Goal: Task Accomplishment & Management: Manage account settings

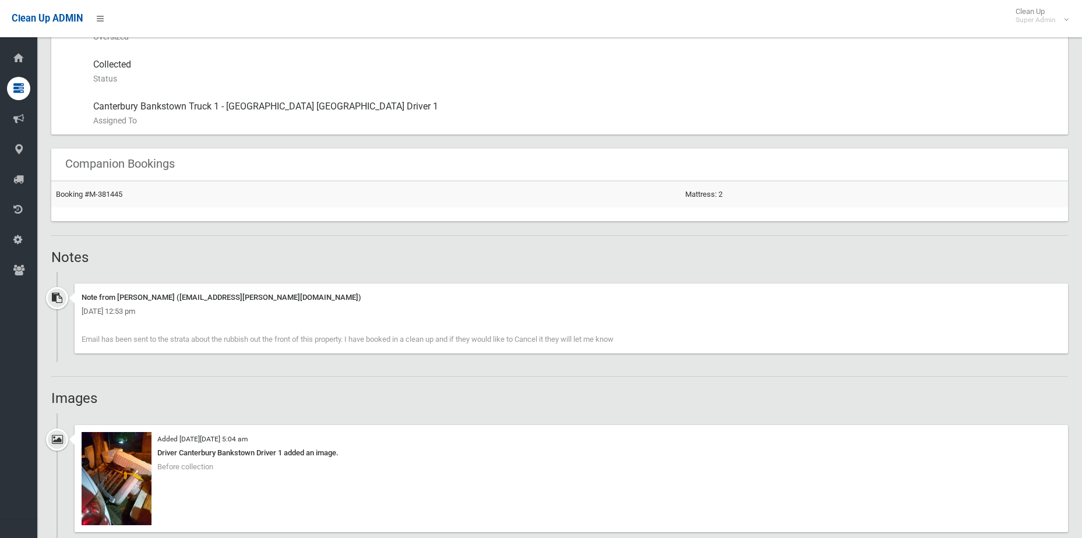
scroll to position [757, 0]
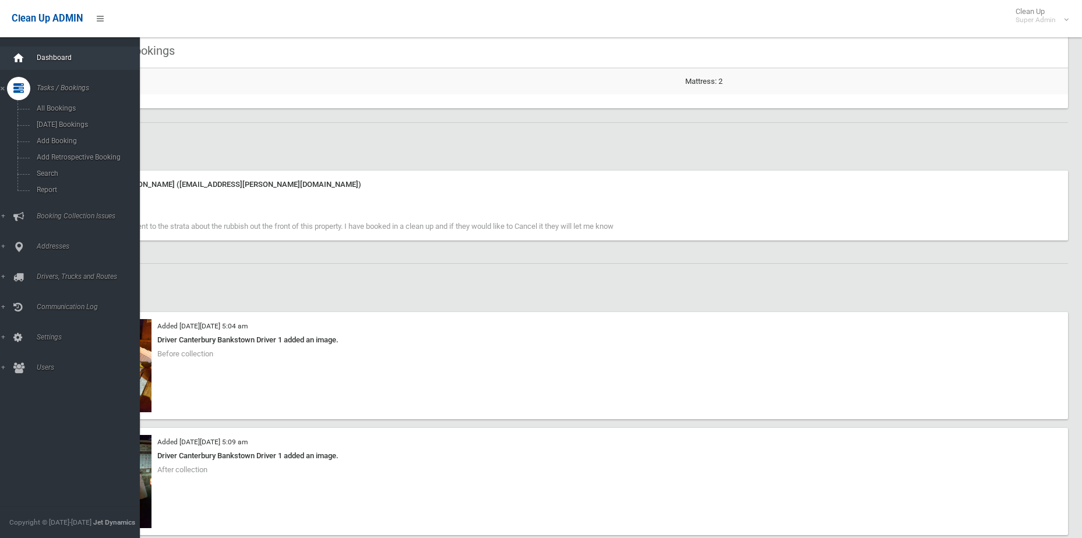
click at [12, 61] on div at bounding box center [18, 58] width 23 height 23
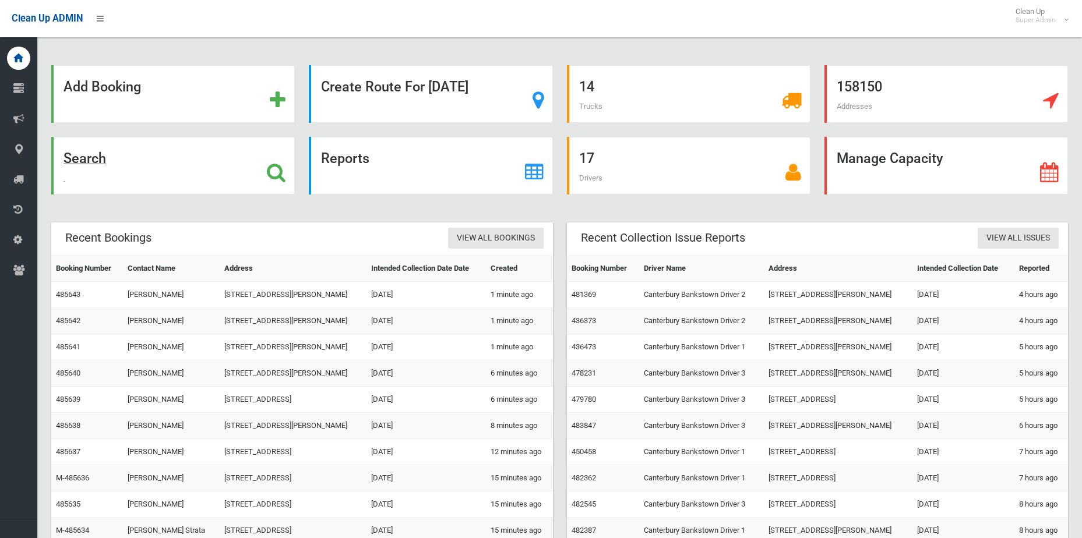
click at [274, 167] on icon at bounding box center [276, 172] width 19 height 20
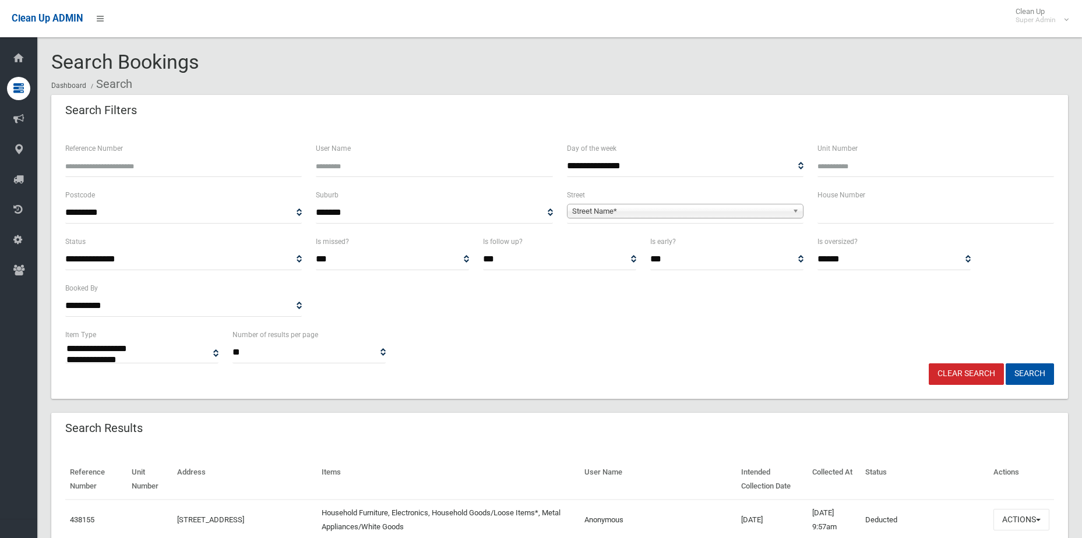
select select
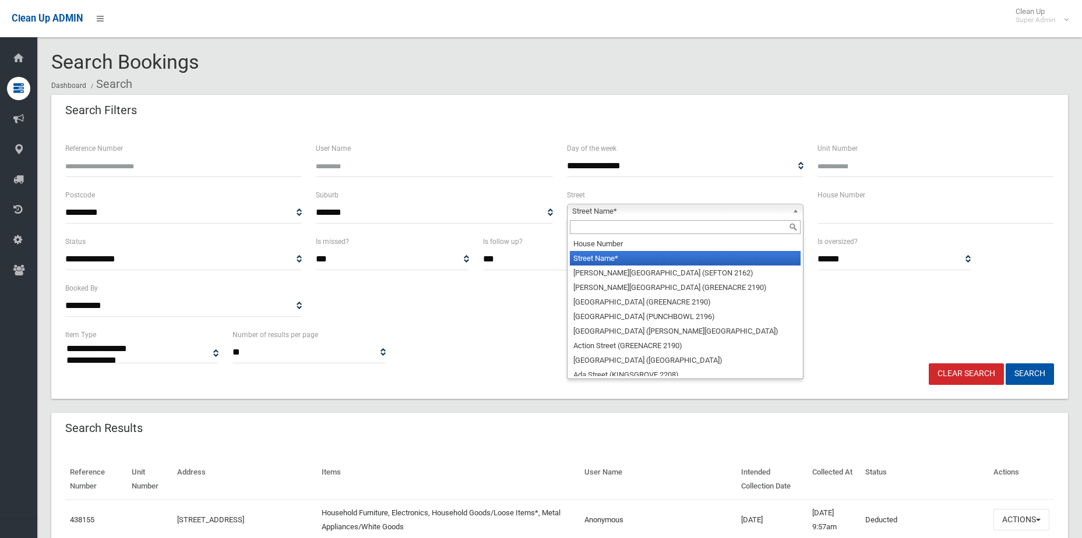
click at [584, 218] on div "Street Name* House Number Street Name* Abbott Avenue (SEFTON 2162) Abel Street …" at bounding box center [685, 211] width 236 height 15
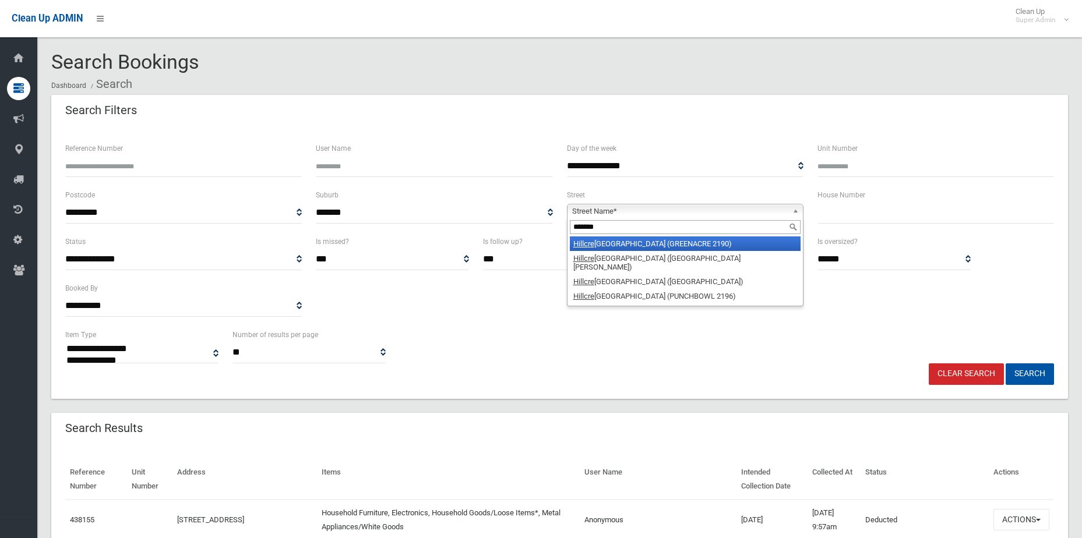
type input "********"
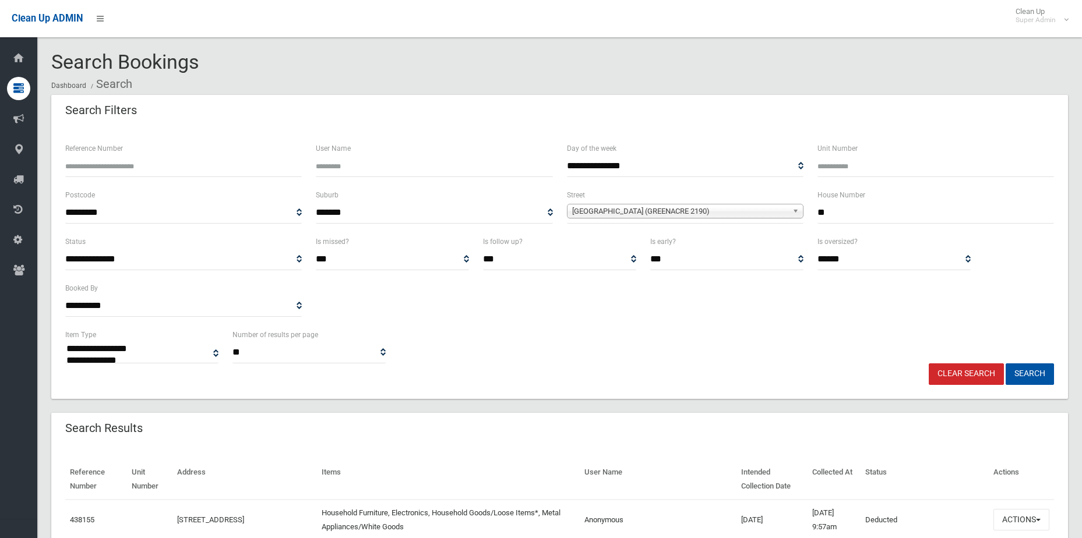
type input "**"
click at [1005, 363] on button "Search" at bounding box center [1029, 374] width 48 height 22
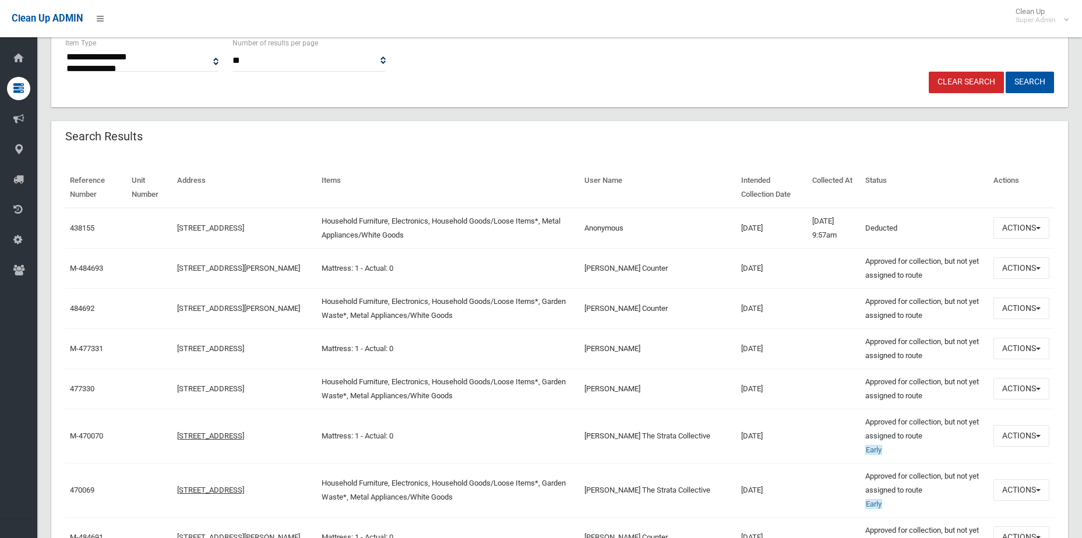
scroll to position [349, 0]
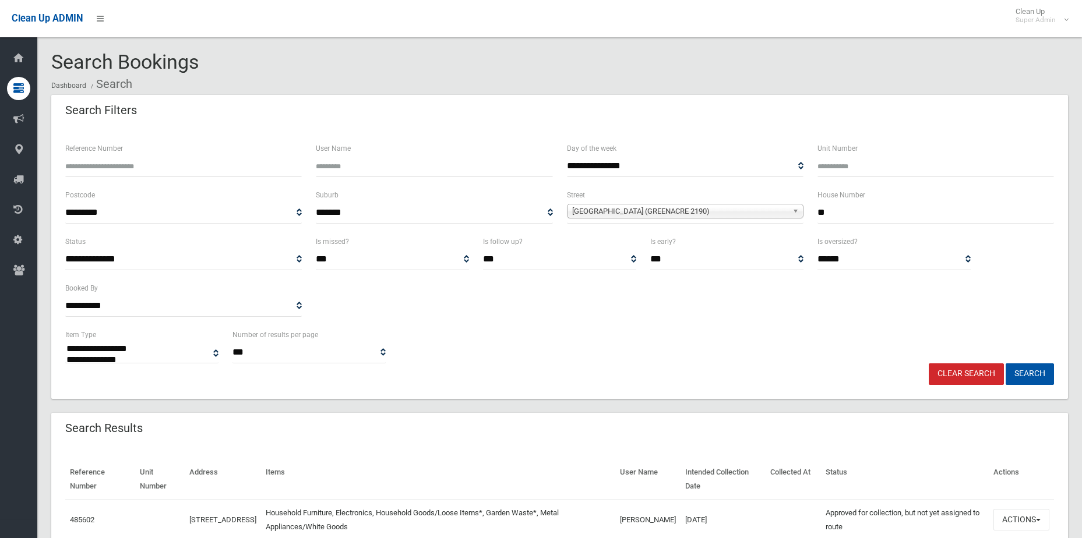
select select
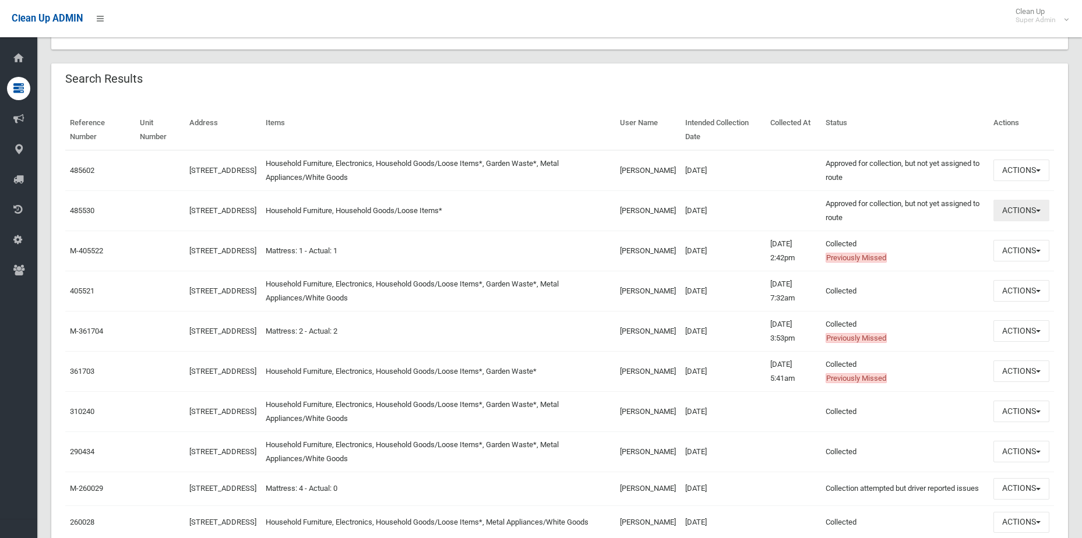
click at [1024, 209] on button "Actions" at bounding box center [1021, 211] width 56 height 22
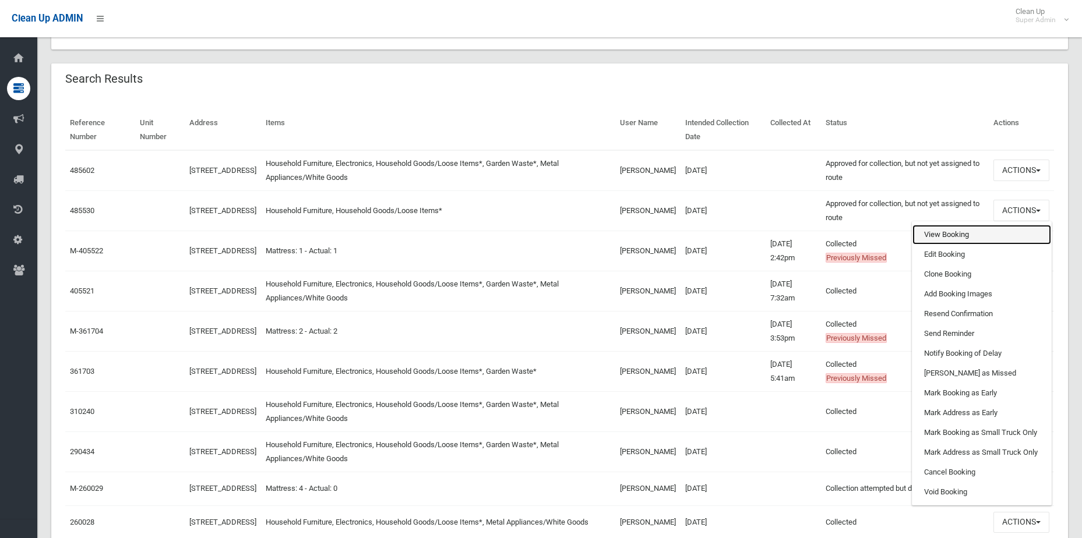
click at [963, 242] on link "View Booking" at bounding box center [981, 235] width 139 height 20
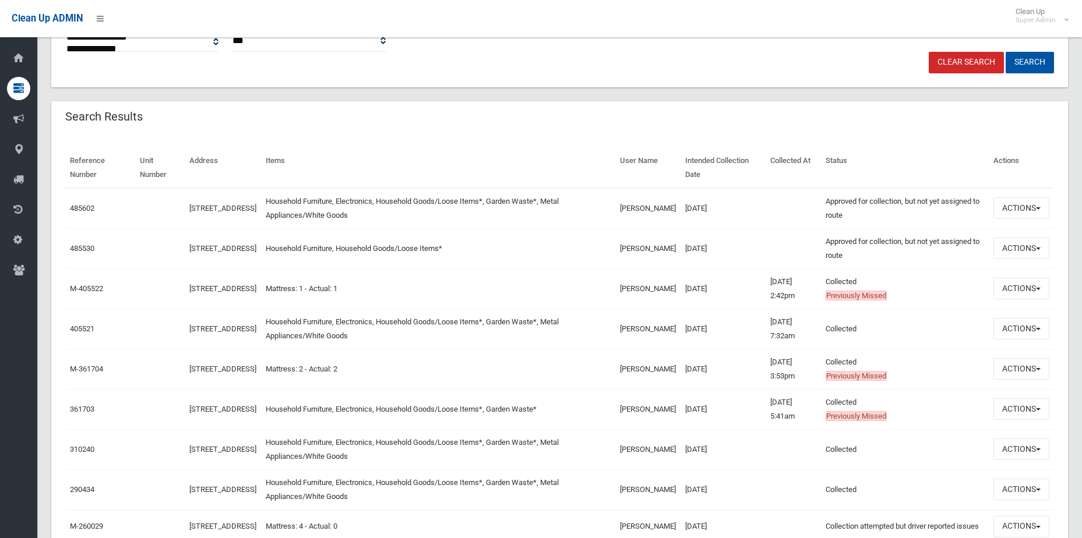
scroll to position [291, 0]
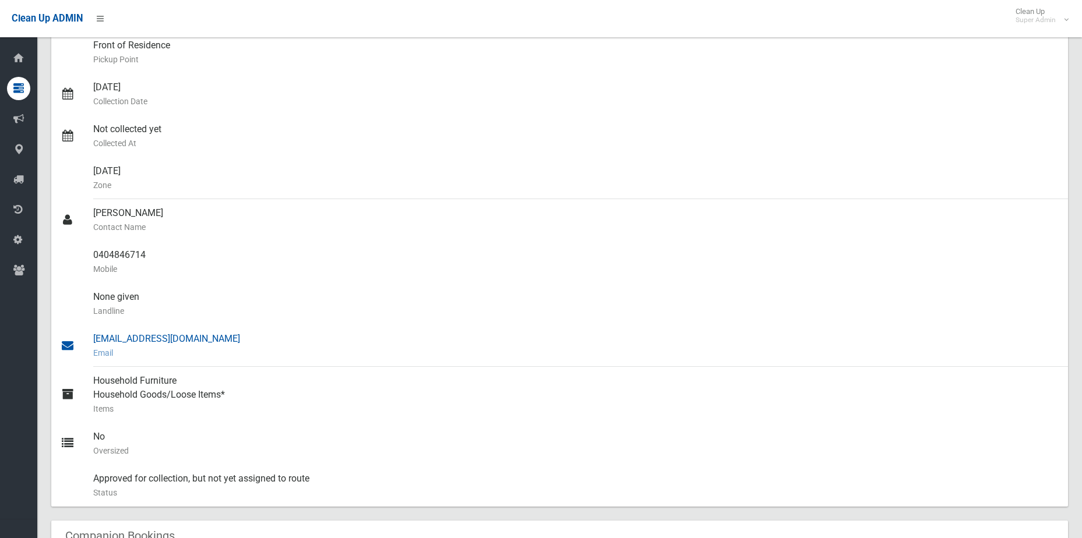
scroll to position [175, 0]
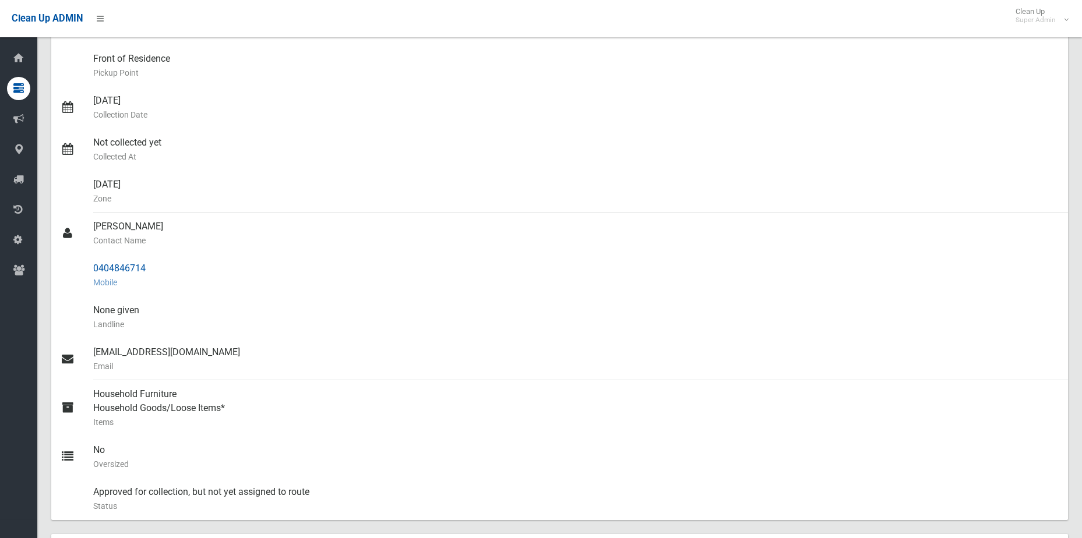
drag, startPoint x: 160, startPoint y: 266, endPoint x: 85, endPoint y: 273, distance: 74.9
click at [85, 273] on link "0404846714 Mobile" at bounding box center [559, 276] width 1016 height 42
copy link "0404846714"
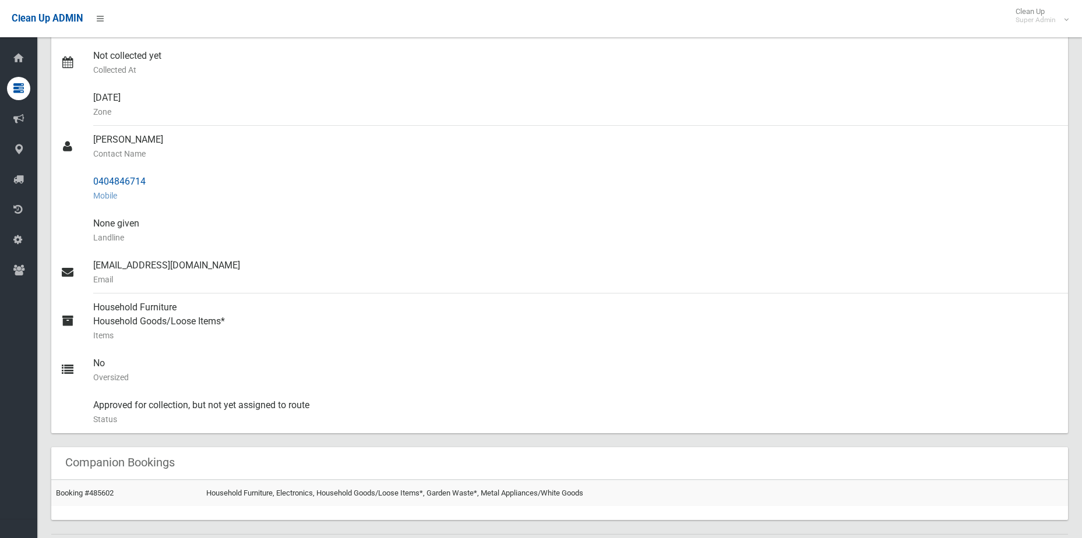
scroll to position [0, 0]
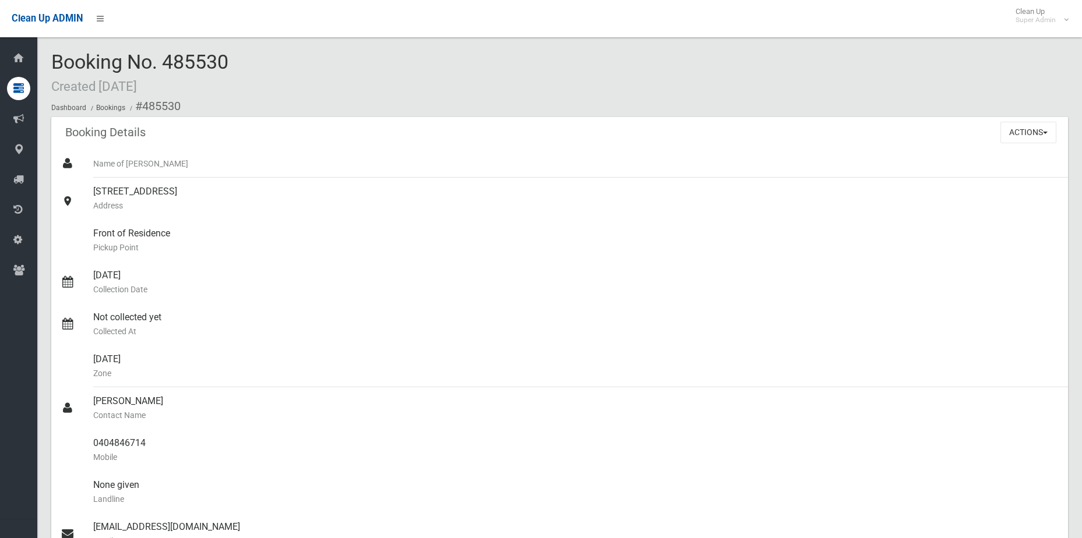
drag, startPoint x: 98, startPoint y: 86, endPoint x: 214, endPoint y: 84, distance: 115.9
click at [214, 84] on div "Booking No. 485530 Created 15/09/2025 Dashboard Bookings #485530" at bounding box center [559, 84] width 1016 height 66
click at [624, 228] on div "Front of Residence Pickup Point" at bounding box center [575, 241] width 965 height 42
click at [775, 76] on div "Booking No. 485530 Created 15/09/2025 Dashboard Bookings #485530" at bounding box center [559, 84] width 1016 height 66
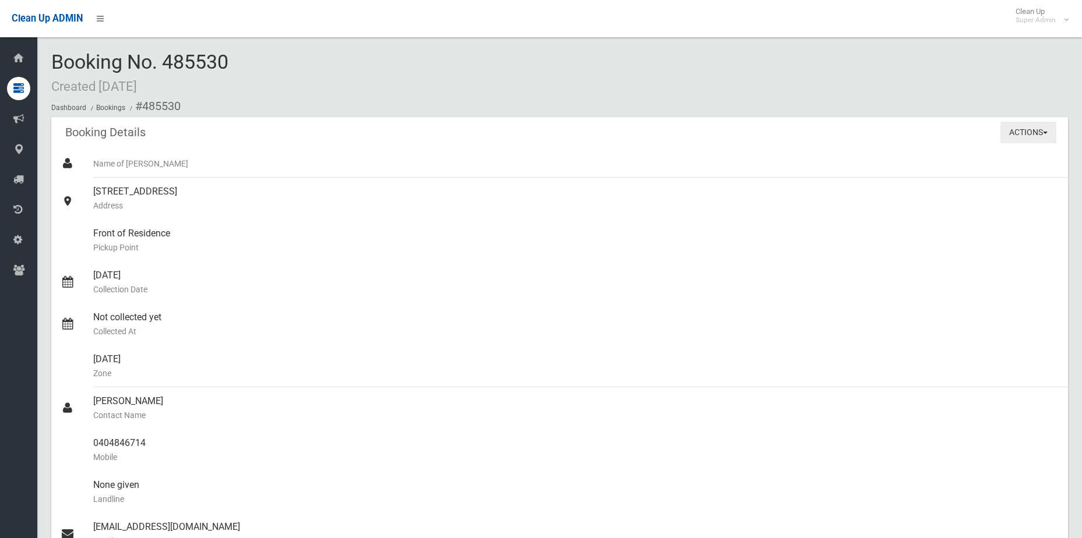
click at [1029, 131] on button "Actions" at bounding box center [1028, 133] width 56 height 22
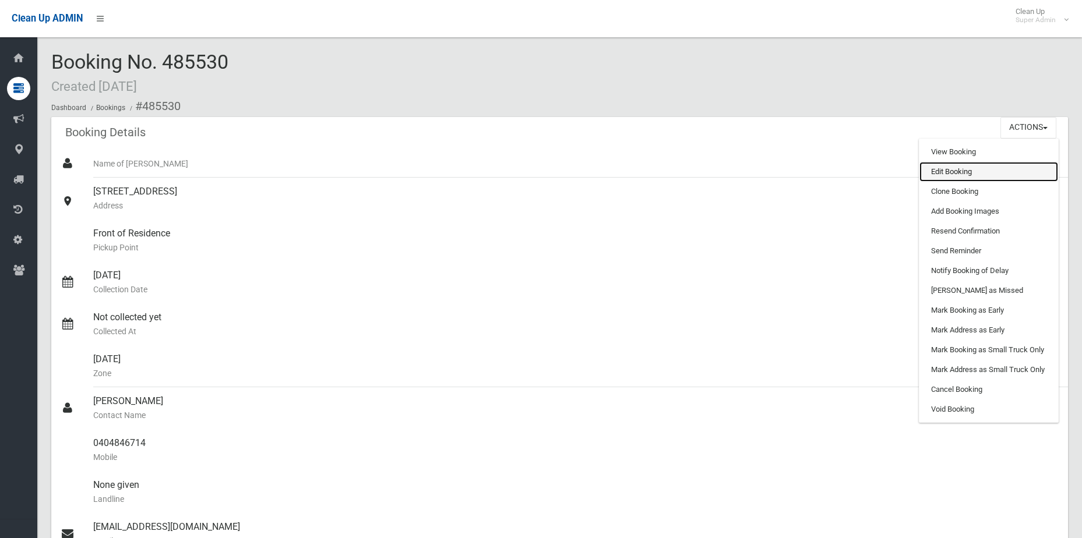
click at [1018, 168] on link "Edit Booking" at bounding box center [988, 172] width 139 height 20
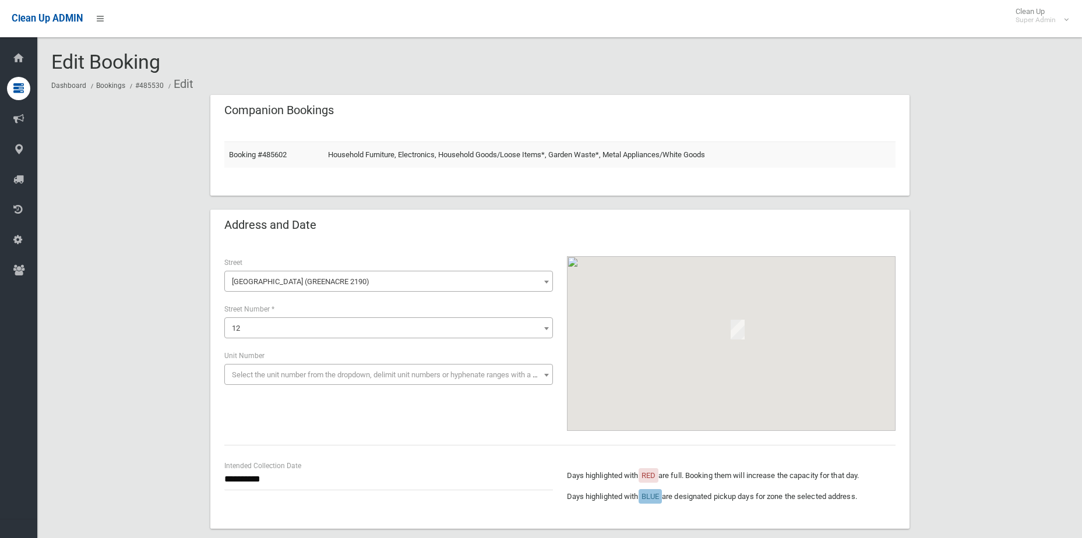
click at [386, 331] on span "12" at bounding box center [388, 328] width 323 height 16
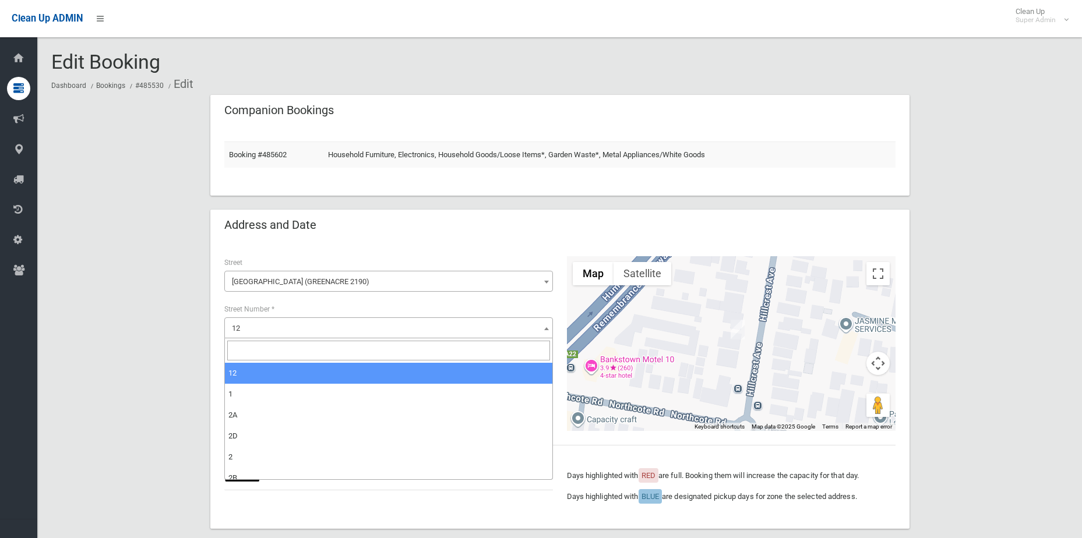
click at [349, 355] on input "search" at bounding box center [388, 351] width 323 height 20
type input "**"
select select "**"
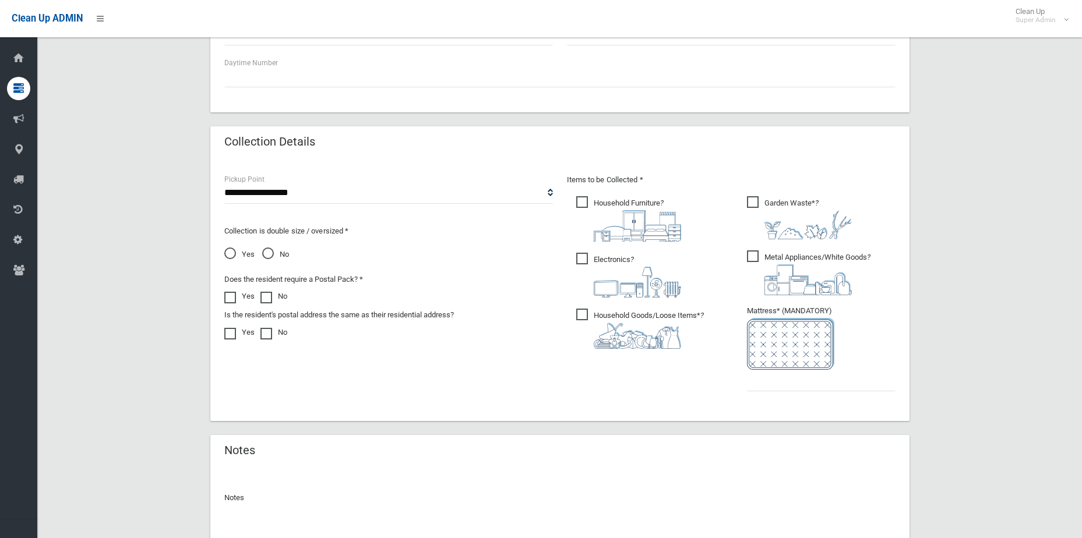
scroll to position [786, 0]
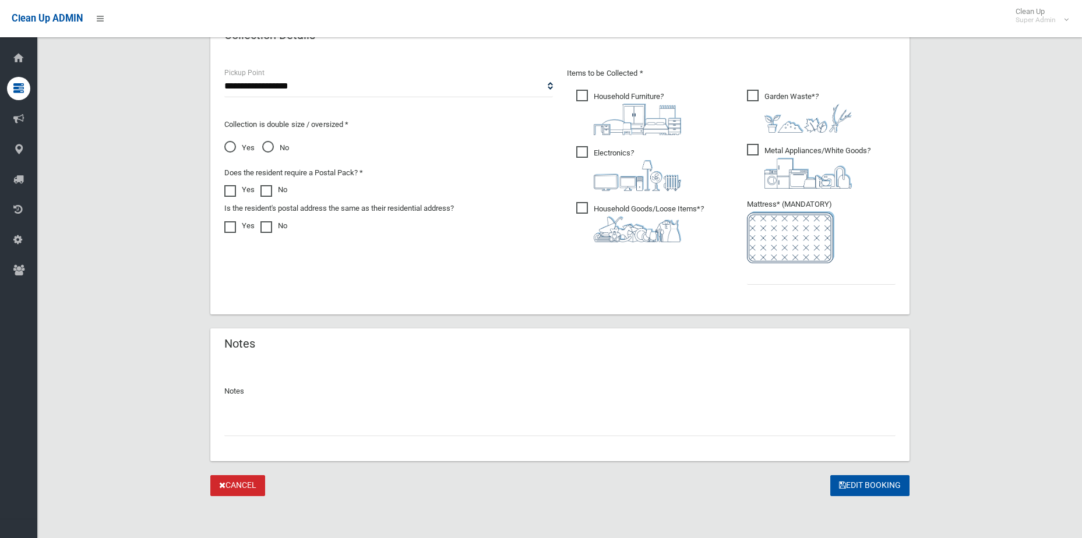
click at [364, 424] on input "text" at bounding box center [559, 426] width 671 height 22
click at [894, 484] on button "Edit Booking" at bounding box center [869, 486] width 79 height 22
click at [800, 270] on input "text" at bounding box center [821, 274] width 149 height 22
type input "*"
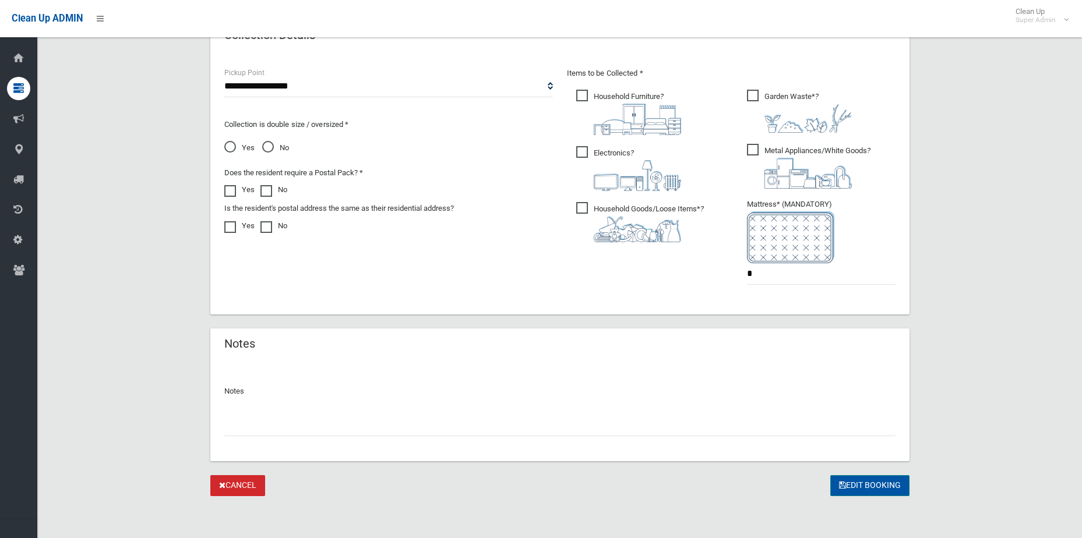
click at [863, 490] on button "Edit Booking" at bounding box center [869, 486] width 79 height 22
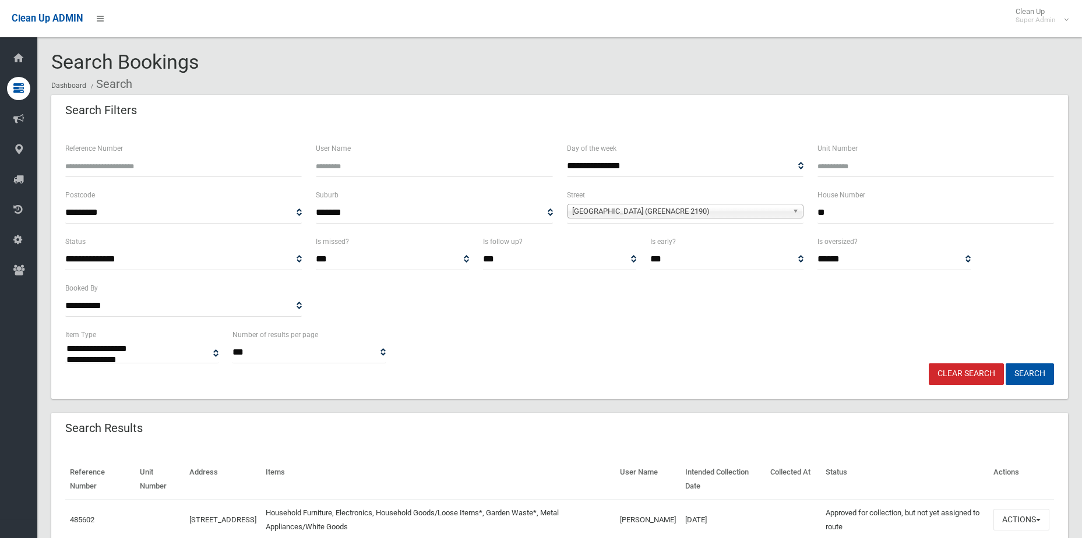
select select
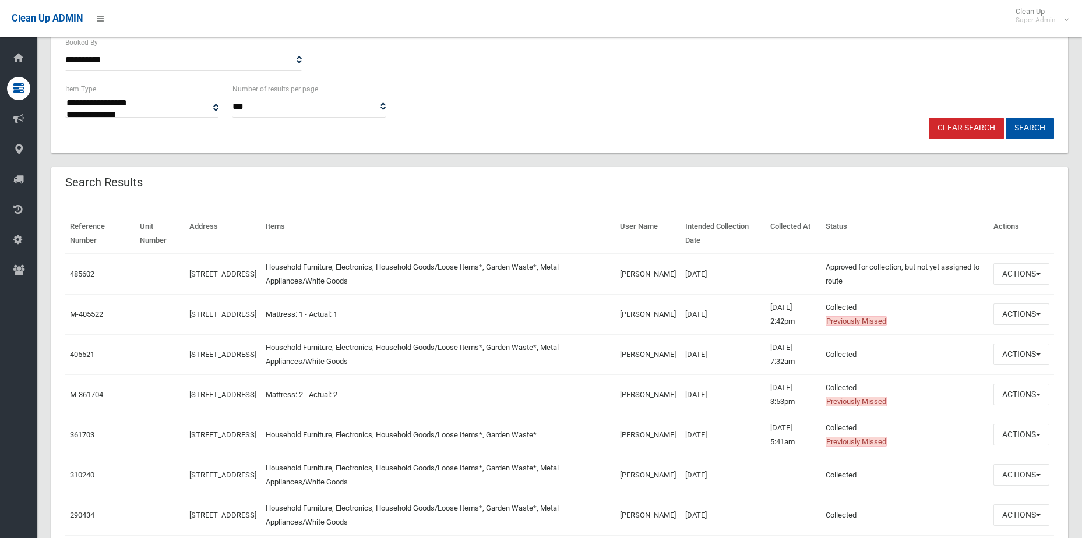
scroll to position [291, 0]
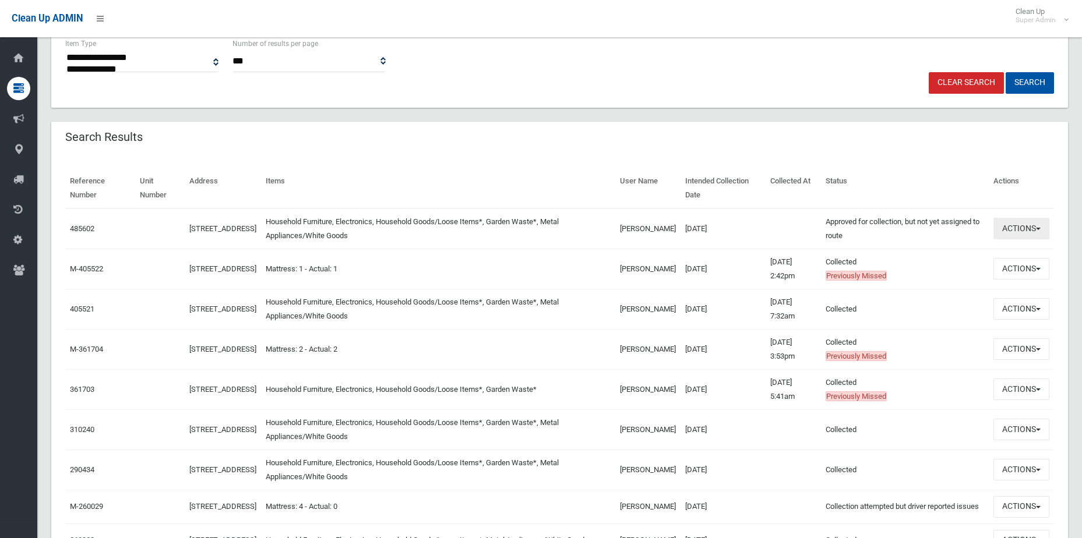
click at [1012, 233] on button "Actions" at bounding box center [1021, 229] width 56 height 22
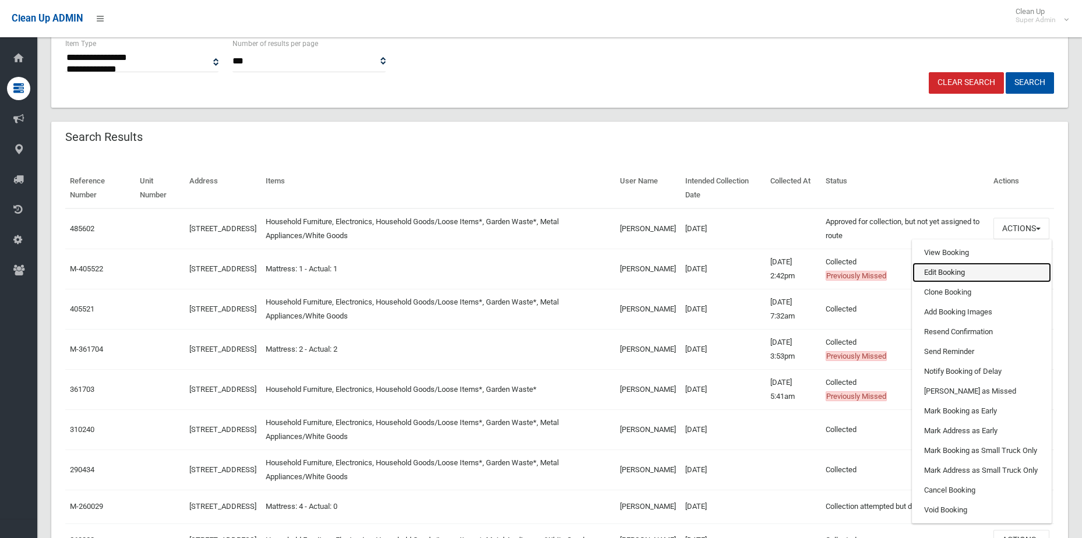
click at [944, 281] on link "Edit Booking" at bounding box center [981, 273] width 139 height 20
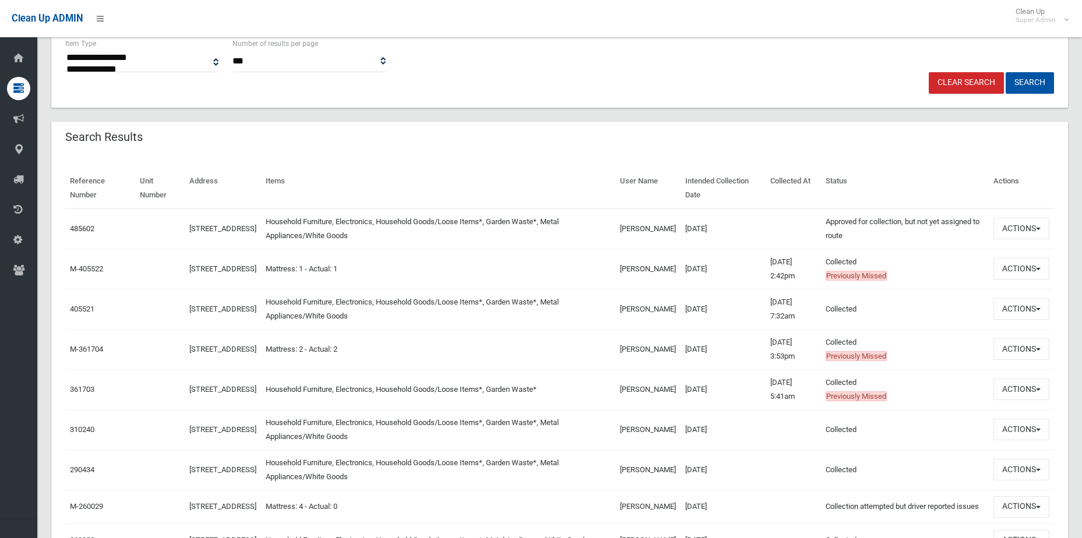
scroll to position [381, 0]
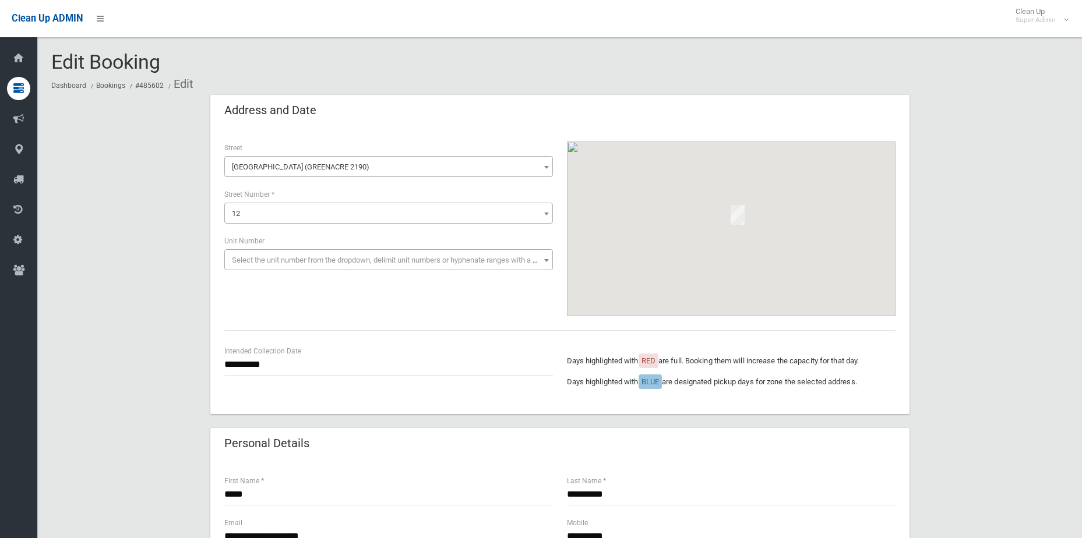
click at [233, 217] on span "12" at bounding box center [236, 213] width 8 height 9
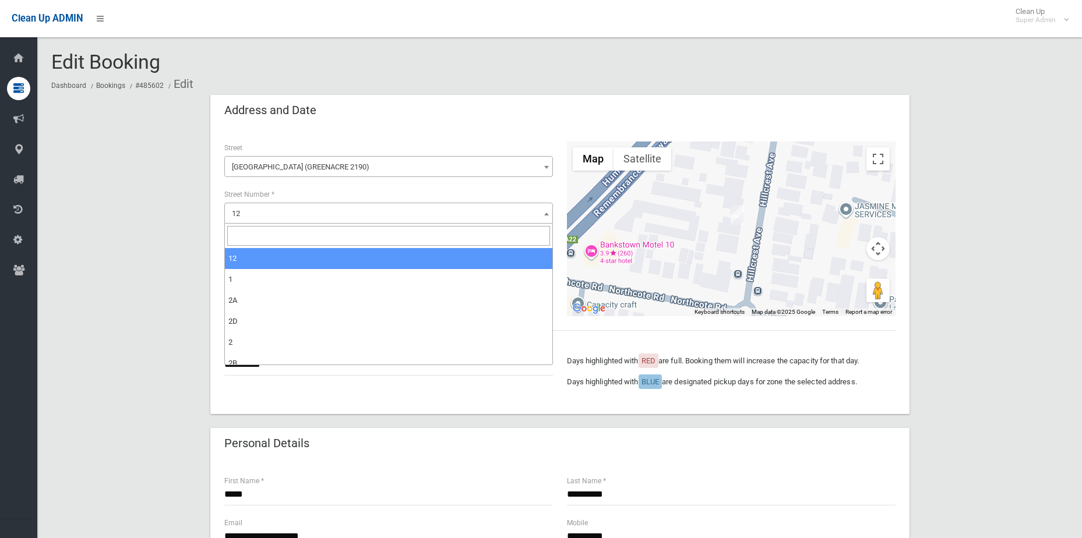
click at [253, 239] on input "search" at bounding box center [388, 236] width 323 height 20
type input "**"
select select "**"
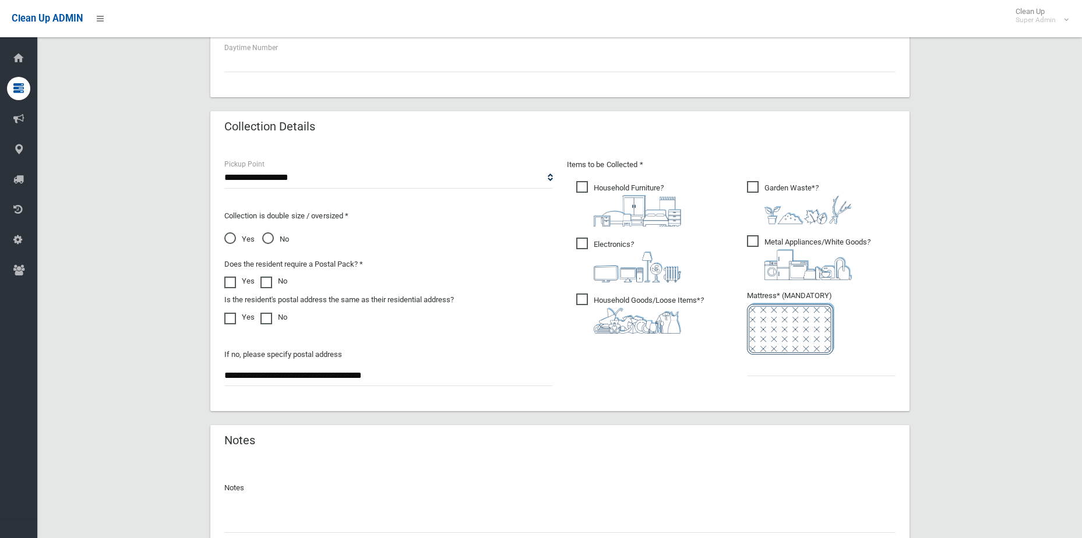
scroll to position [614, 0]
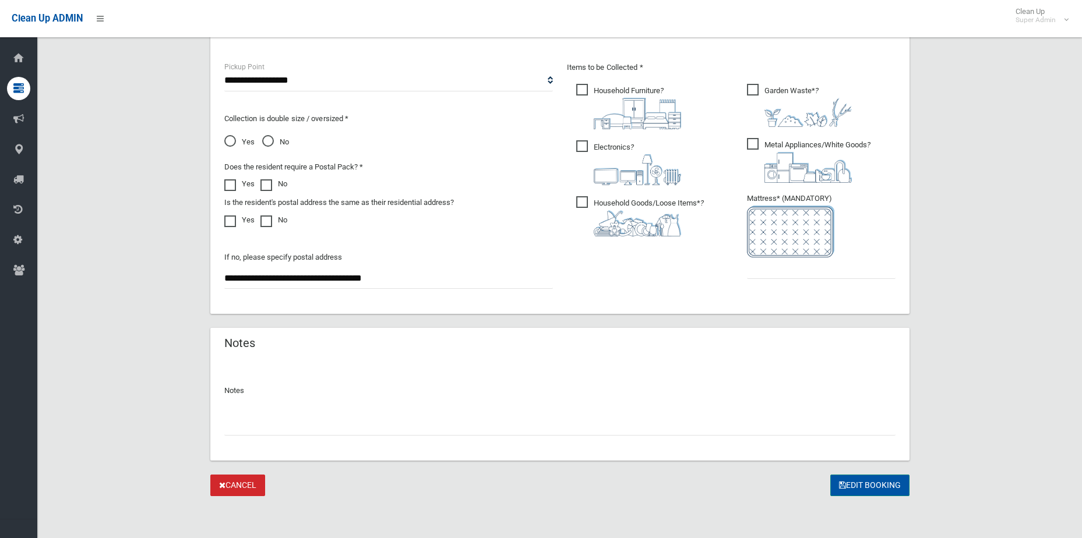
click at [889, 482] on button "Edit Booking" at bounding box center [869, 486] width 79 height 22
click at [790, 266] on input "text" at bounding box center [821, 268] width 149 height 22
type input "*"
click at [830, 475] on button "Edit Booking" at bounding box center [869, 486] width 79 height 22
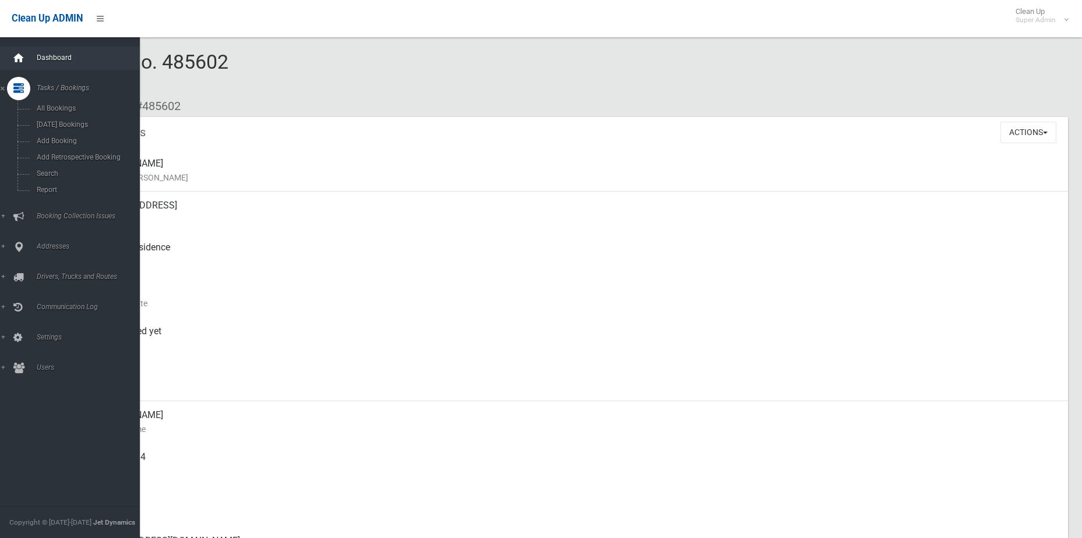
click at [22, 51] on icon at bounding box center [18, 58] width 13 height 23
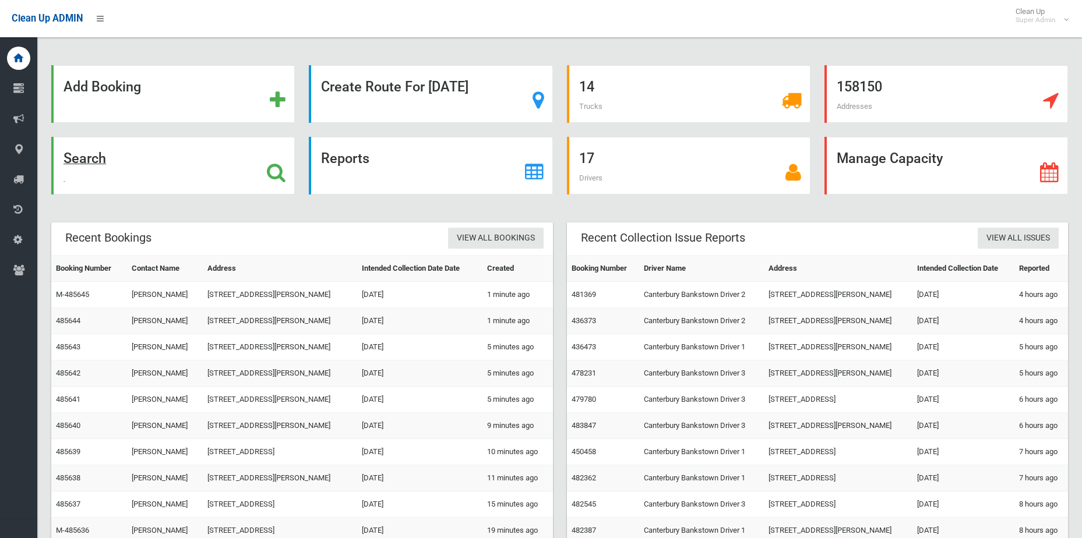
click at [269, 172] on icon at bounding box center [276, 172] width 19 height 20
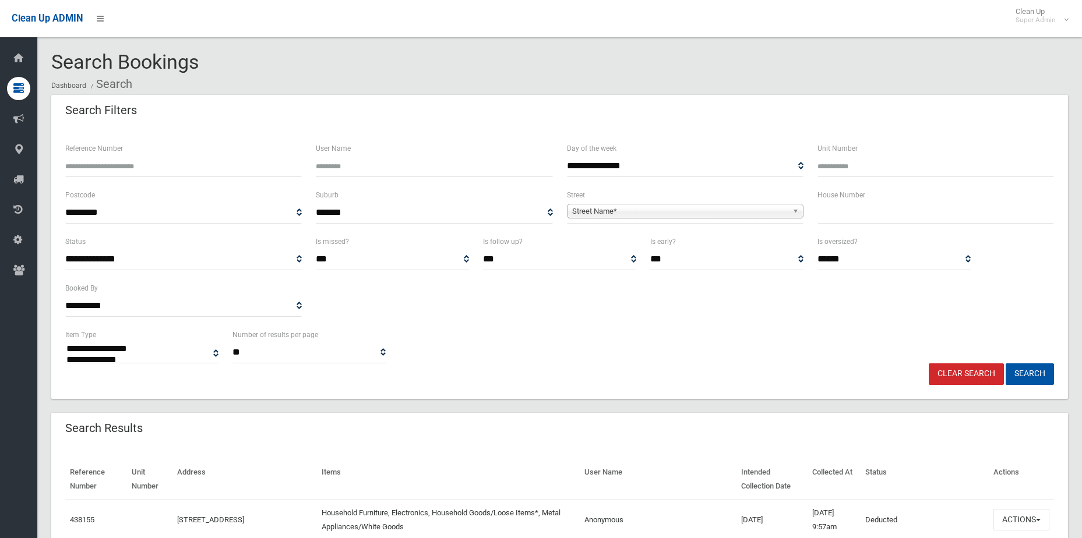
select select
click at [702, 223] on span "**********" at bounding box center [685, 213] width 236 height 22
click at [701, 211] on span "Street Name*" at bounding box center [679, 211] width 215 height 14
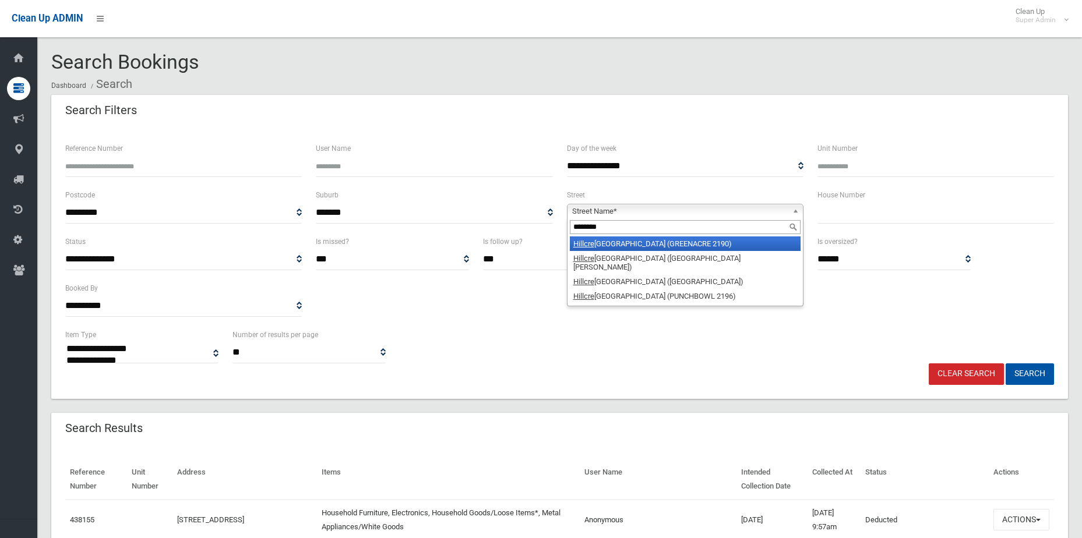
type input "*********"
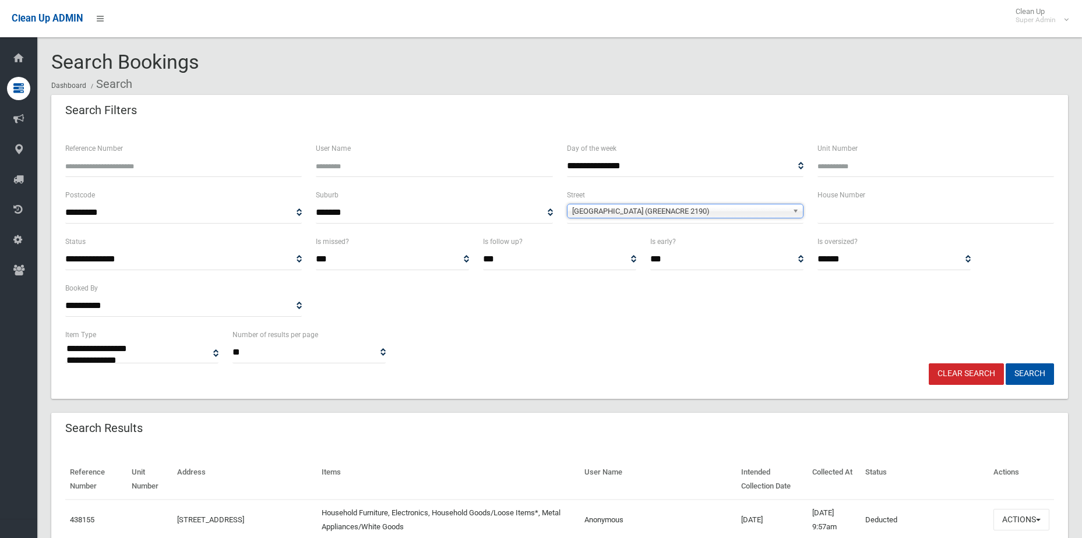
click at [1005, 363] on button "Search" at bounding box center [1029, 374] width 48 height 22
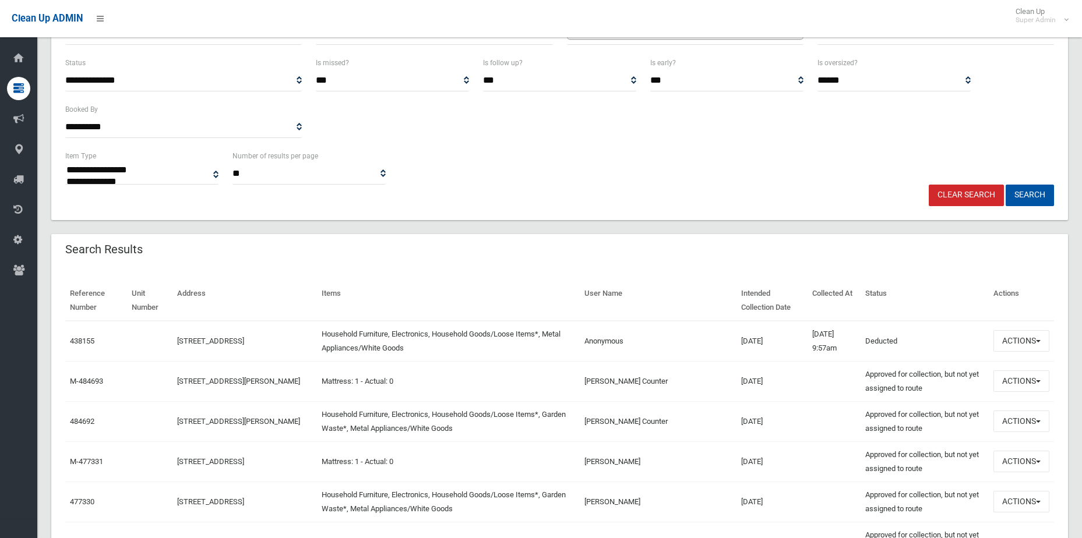
scroll to position [408, 0]
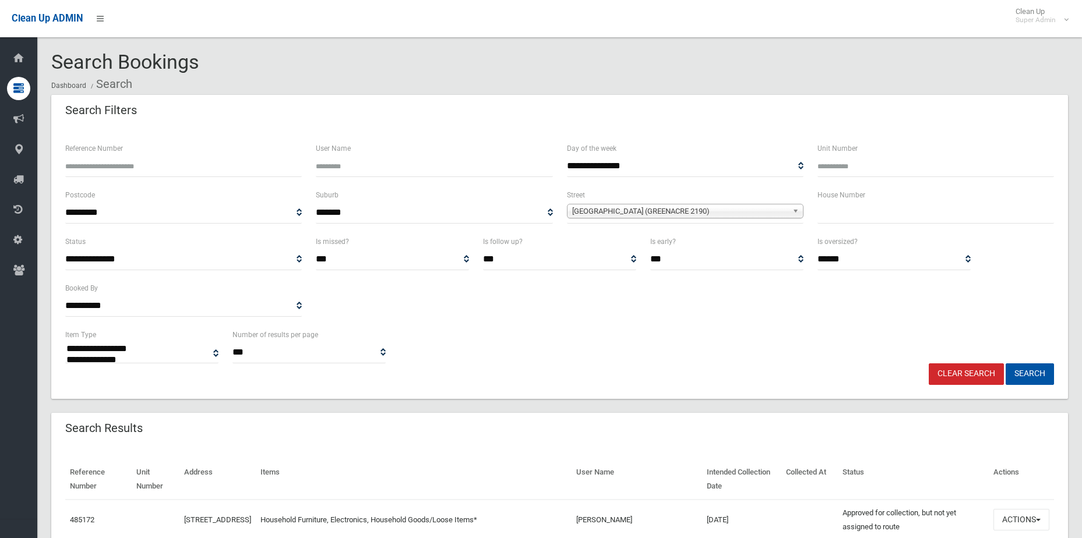
select select
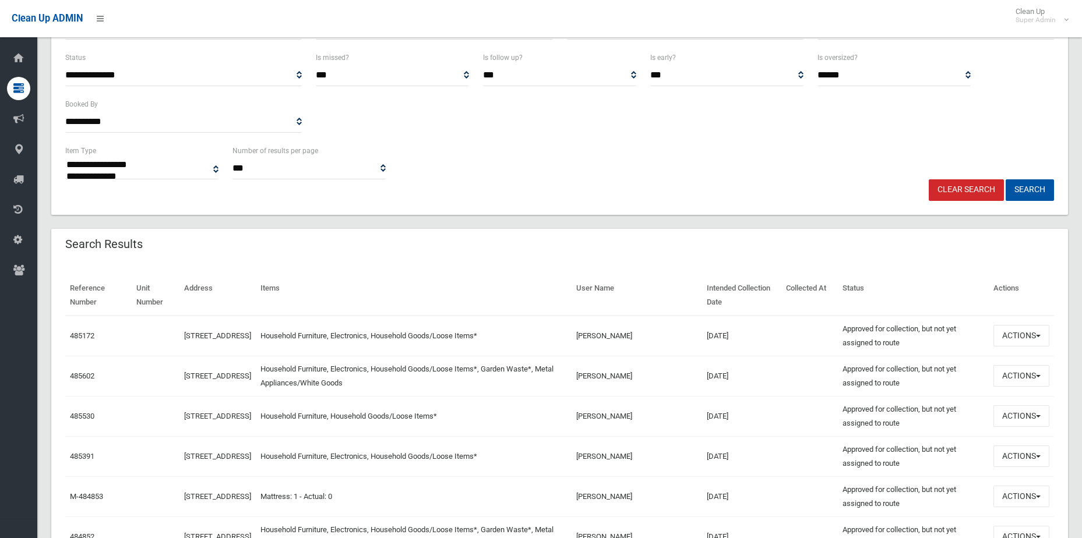
scroll to position [116, 0]
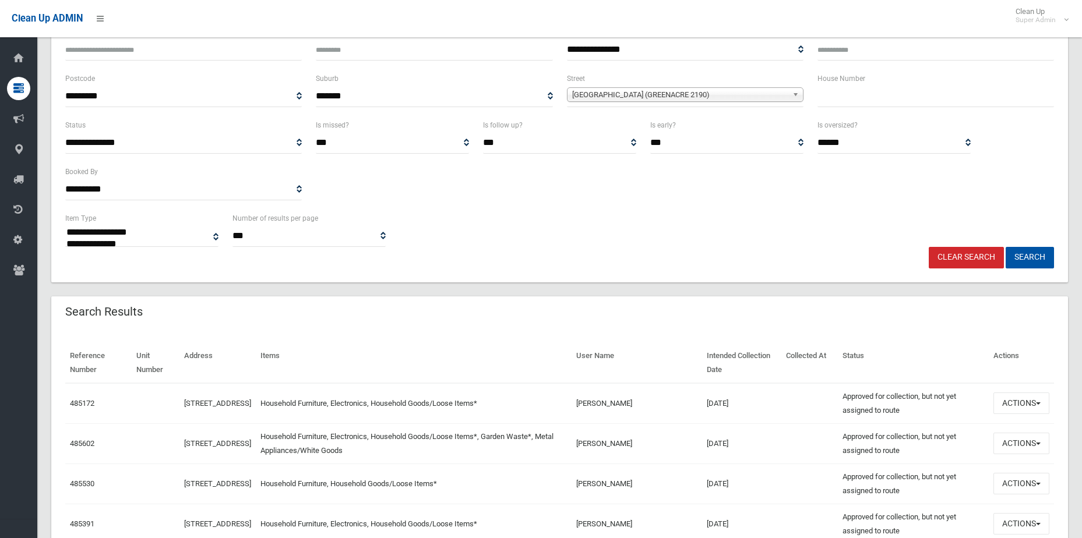
click at [849, 96] on input "text" at bounding box center [935, 97] width 236 height 22
type input "**"
click at [1005, 247] on button "Search" at bounding box center [1029, 258] width 48 height 22
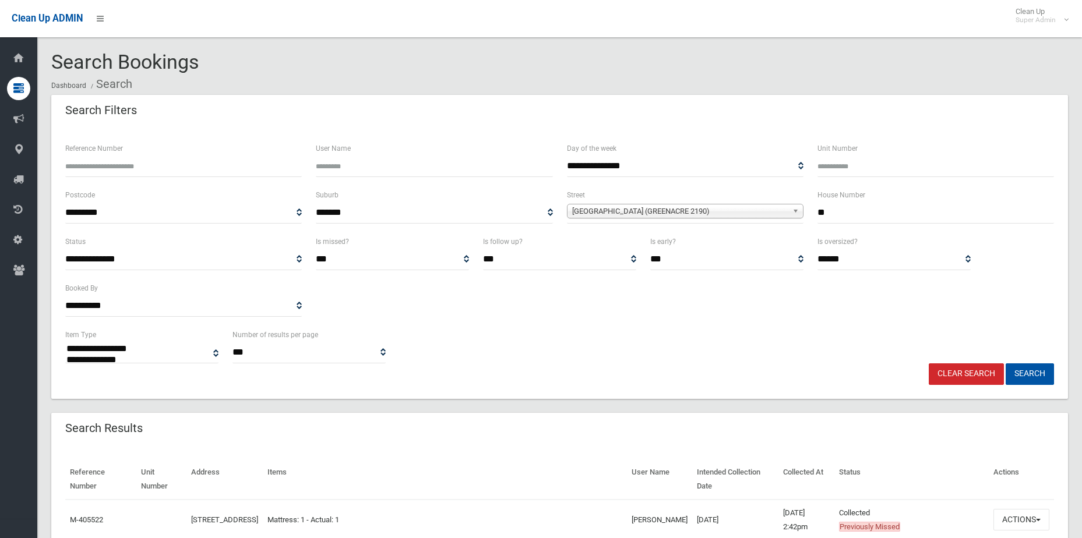
select select
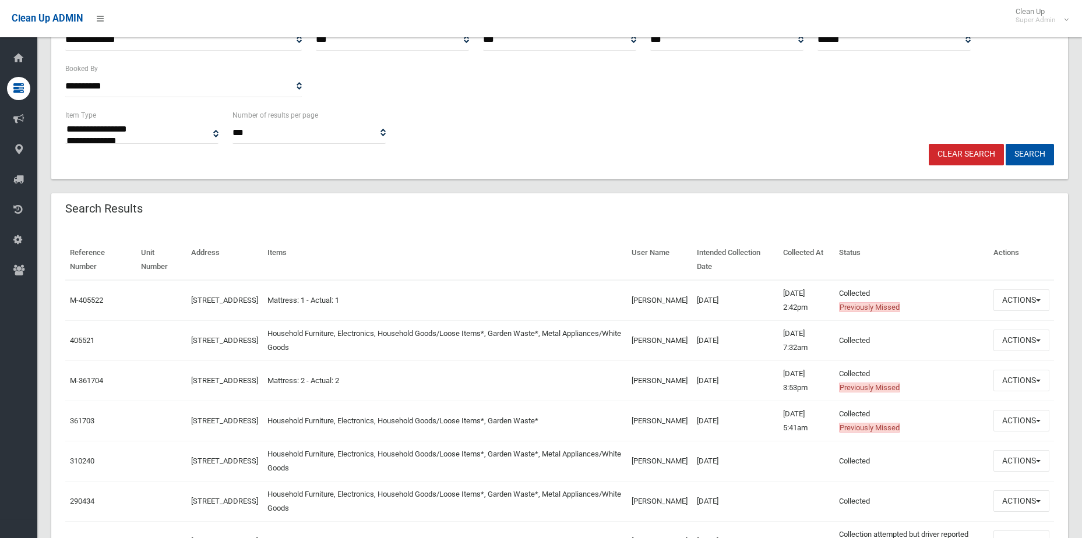
scroll to position [233, 0]
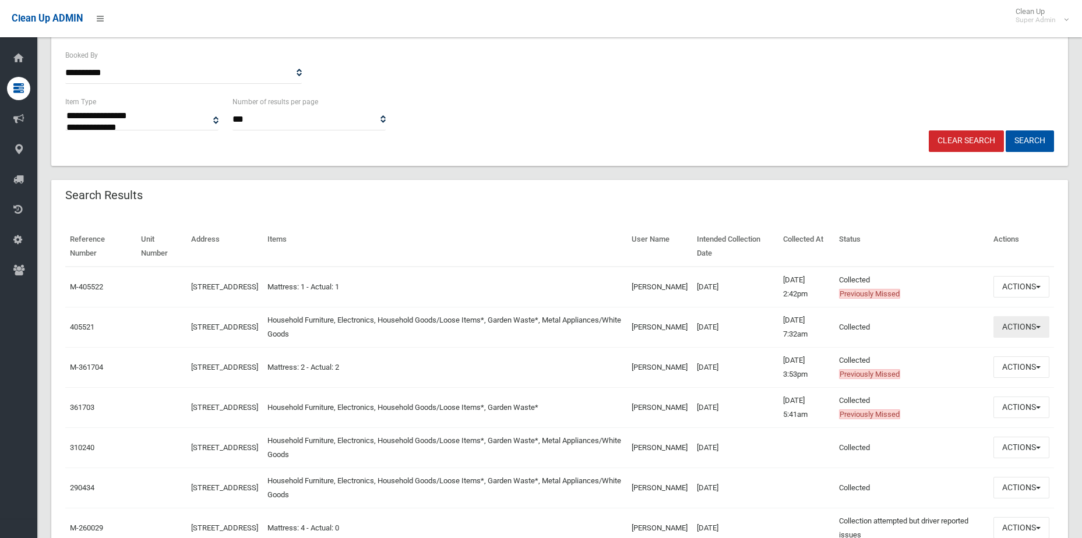
click at [1027, 334] on button "Actions" at bounding box center [1021, 327] width 56 height 22
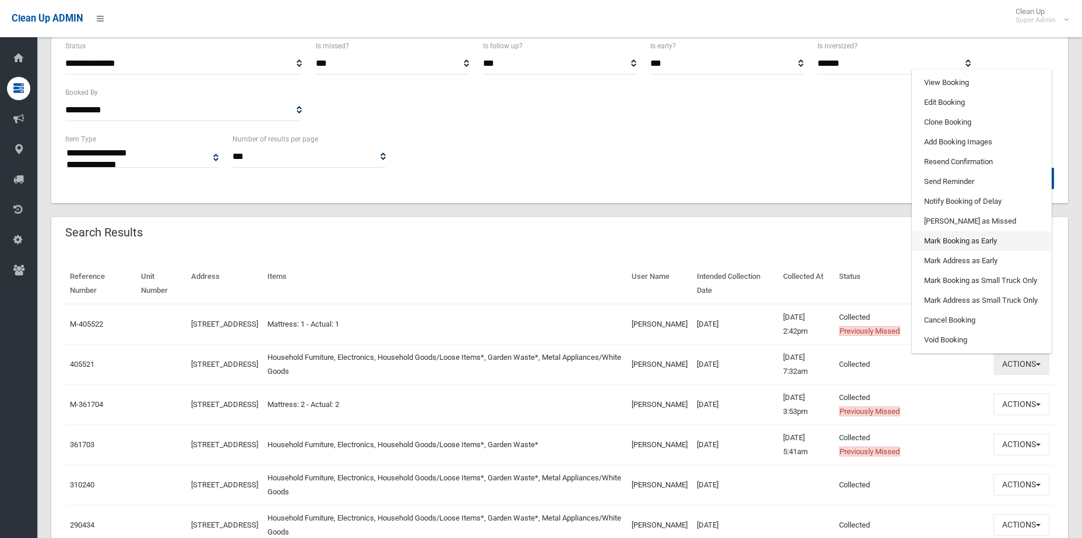
scroll to position [175, 0]
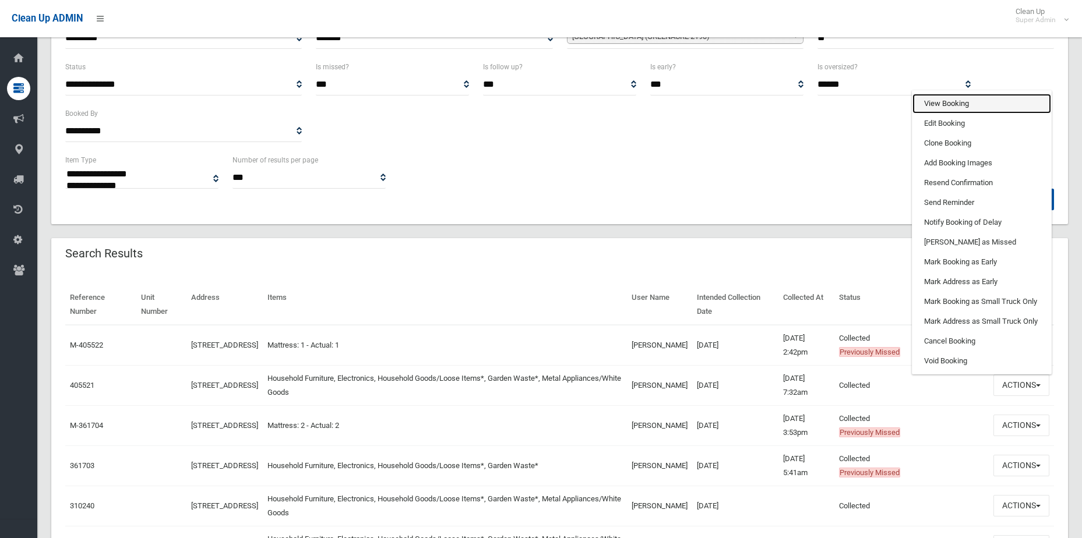
click at [950, 100] on link "View Booking" at bounding box center [981, 104] width 139 height 20
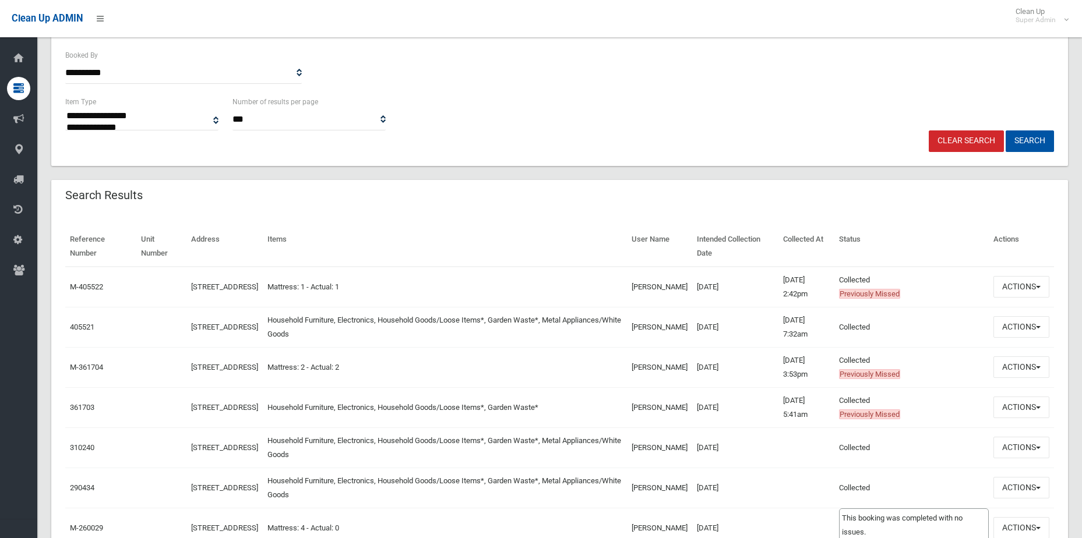
scroll to position [0, 0]
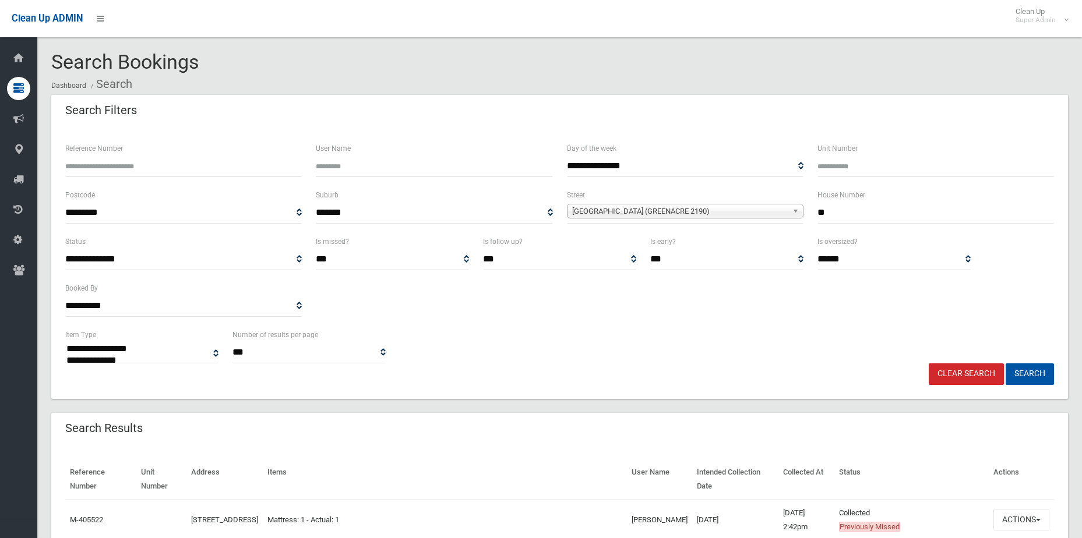
click at [903, 212] on input "**" at bounding box center [935, 213] width 236 height 22
click at [1005, 363] on button "Search" at bounding box center [1029, 374] width 48 height 22
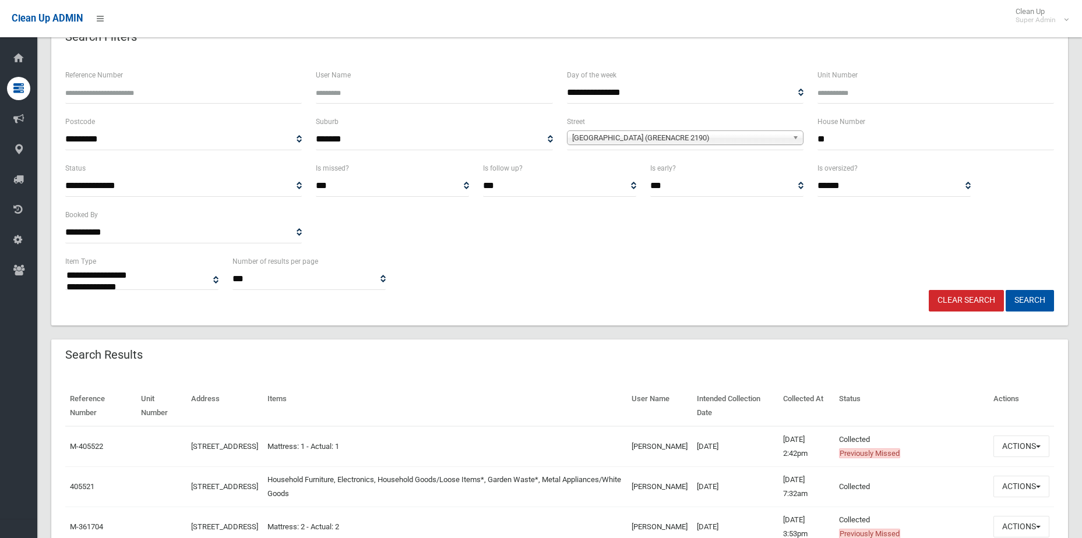
scroll to position [233, 0]
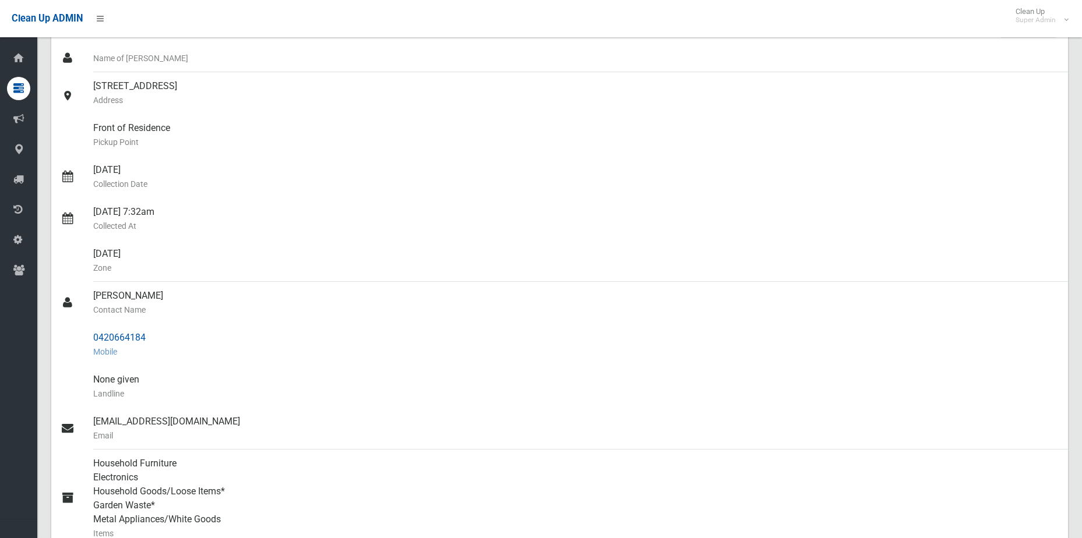
scroll to position [116, 0]
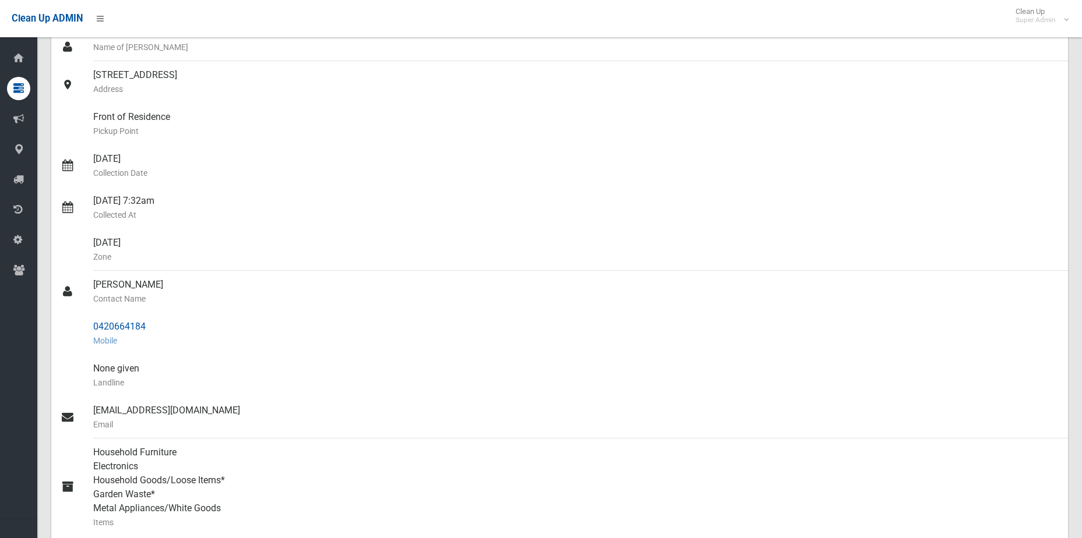
drag, startPoint x: 161, startPoint y: 323, endPoint x: 85, endPoint y: 318, distance: 75.9
click at [85, 318] on link "0420664184 Mobile" at bounding box center [559, 334] width 1016 height 42
copy link "0420664184"
click at [736, 237] on div "[DATE] Zone" at bounding box center [575, 250] width 965 height 42
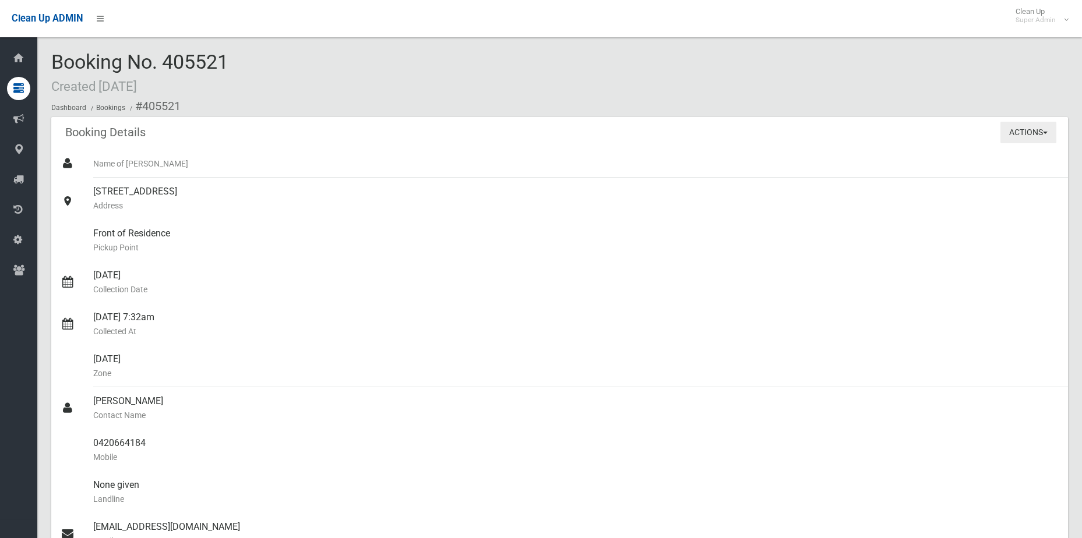
click at [1053, 123] on button "Actions" at bounding box center [1028, 133] width 56 height 22
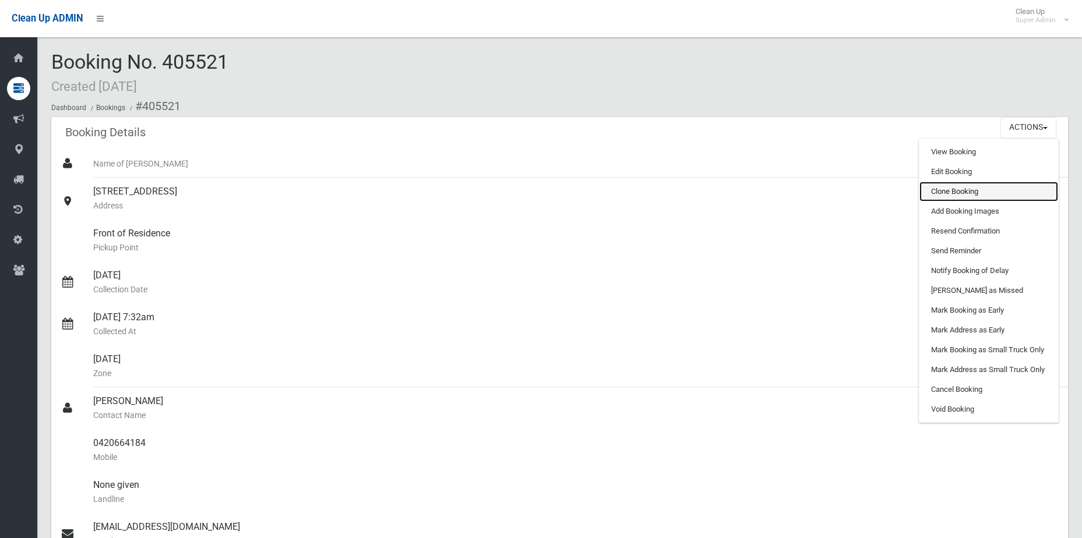
click at [1011, 187] on link "Clone Booking" at bounding box center [988, 192] width 139 height 20
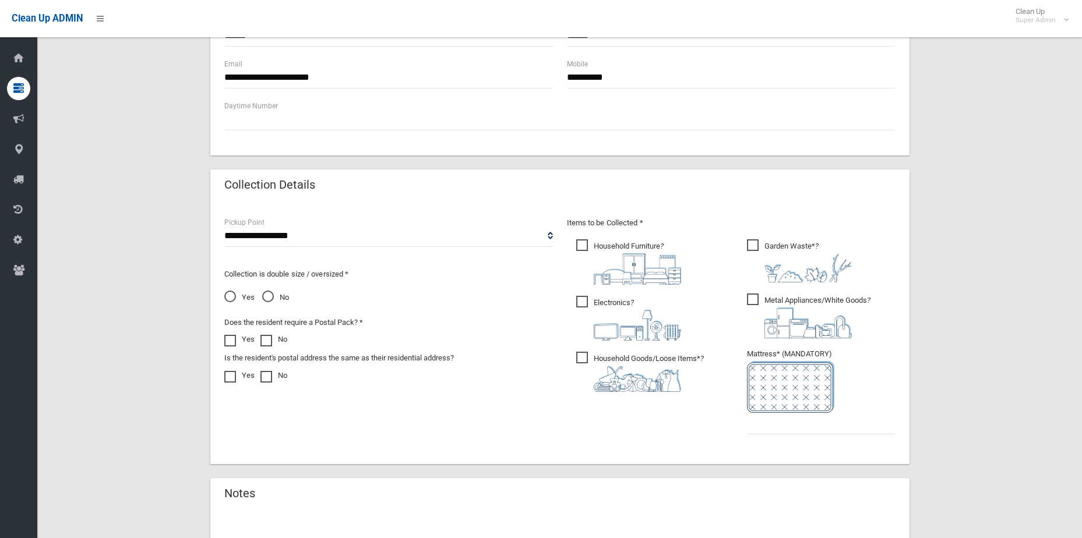
scroll to position [466, 0]
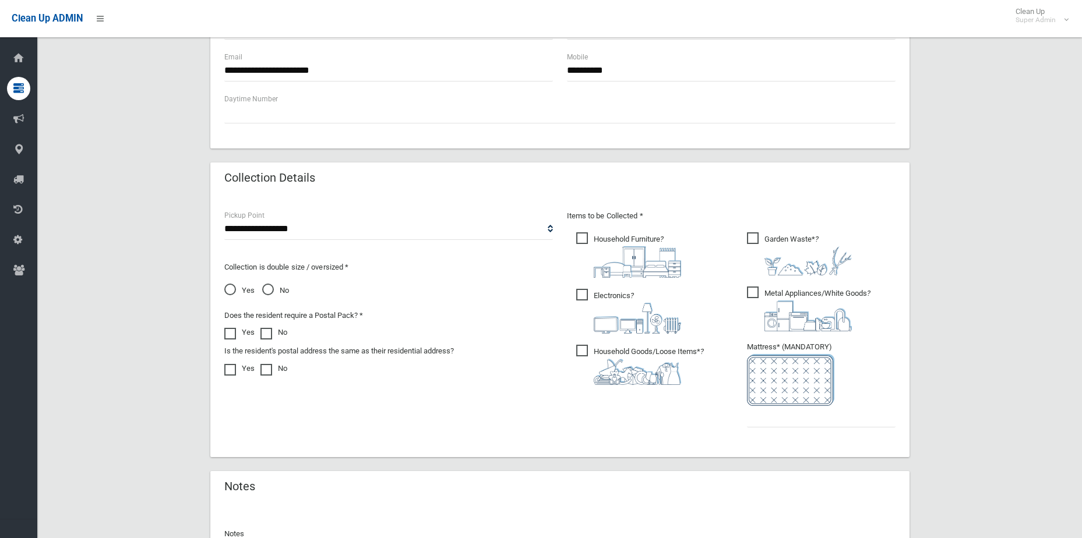
click at [224, 292] on span "Yes" at bounding box center [239, 291] width 30 height 14
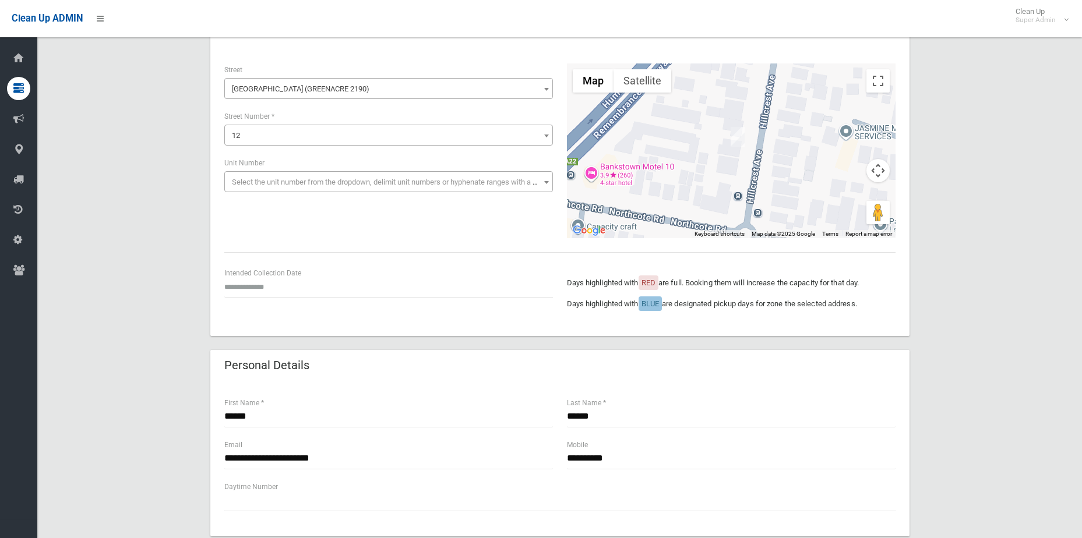
scroll to position [0, 0]
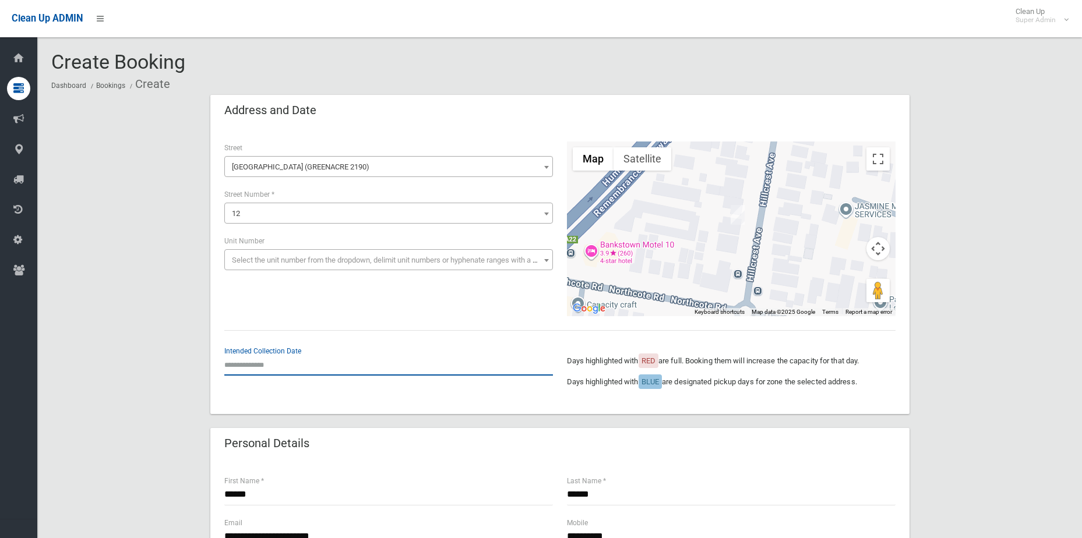
click at [237, 361] on input "text" at bounding box center [388, 365] width 328 height 22
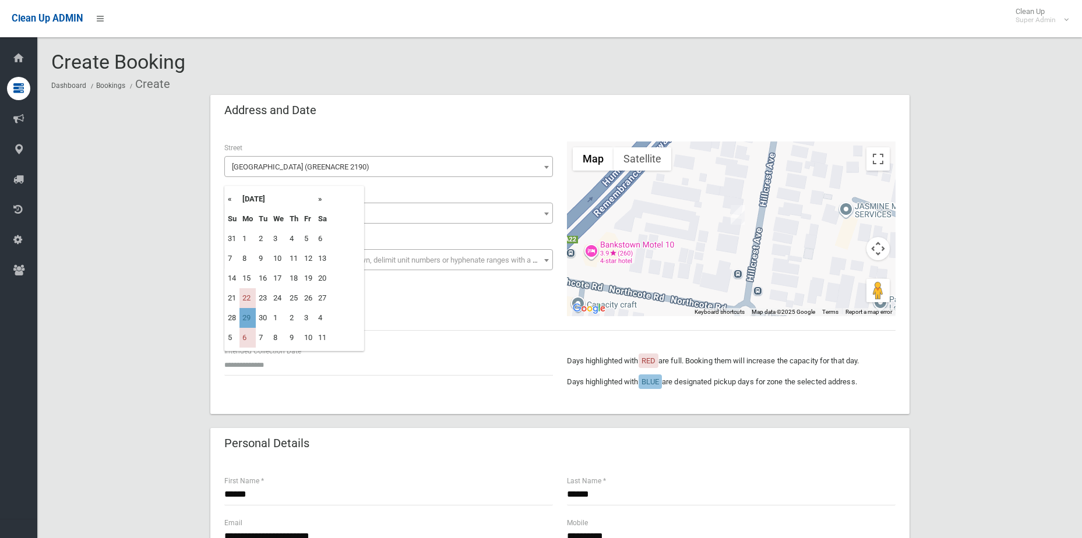
click at [249, 322] on td "29" at bounding box center [247, 318] width 16 height 20
type input "**********"
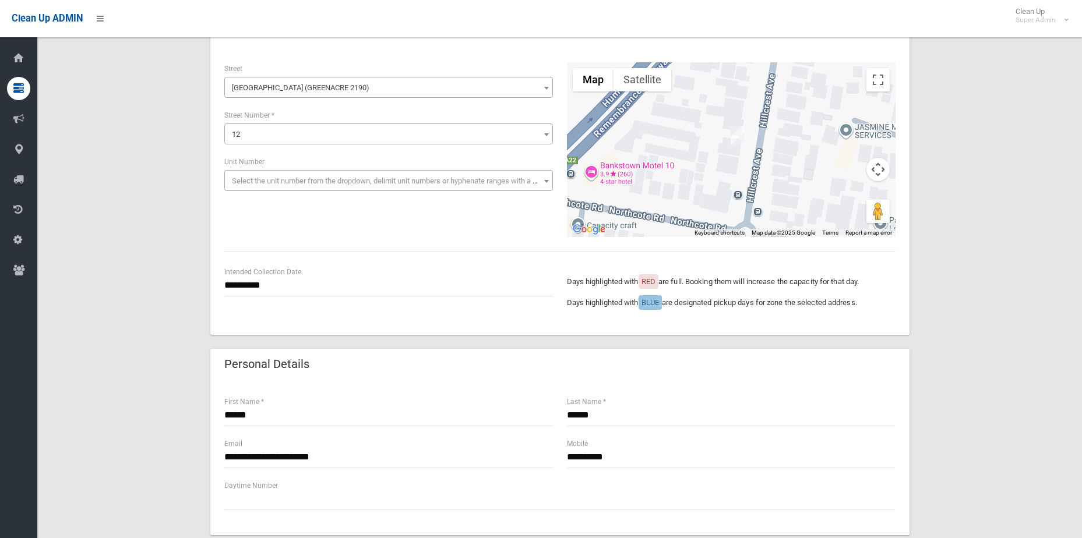
scroll to position [58, 0]
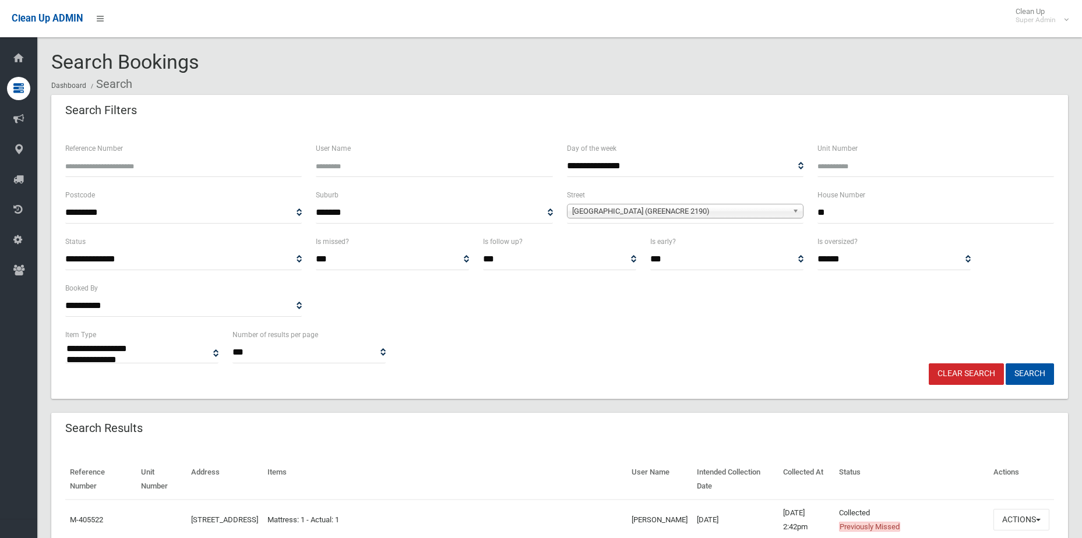
select select
drag, startPoint x: 872, startPoint y: 202, endPoint x: 693, endPoint y: 188, distance: 180.5
click at [718, 213] on div "**********" at bounding box center [559, 211] width 1002 height 47
type input "**"
click at [1005, 363] on button "Search" at bounding box center [1029, 374] width 48 height 22
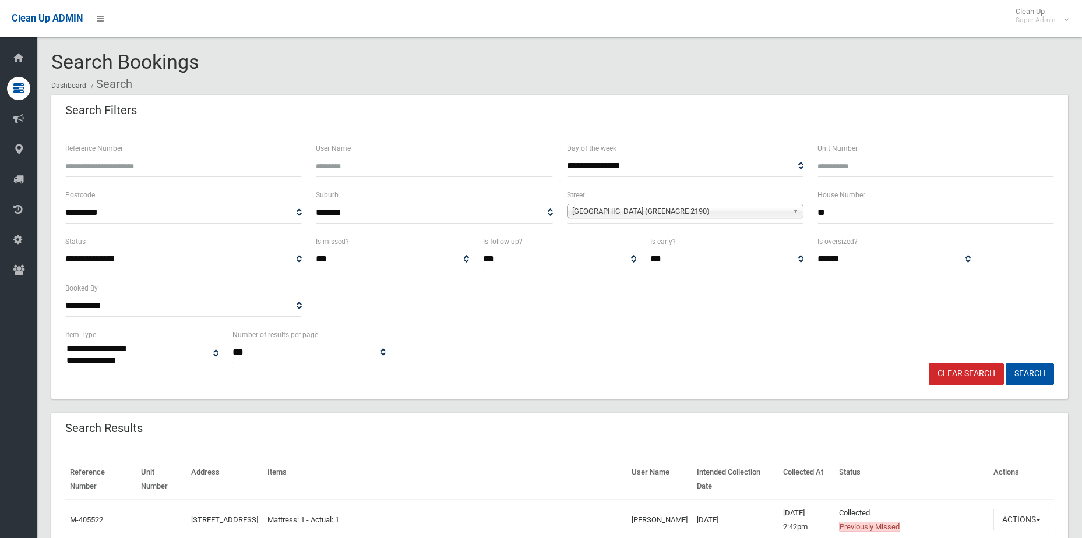
click at [185, 167] on input "Reference Number" at bounding box center [183, 167] width 236 height 22
type input "**"
drag, startPoint x: 852, startPoint y: 211, endPoint x: 747, endPoint y: 206, distance: 105.0
click at [749, 210] on div "**********" at bounding box center [559, 211] width 1002 height 47
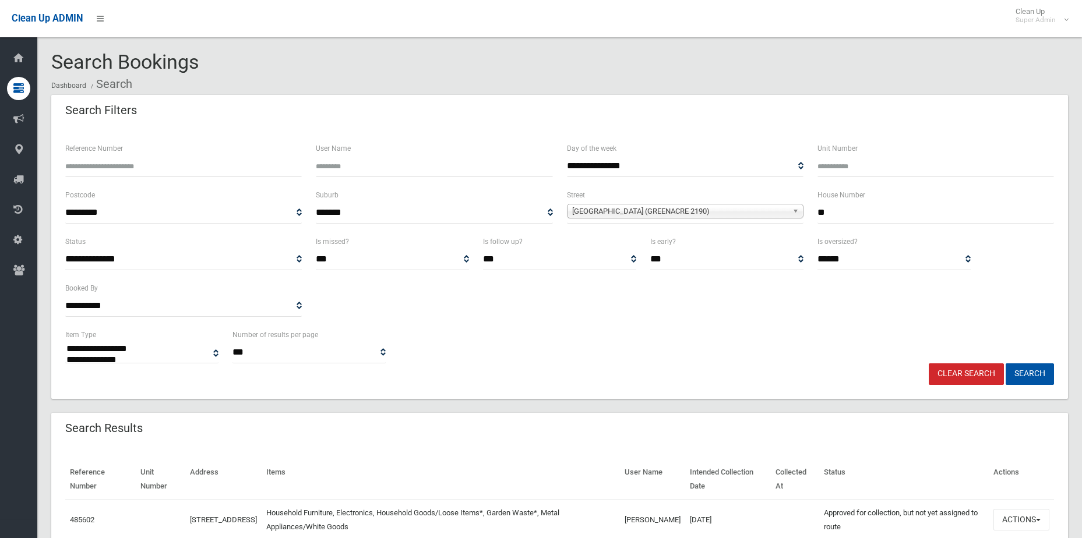
select select
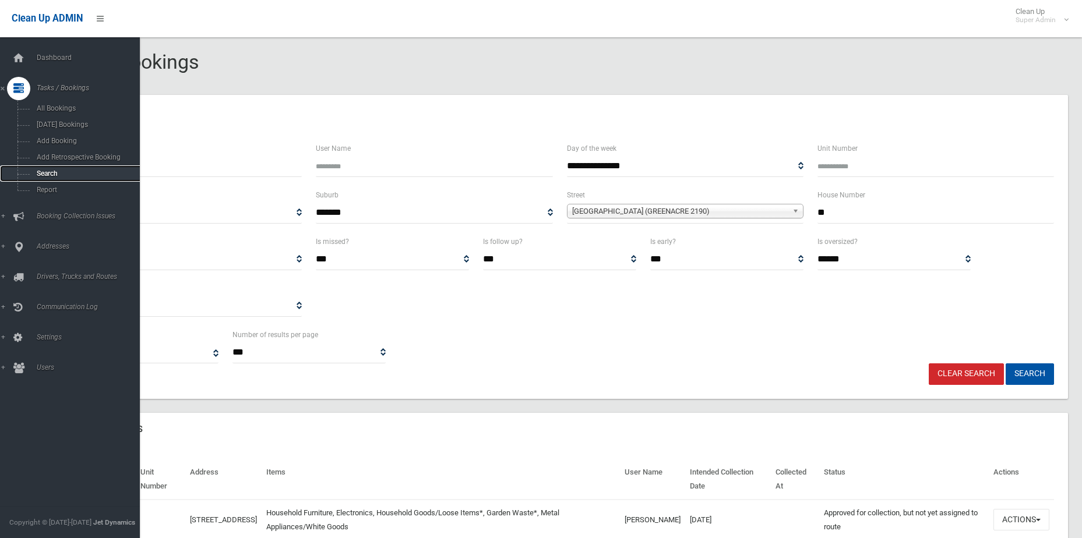
click at [51, 167] on link "Search" at bounding box center [74, 173] width 149 height 16
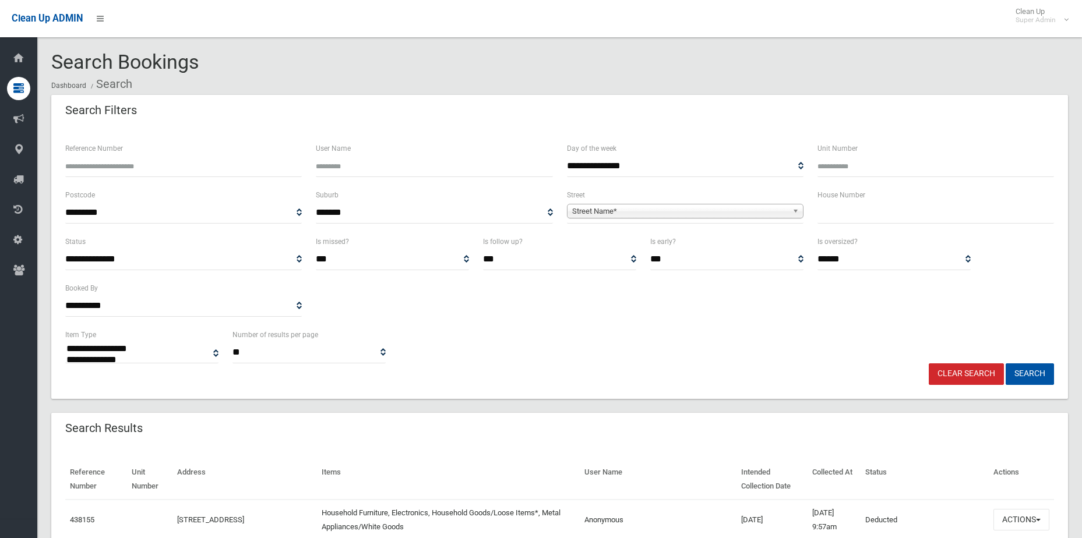
select select
click at [172, 171] on input "Reference Number" at bounding box center [183, 167] width 236 height 22
type input "******"
click at [1005, 363] on button "Search" at bounding box center [1029, 374] width 48 height 22
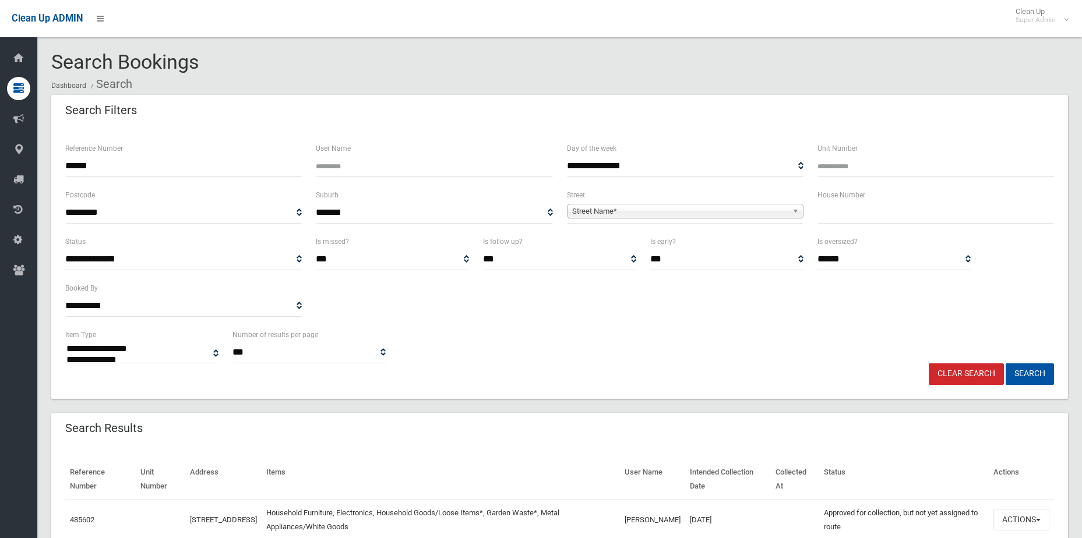
select select
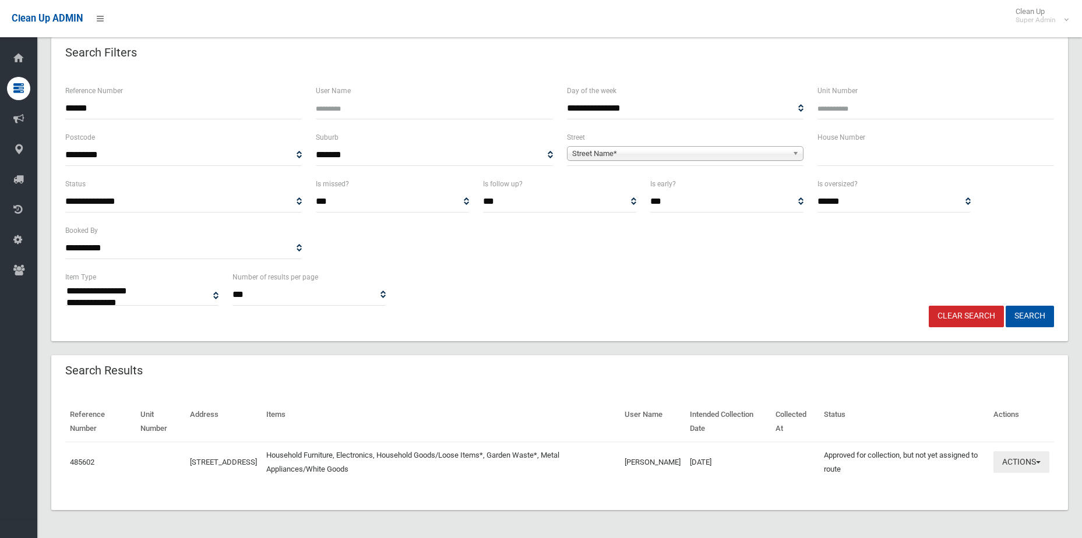
click at [1035, 464] on button "Actions" at bounding box center [1021, 462] width 56 height 22
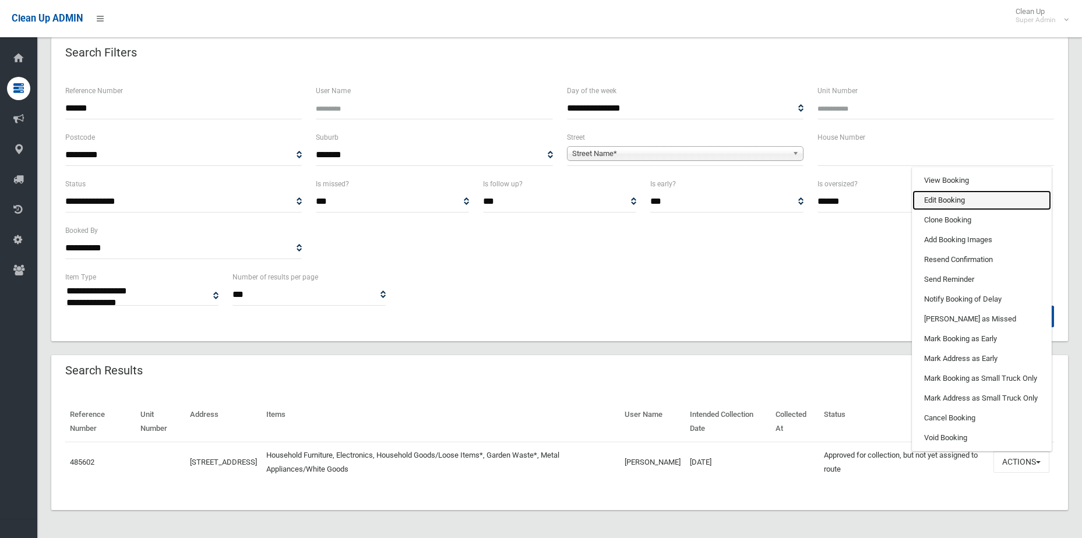
click at [974, 207] on link "Edit Booking" at bounding box center [981, 200] width 139 height 20
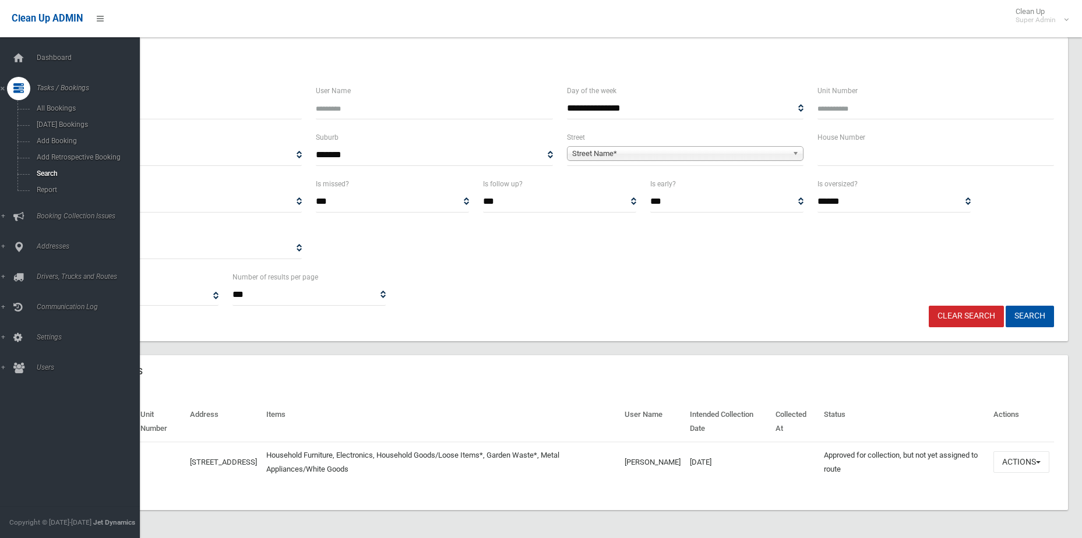
drag, startPoint x: 116, startPoint y: 104, endPoint x: -164, endPoint y: 106, distance: 280.2
click at [0, 106] on html "Clean Up ADMIN Clean Up Super Admin Logout Search Bookings Dashboard Search" at bounding box center [541, 211] width 1082 height 538
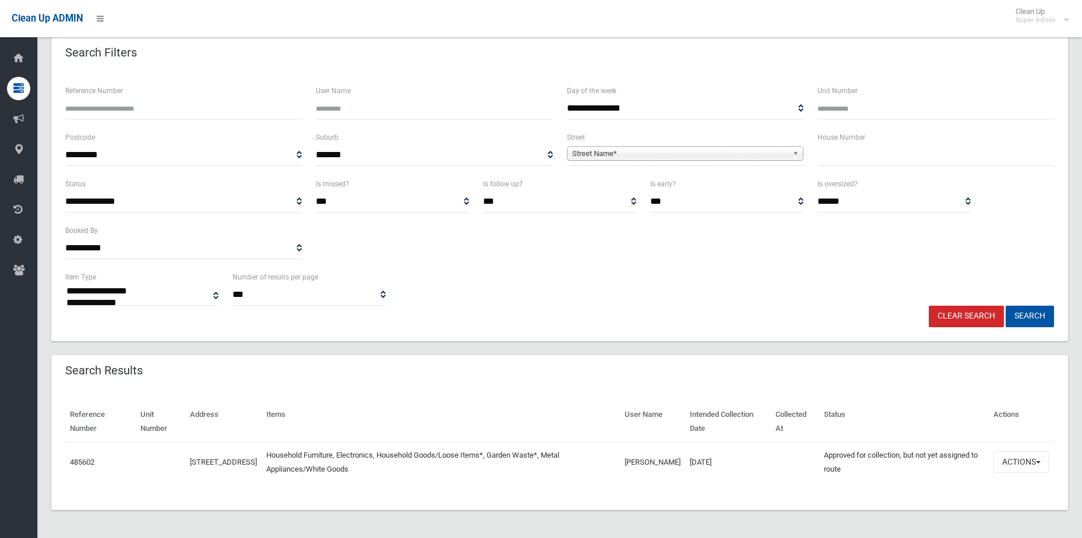
click at [762, 158] on span "Street Name*" at bounding box center [679, 154] width 215 height 14
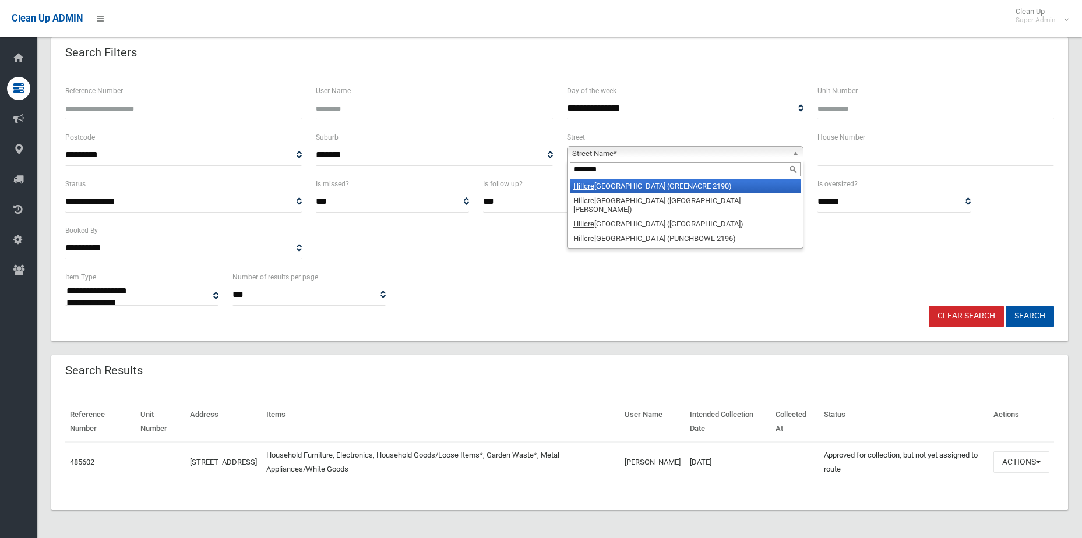
type input "*********"
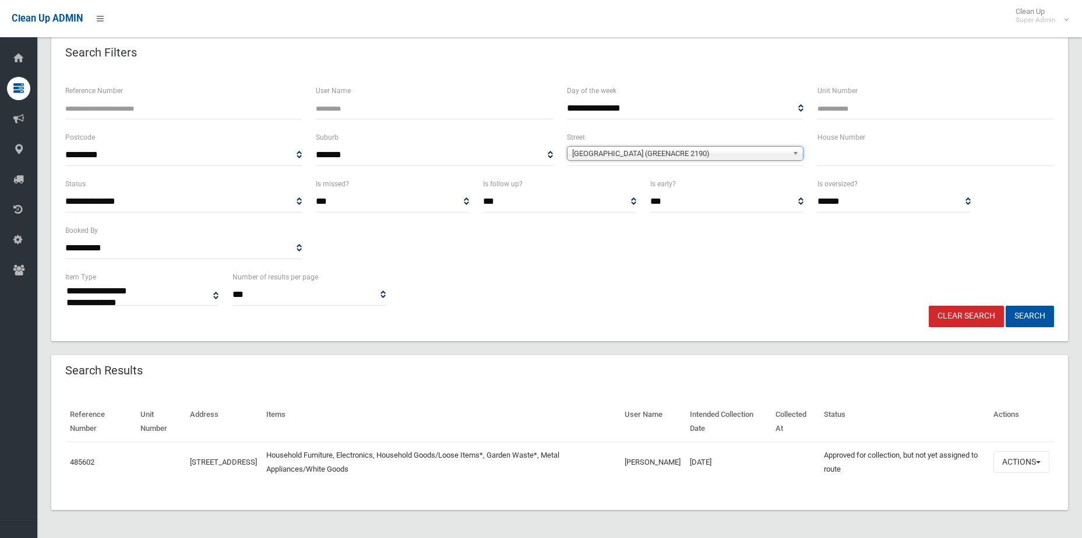
click at [1005, 306] on button "Search" at bounding box center [1029, 317] width 48 height 22
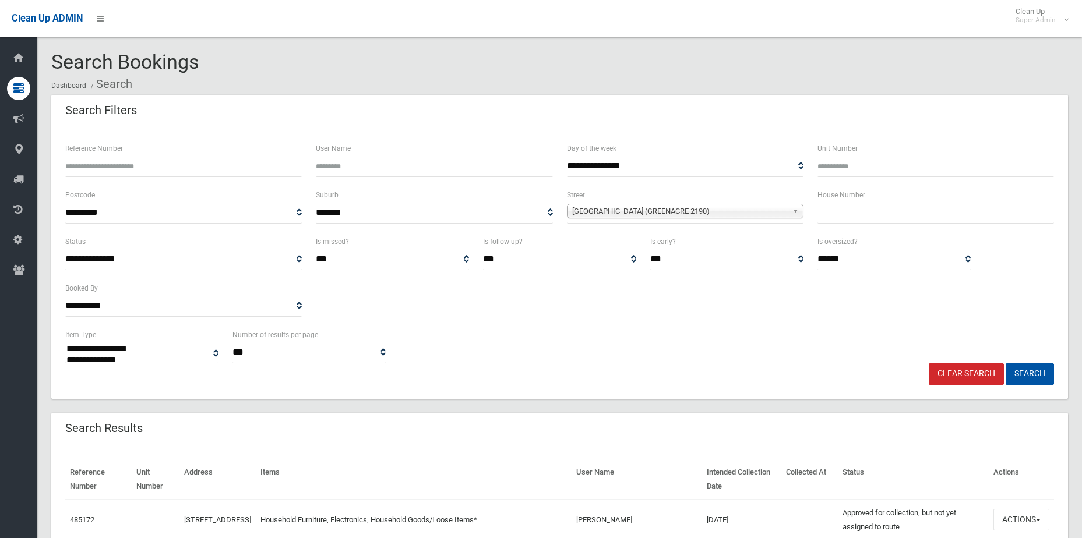
select select
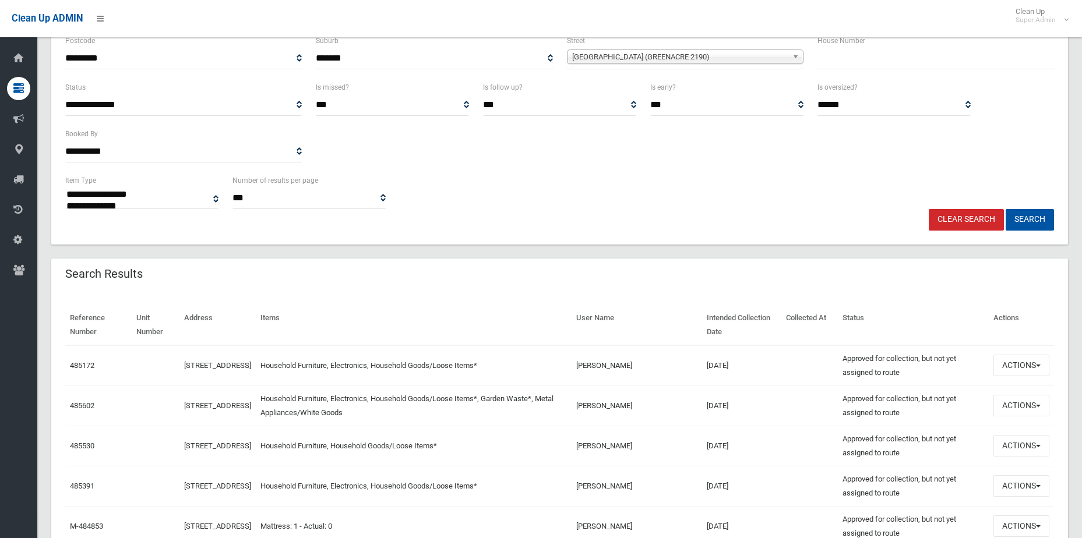
scroll to position [175, 0]
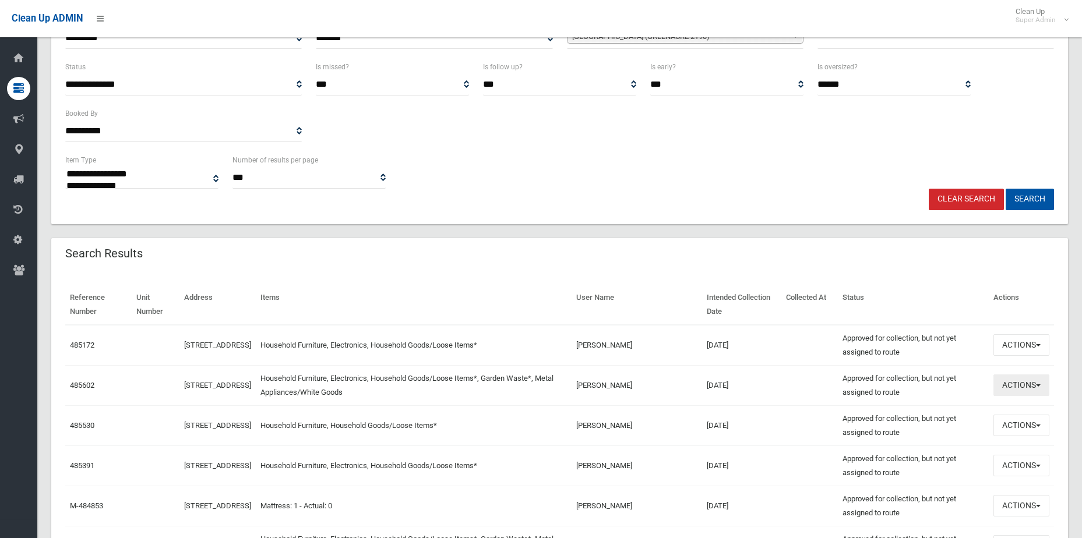
click at [1036, 379] on button "Actions" at bounding box center [1021, 386] width 56 height 22
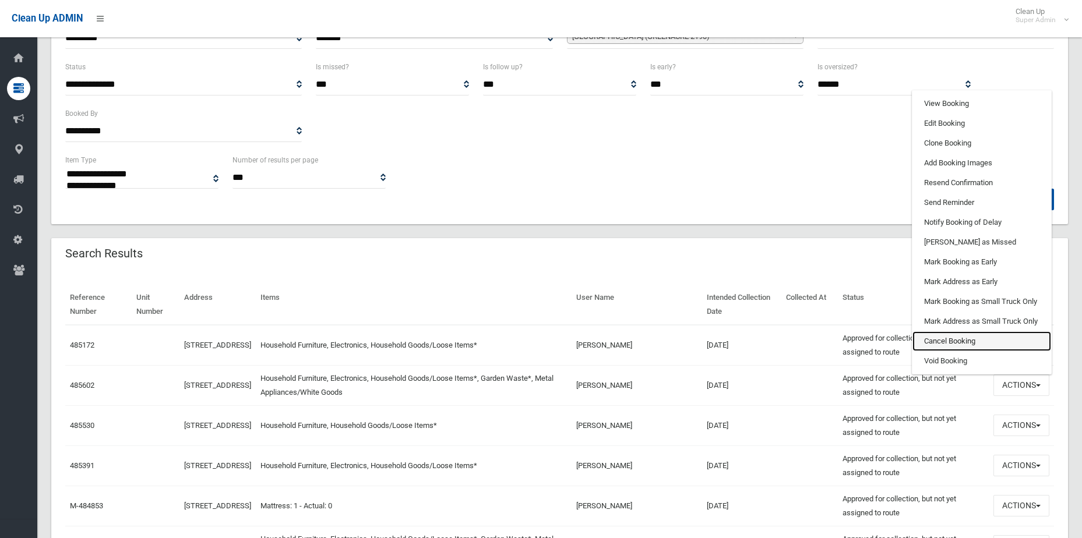
click at [988, 338] on link "Cancel Booking" at bounding box center [981, 341] width 139 height 20
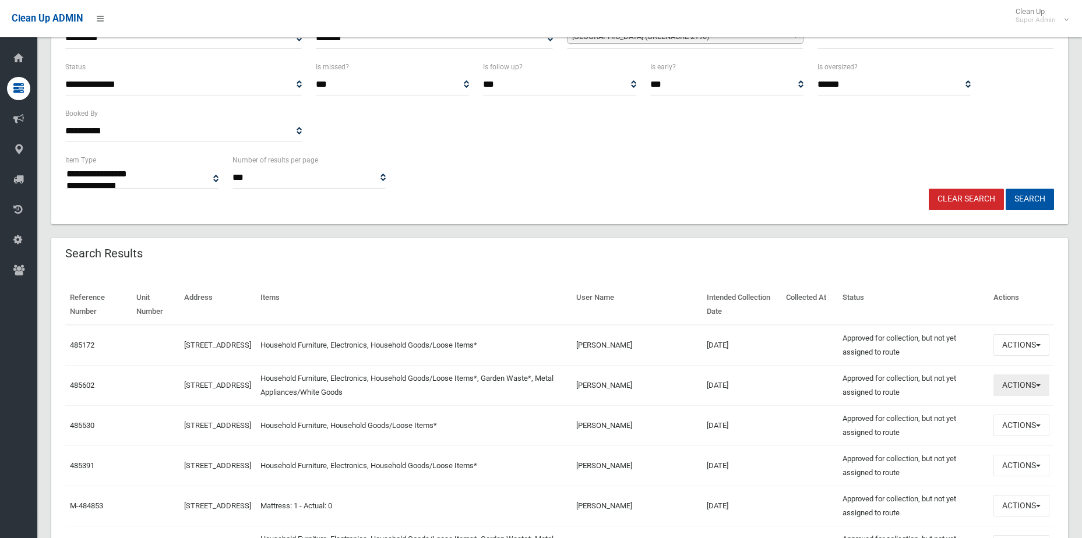
click at [1023, 383] on button "Actions" at bounding box center [1021, 386] width 56 height 22
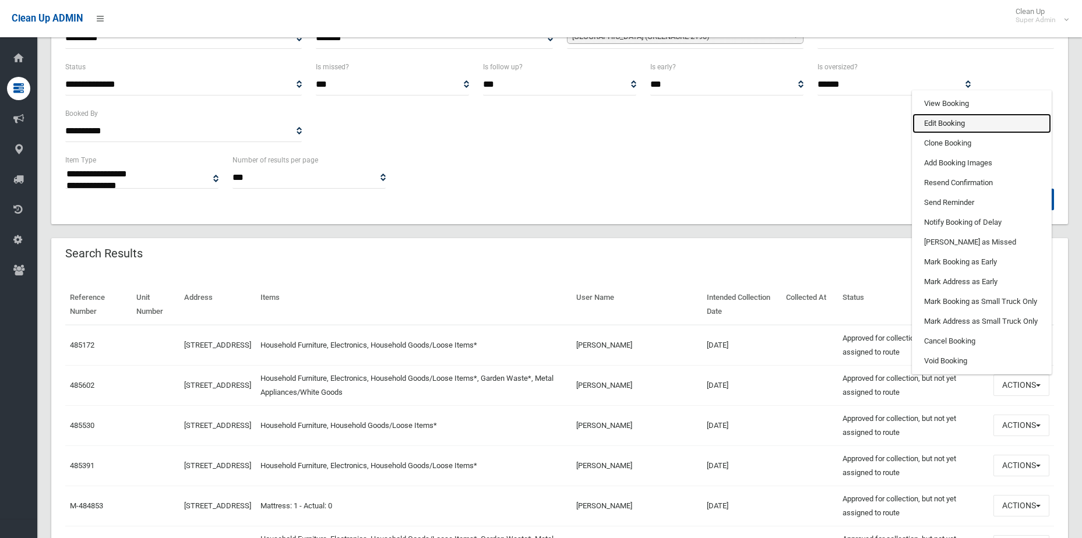
click at [991, 126] on link "Edit Booking" at bounding box center [981, 124] width 139 height 20
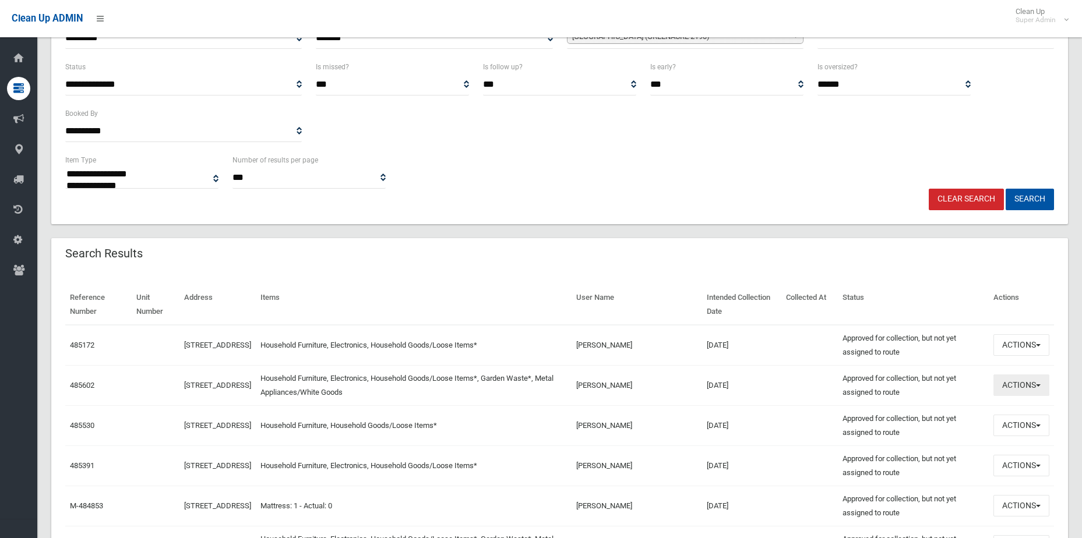
click at [1026, 383] on button "Actions" at bounding box center [1021, 386] width 56 height 22
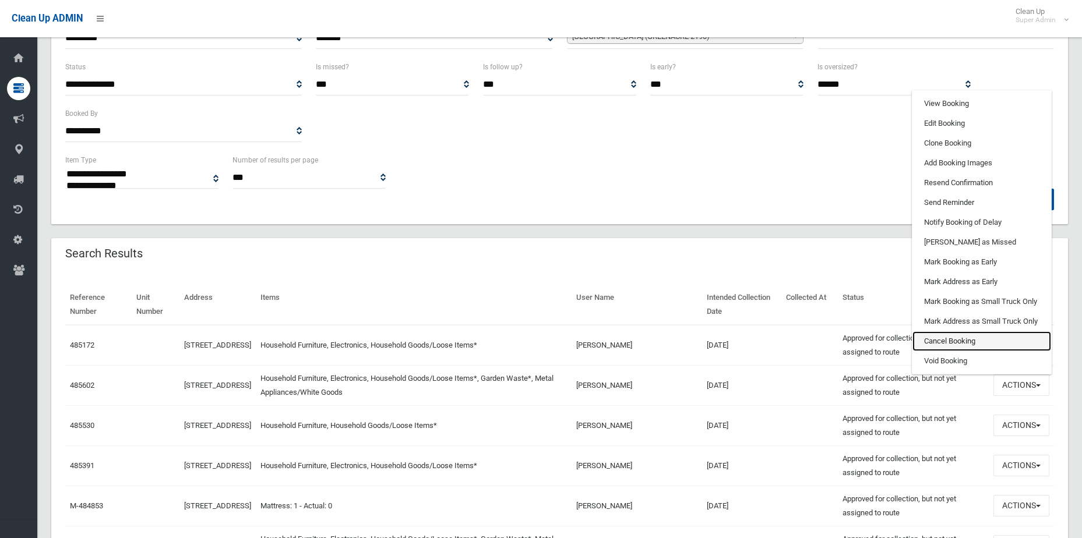
click at [953, 345] on link "Cancel Booking" at bounding box center [981, 341] width 139 height 20
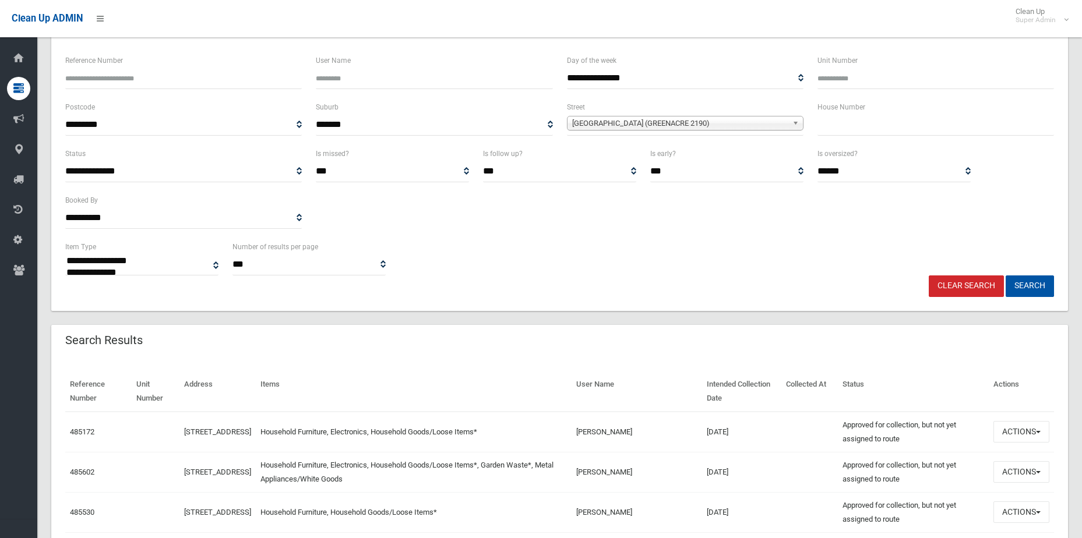
scroll to position [0, 0]
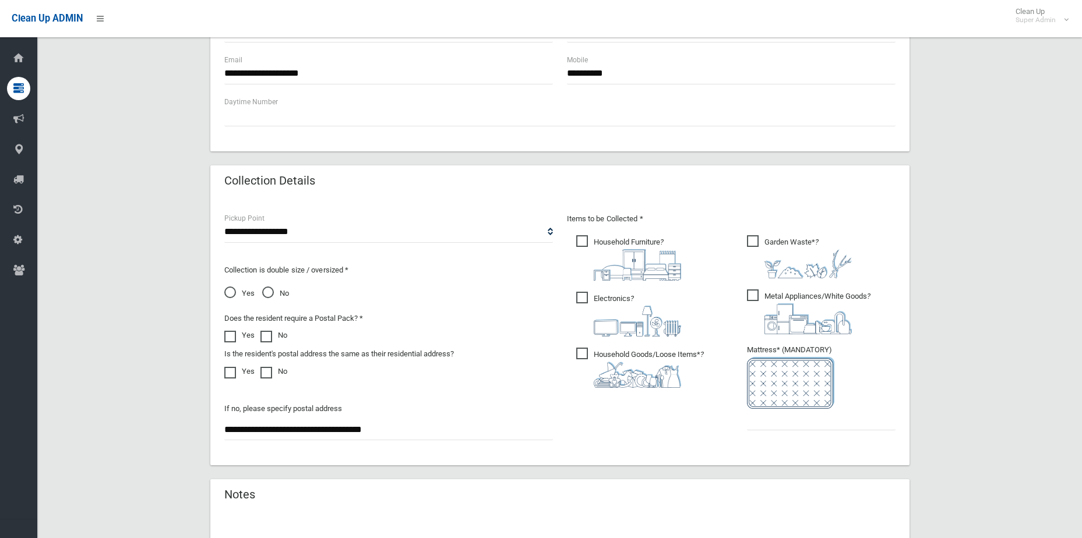
scroll to position [291, 0]
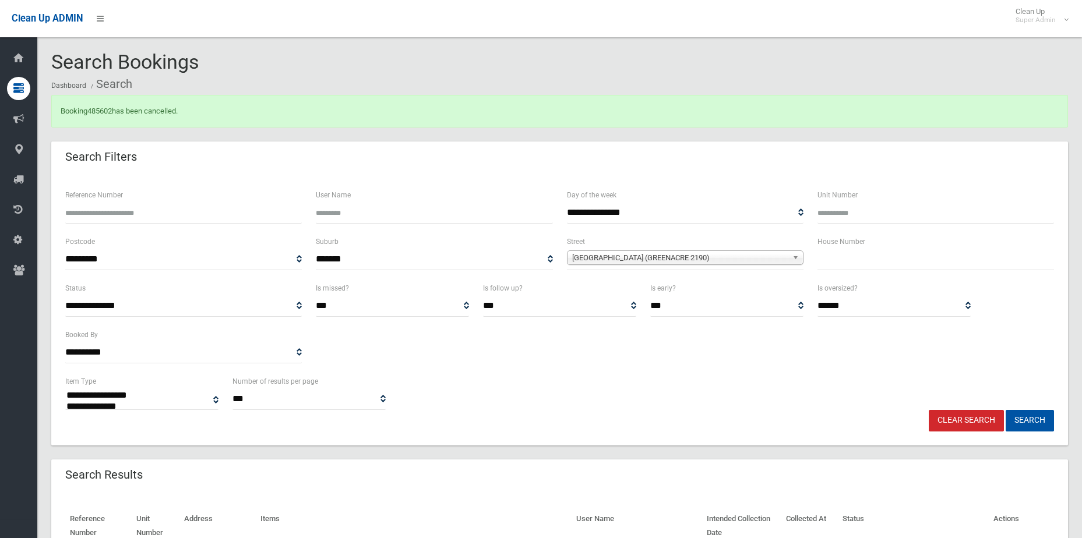
select select
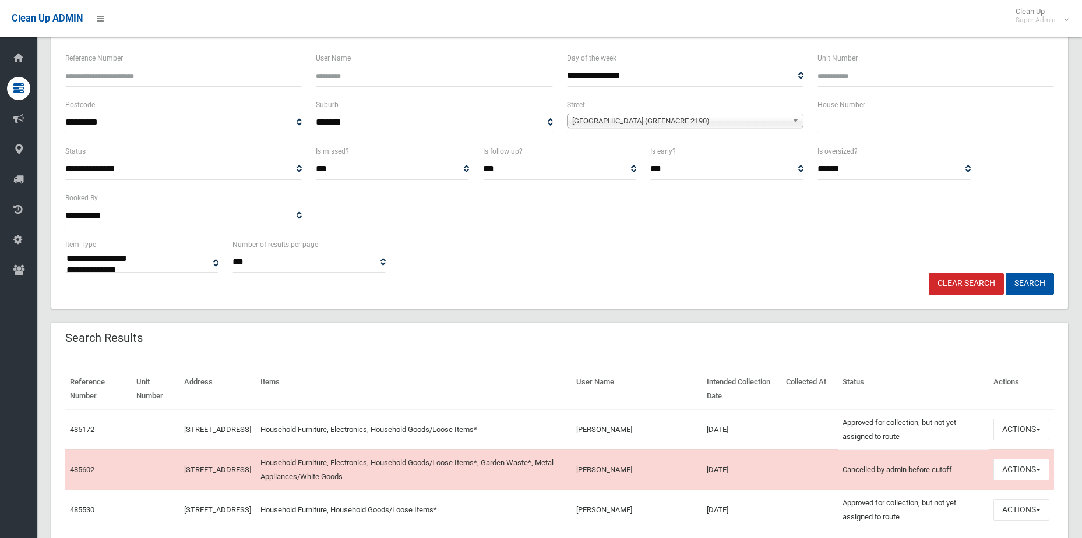
scroll to position [116, 0]
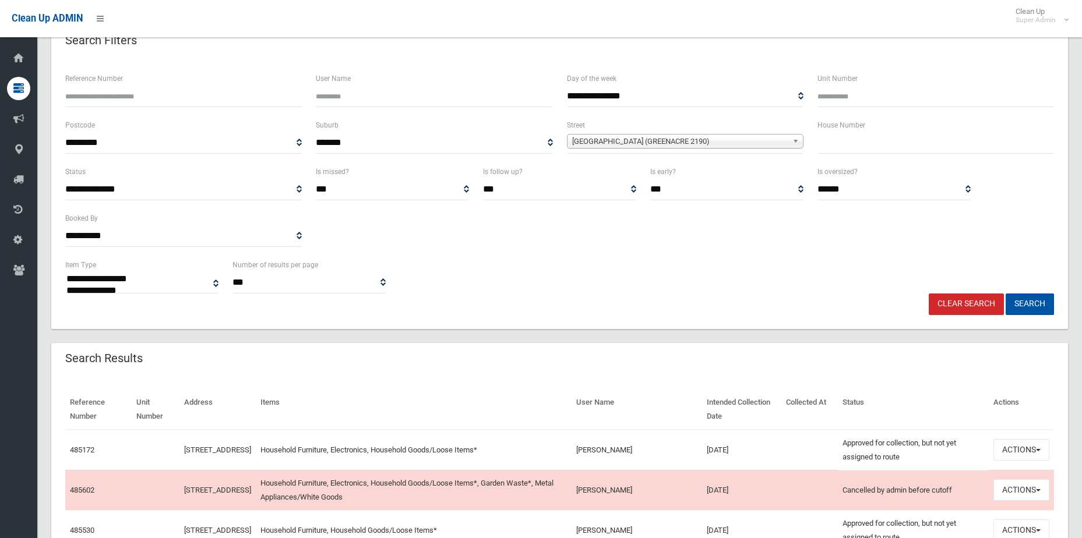
click at [847, 140] on input "text" at bounding box center [935, 143] width 236 height 22
type input "**"
click at [1005, 294] on button "Search" at bounding box center [1029, 305] width 48 height 22
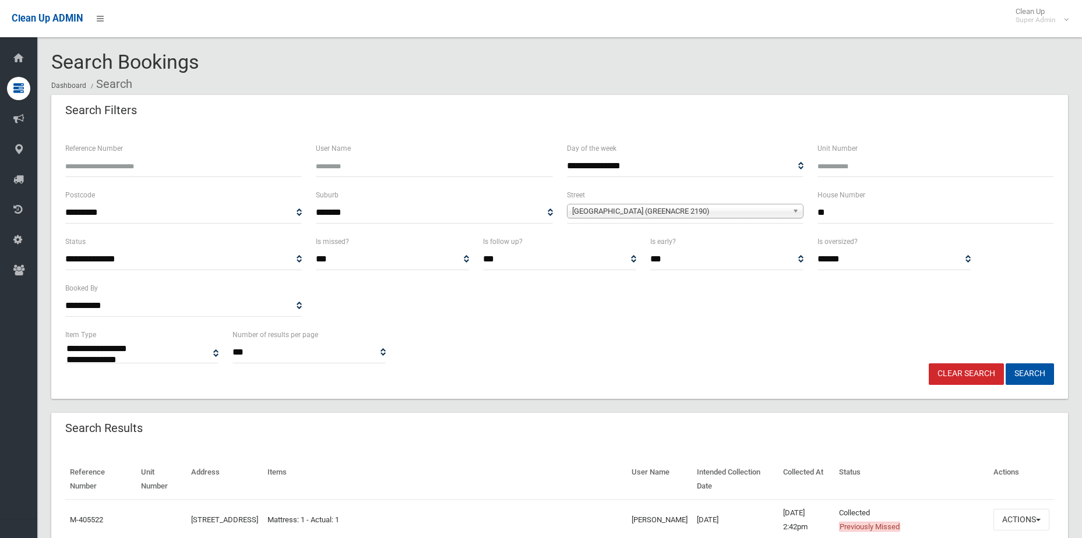
select select
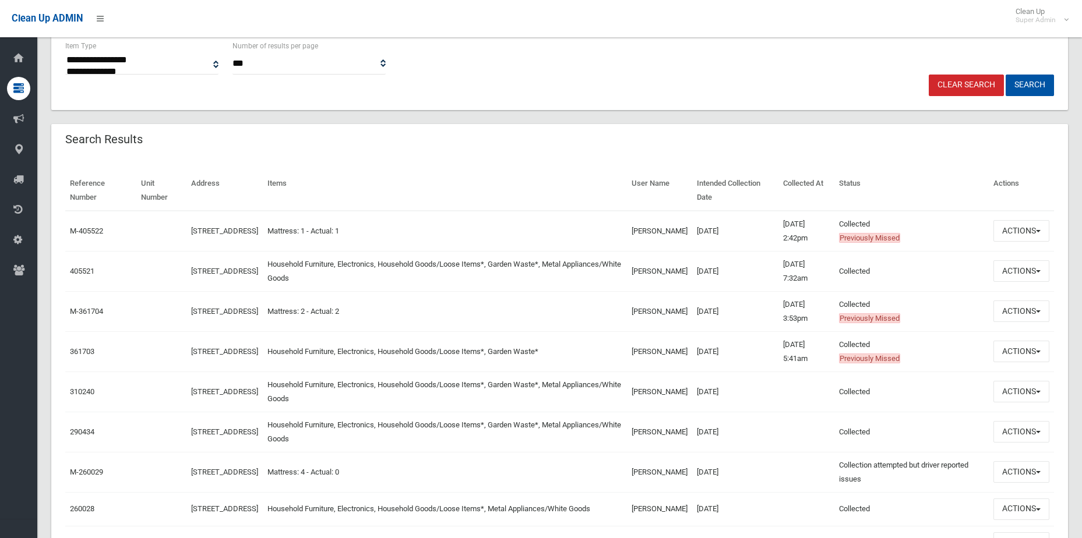
scroll to position [291, 0]
click at [1026, 273] on button "Actions" at bounding box center [1021, 269] width 56 height 22
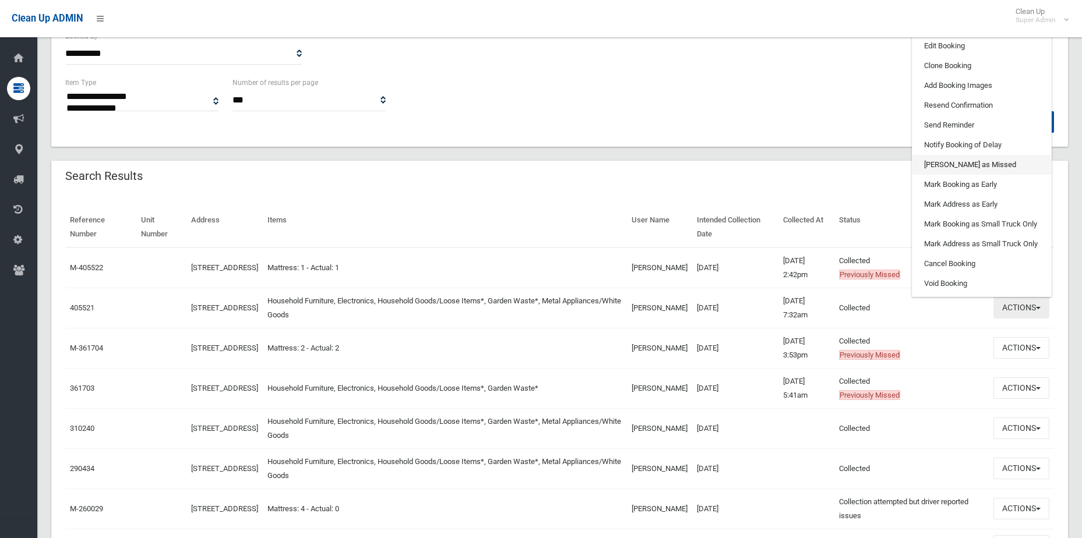
scroll to position [233, 0]
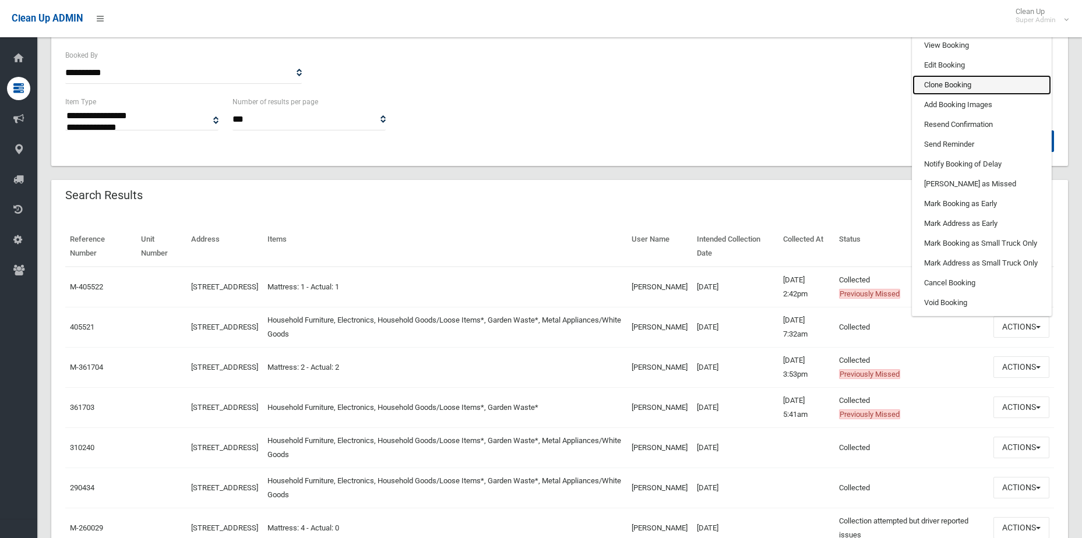
click at [945, 82] on link "Clone Booking" at bounding box center [981, 85] width 139 height 20
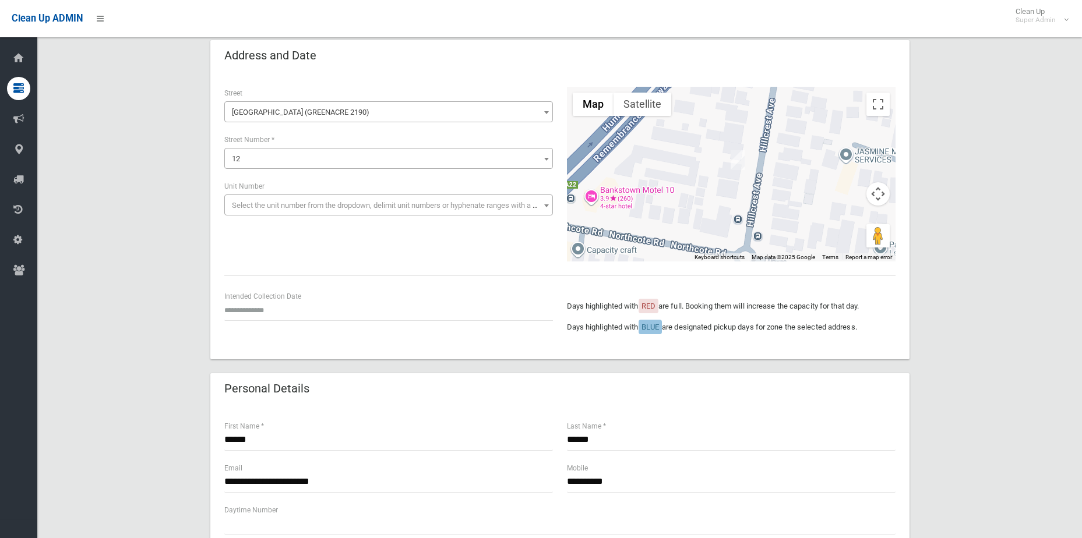
scroll to position [116, 0]
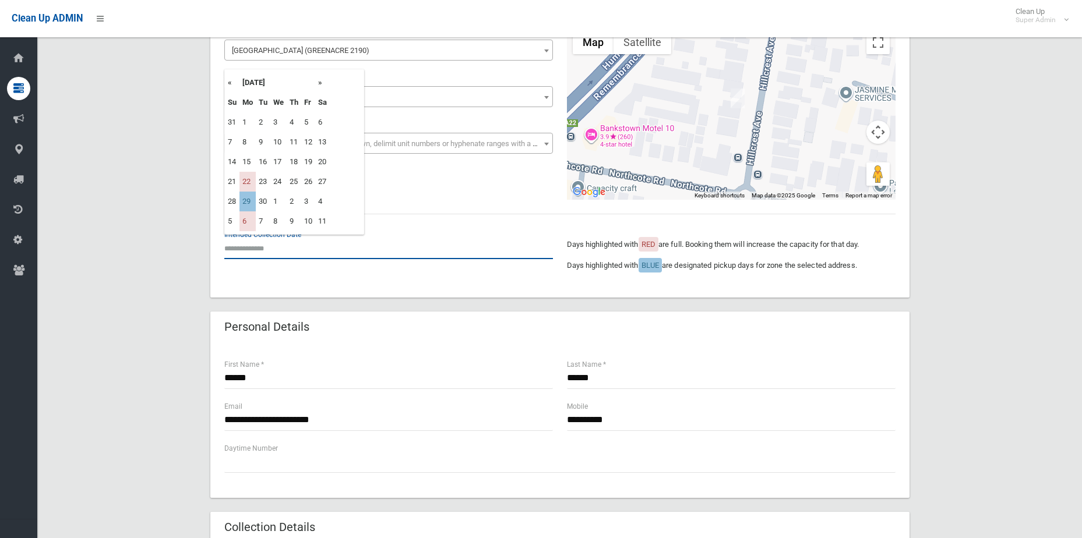
click at [263, 242] on input "text" at bounding box center [388, 249] width 328 height 22
click at [242, 203] on td "29" at bounding box center [247, 202] width 16 height 20
type input "**********"
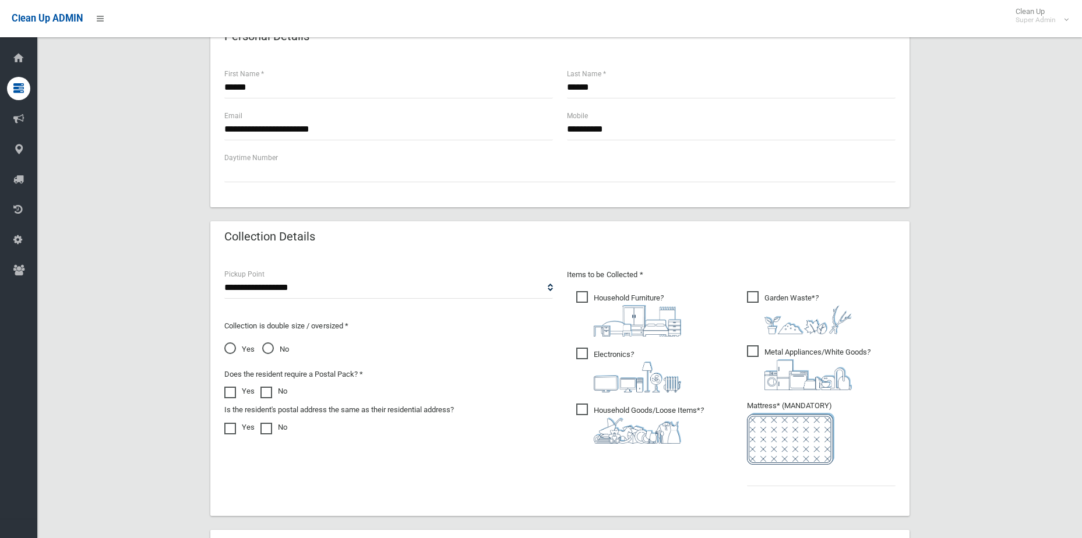
scroll to position [408, 0]
click at [232, 346] on span "Yes" at bounding box center [239, 349] width 30 height 14
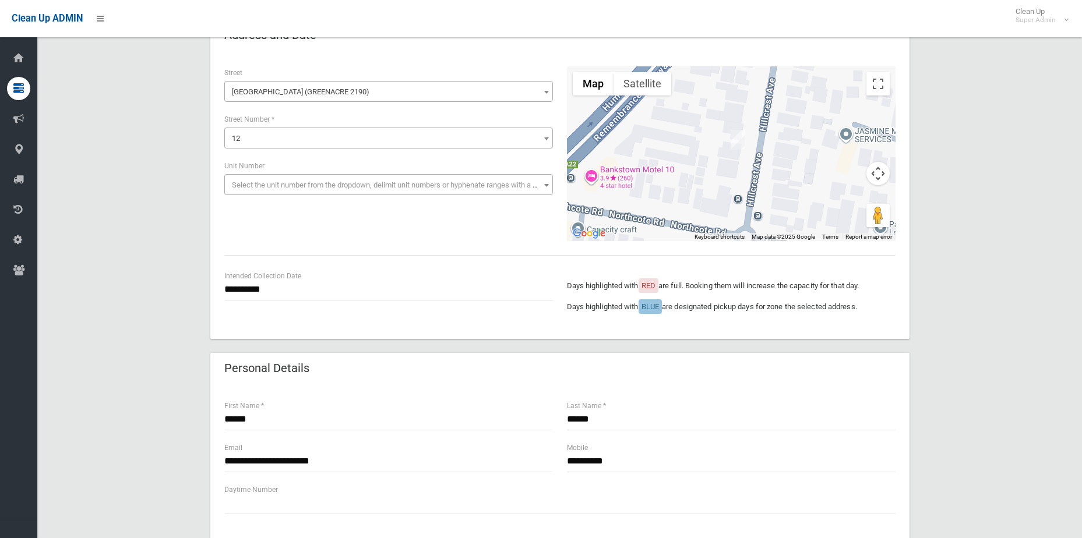
scroll to position [143, 0]
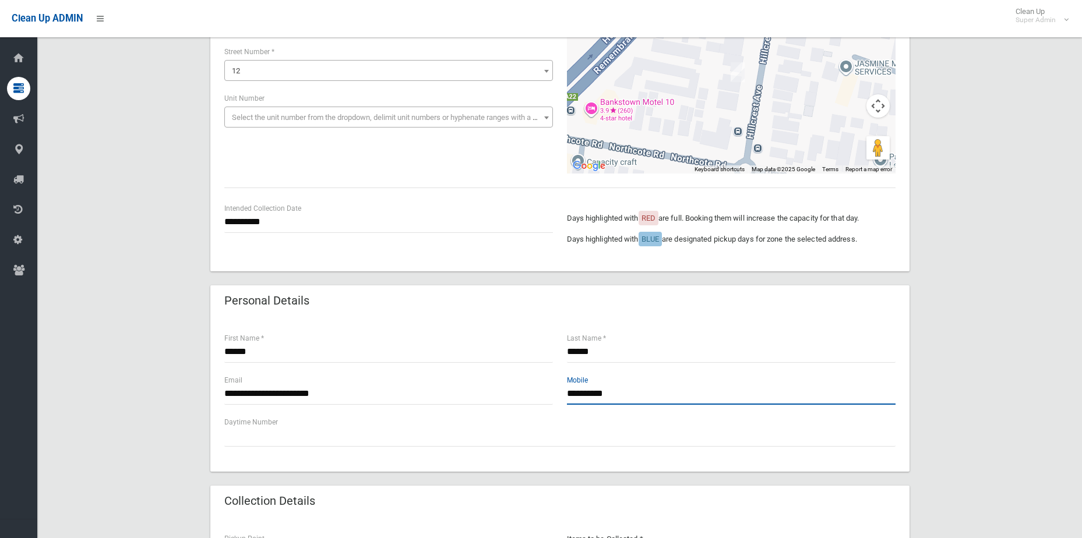
drag, startPoint x: 630, startPoint y: 395, endPoint x: 492, endPoint y: 398, distance: 138.6
click at [492, 398] on div "**********" at bounding box center [559, 395] width 685 height 42
drag, startPoint x: 974, startPoint y: 418, endPoint x: 973, endPoint y: 424, distance: 6.5
click at [974, 418] on div "**********" at bounding box center [559, 457] width 1016 height 1011
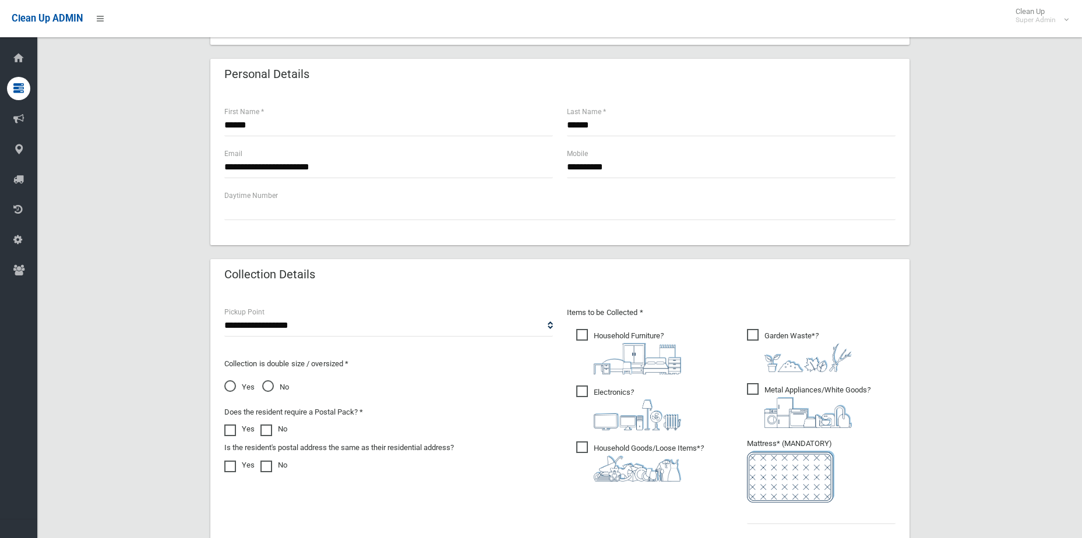
scroll to position [524, 0]
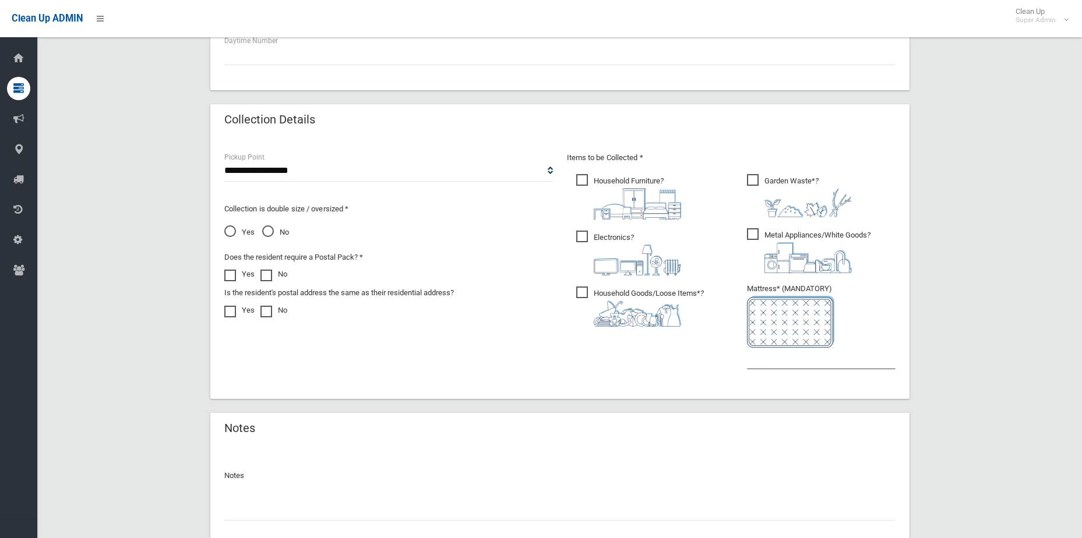
click at [811, 360] on input "text" at bounding box center [821, 359] width 149 height 22
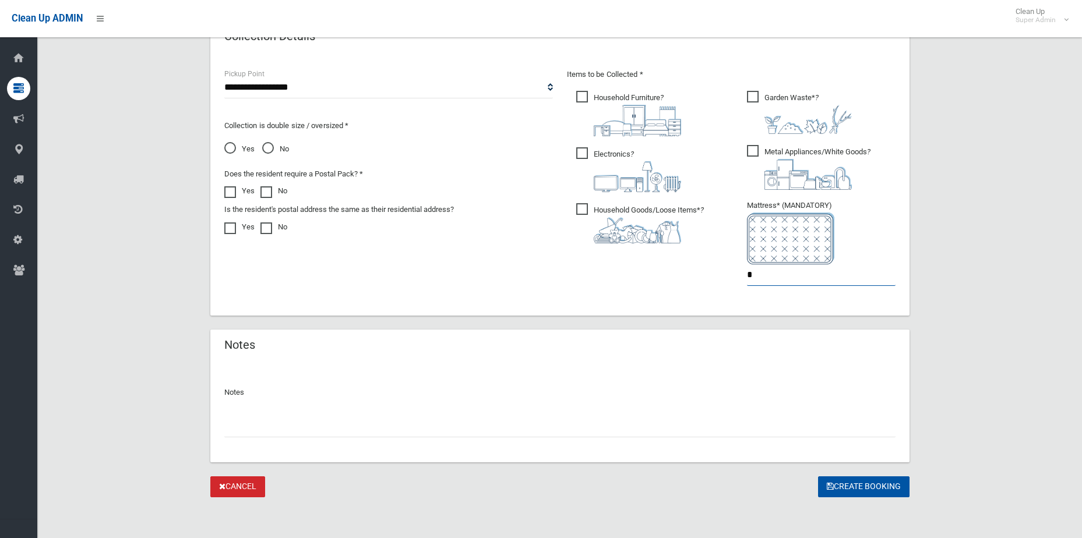
scroll to position [492, 0]
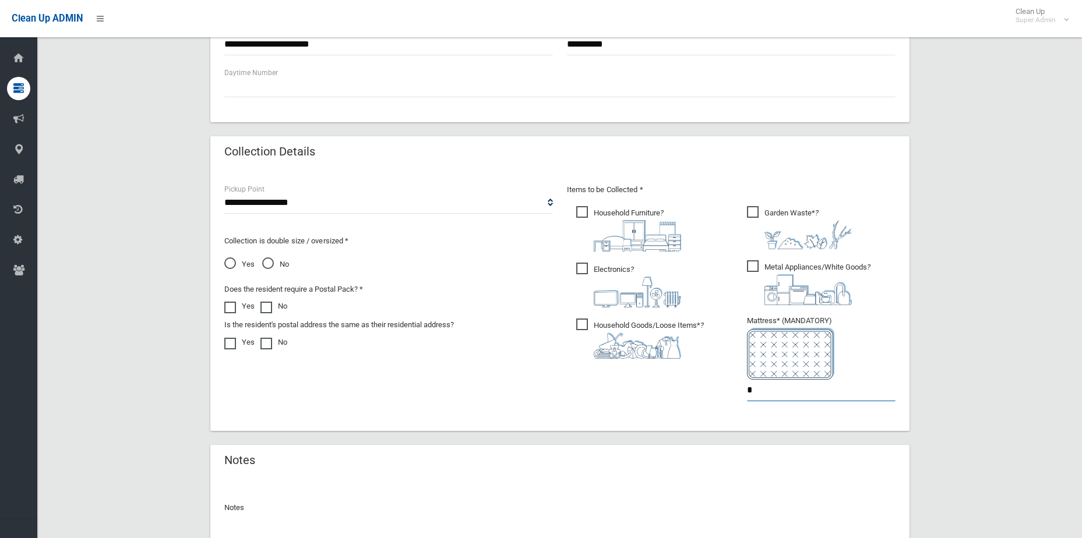
type input "*"
click at [757, 215] on span "Garden Waste* ?" at bounding box center [799, 227] width 105 height 43
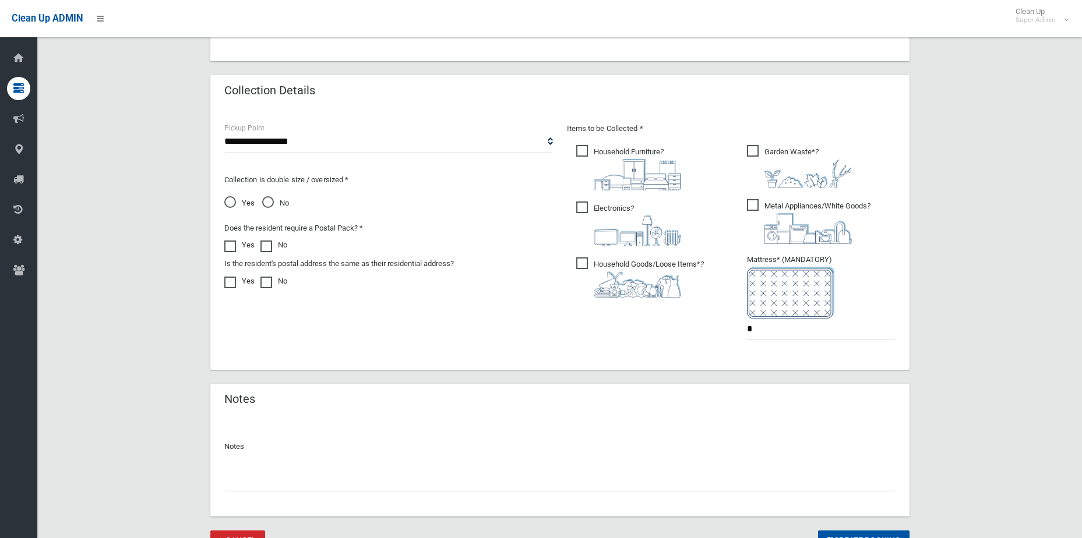
scroll to position [609, 0]
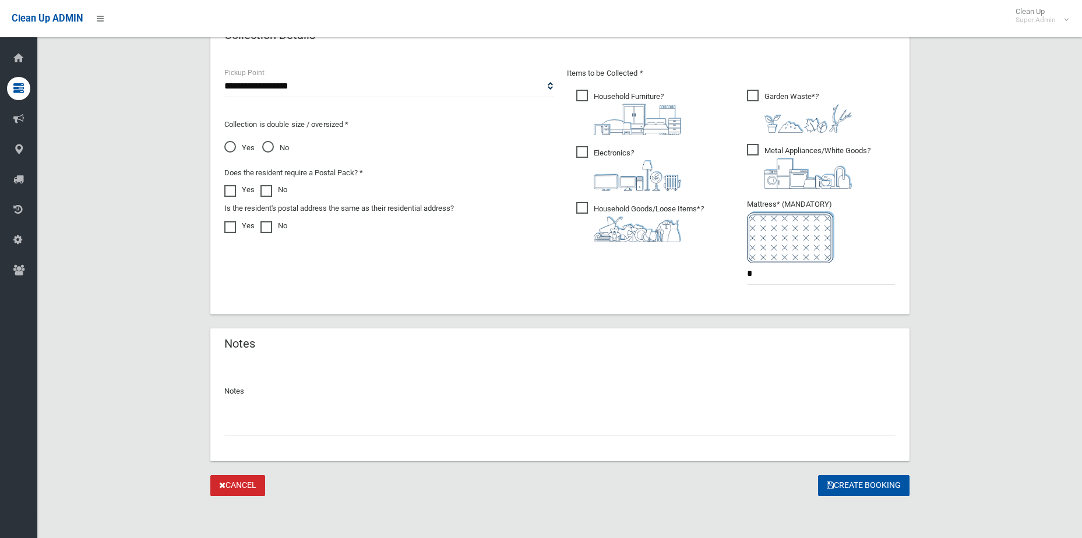
click at [752, 151] on span "Metal Appliances/White Goods ?" at bounding box center [808, 166] width 123 height 45
click at [872, 487] on button "Create Booking" at bounding box center [863, 486] width 91 height 22
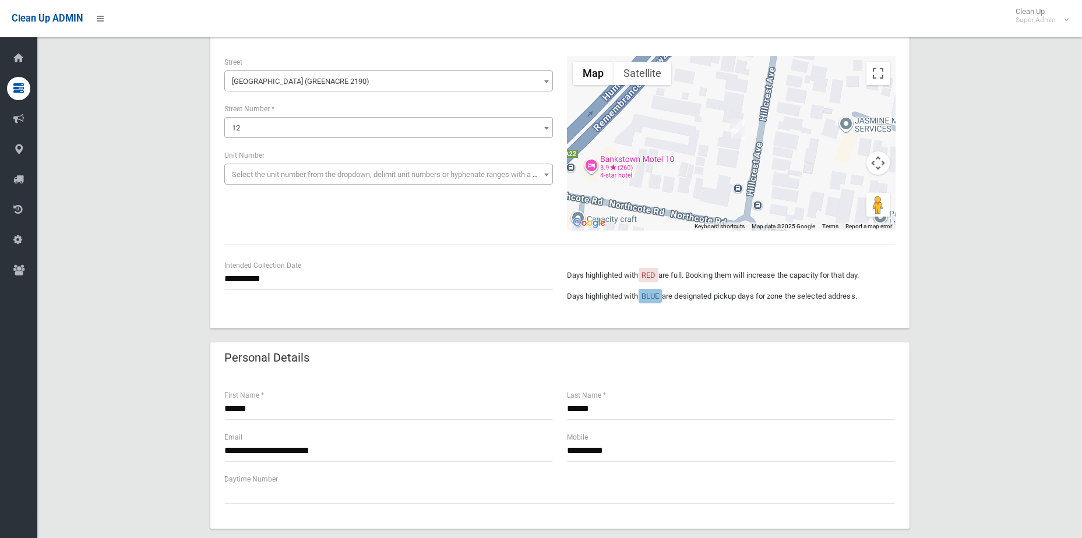
scroll to position [0, 0]
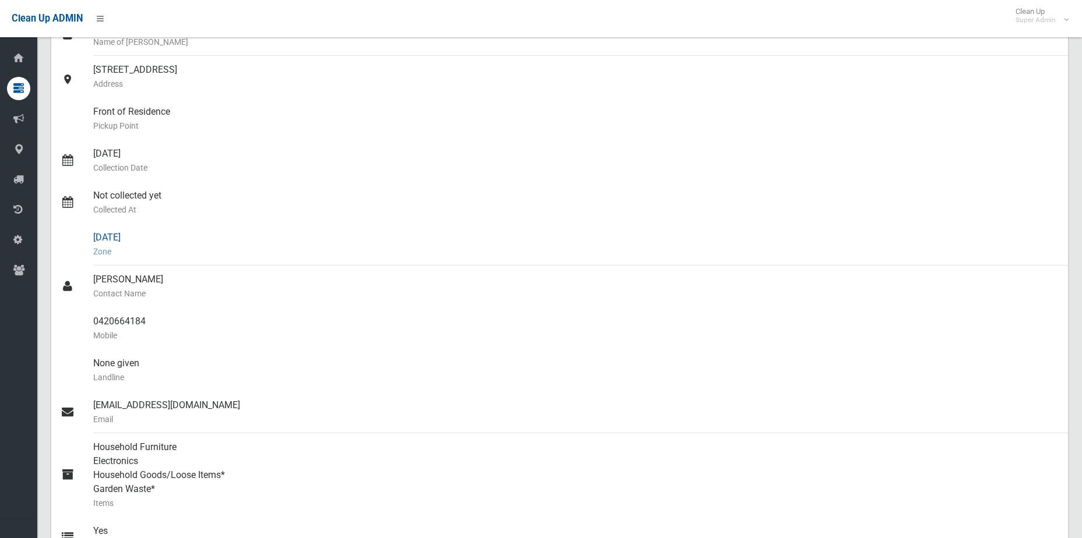
scroll to position [175, 0]
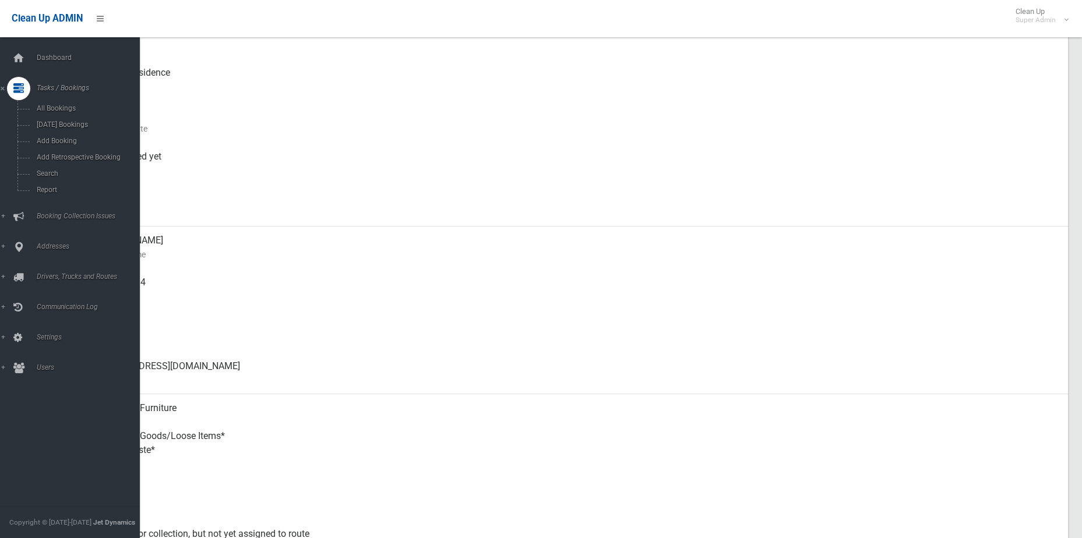
click at [19, 41] on div "Dashboard Tasks / Bookings All Bookings [DATE] Bookings Add Booking Add Retrosp…" at bounding box center [74, 287] width 149 height 501
click at [44, 54] on span "Dashboard" at bounding box center [90, 58] width 115 height 8
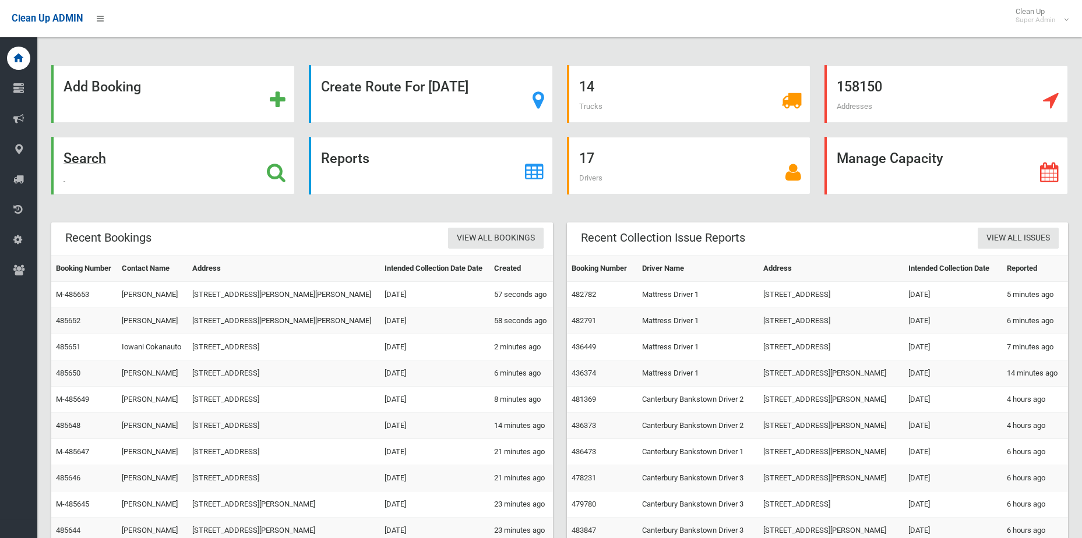
click at [273, 167] on icon at bounding box center [276, 172] width 19 height 20
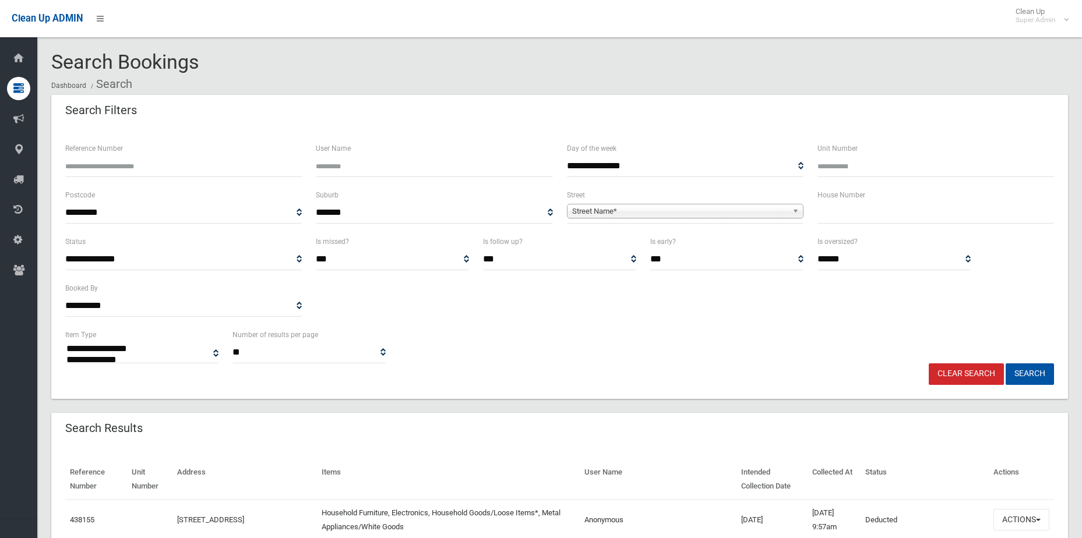
select select
click at [708, 211] on span "Street Name*" at bounding box center [679, 211] width 215 height 14
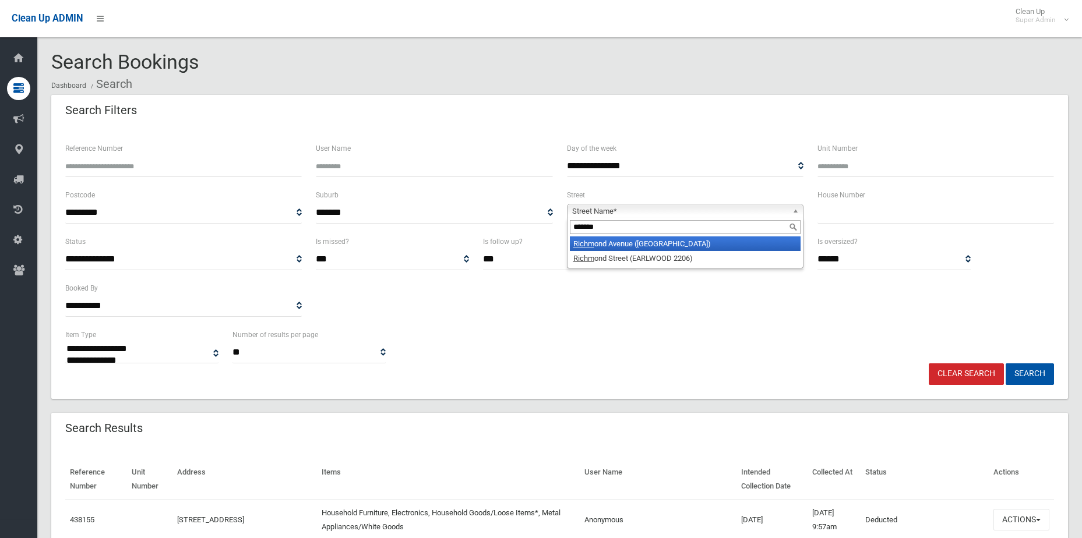
type input "********"
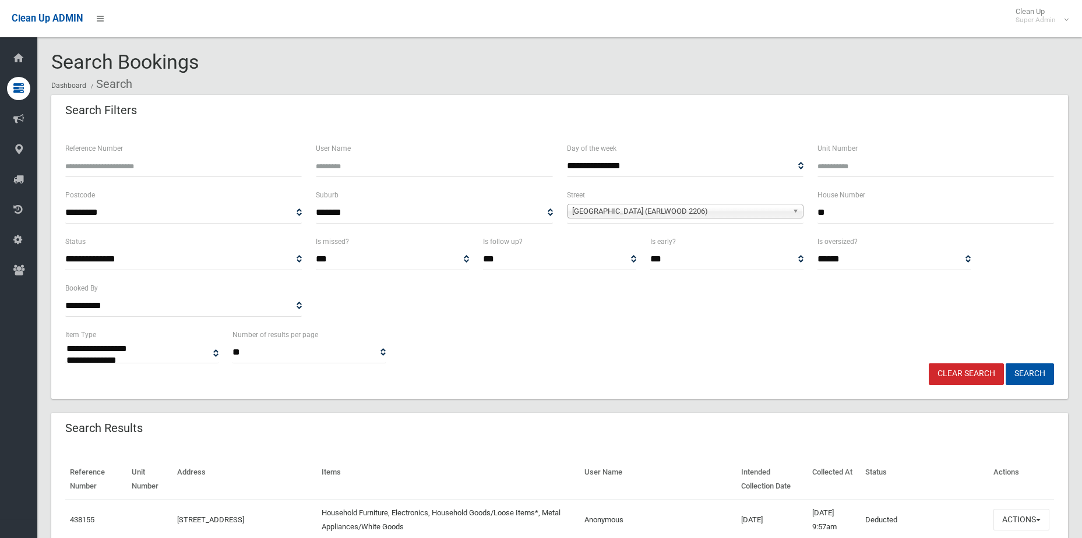
type input "**"
click at [1005, 363] on button "Search" at bounding box center [1029, 374] width 48 height 22
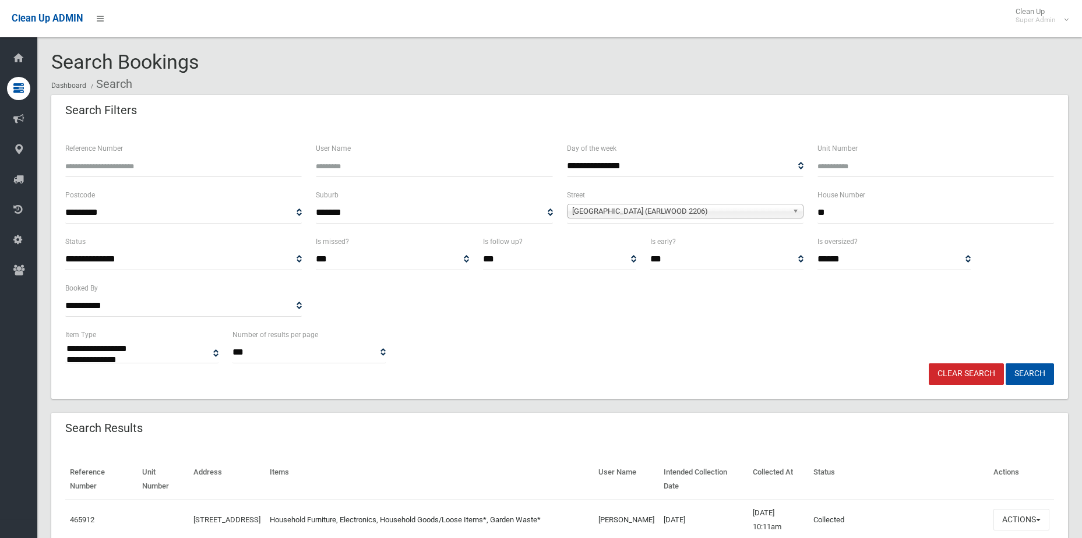
select select
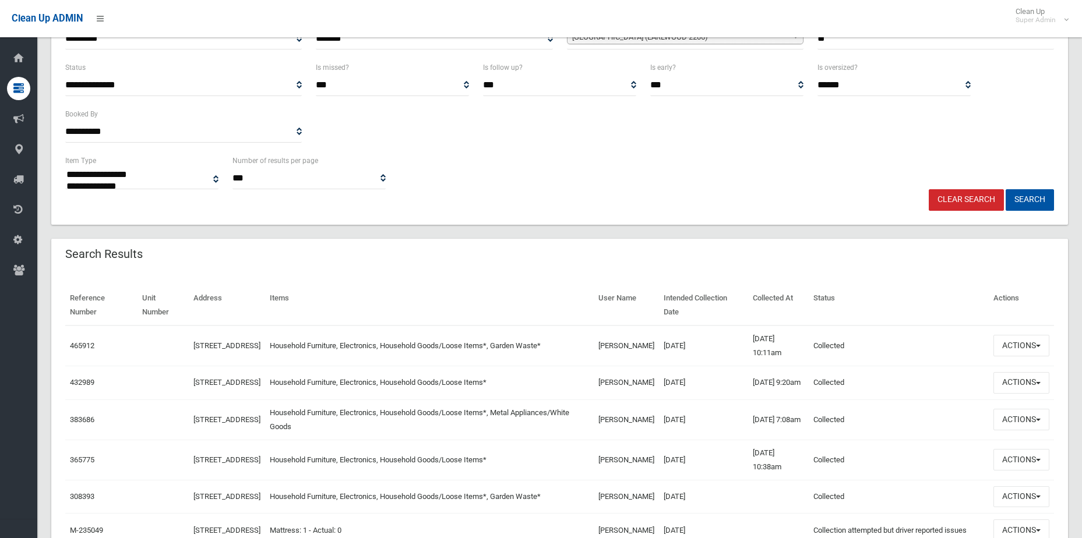
scroll to position [175, 0]
click at [1036, 384] on span "button" at bounding box center [1038, 382] width 5 height 2
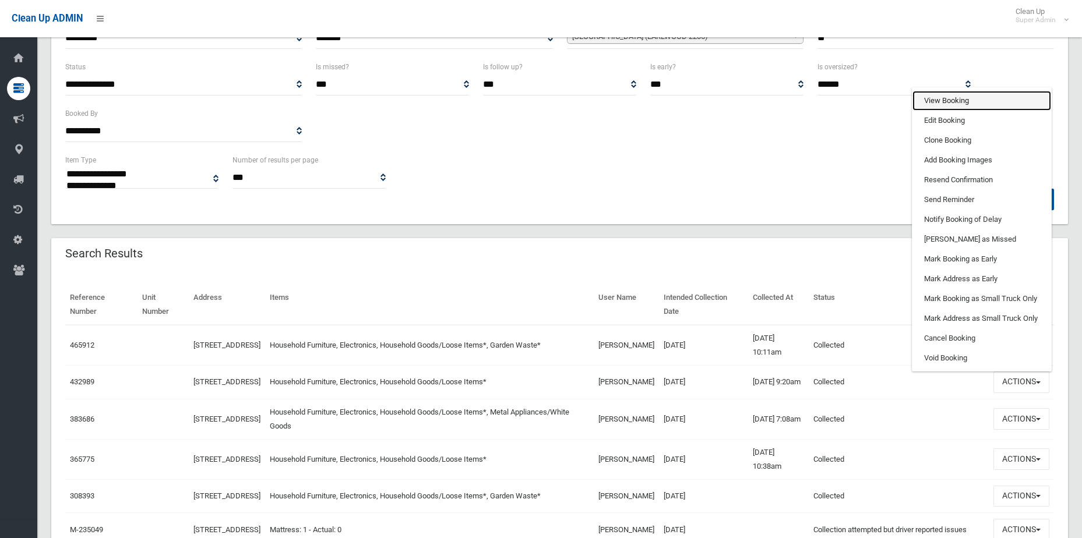
click at [960, 100] on link "View Booking" at bounding box center [981, 101] width 139 height 20
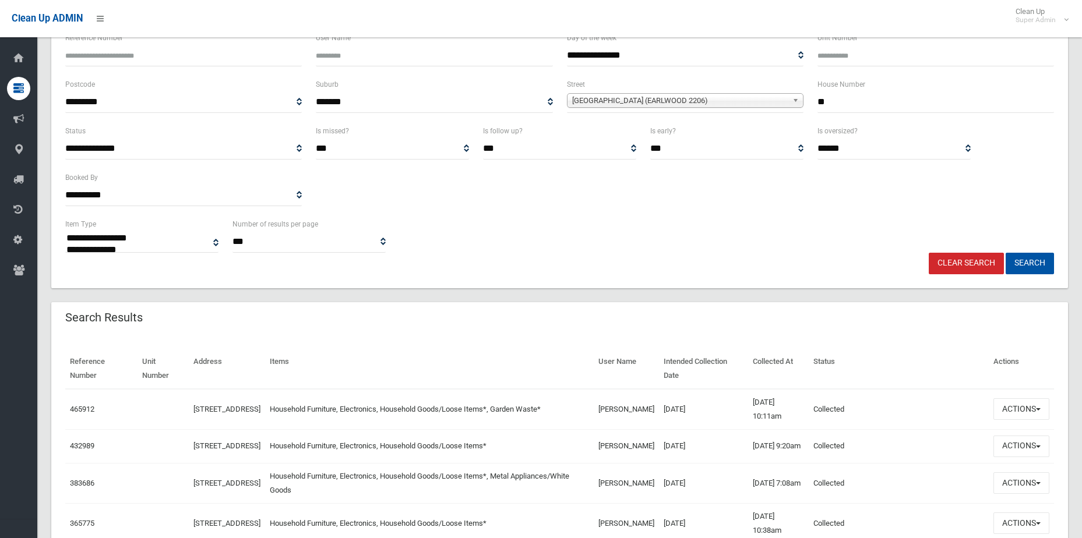
scroll to position [0, 0]
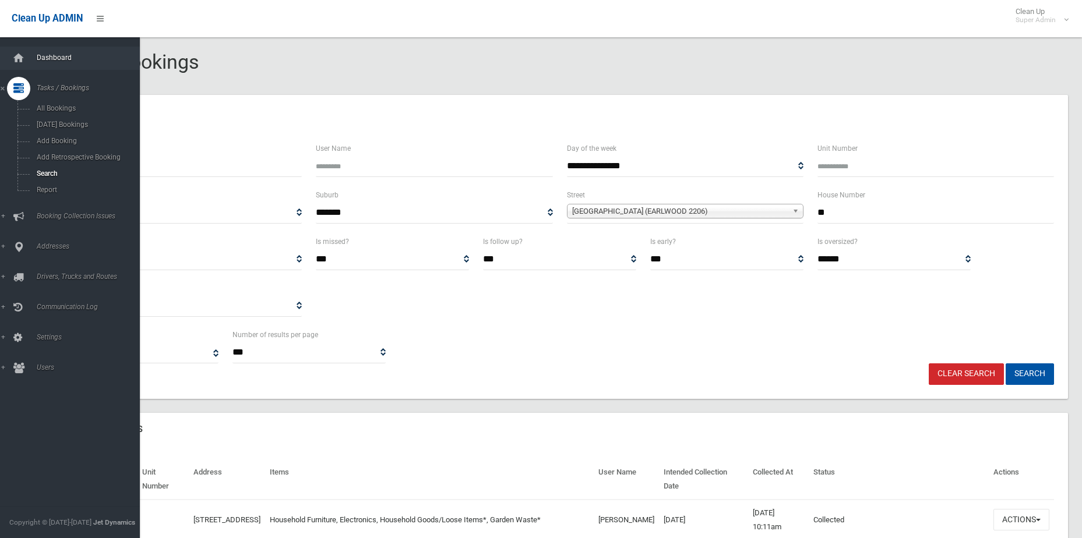
click at [30, 53] on link "Dashboard" at bounding box center [74, 58] width 149 height 23
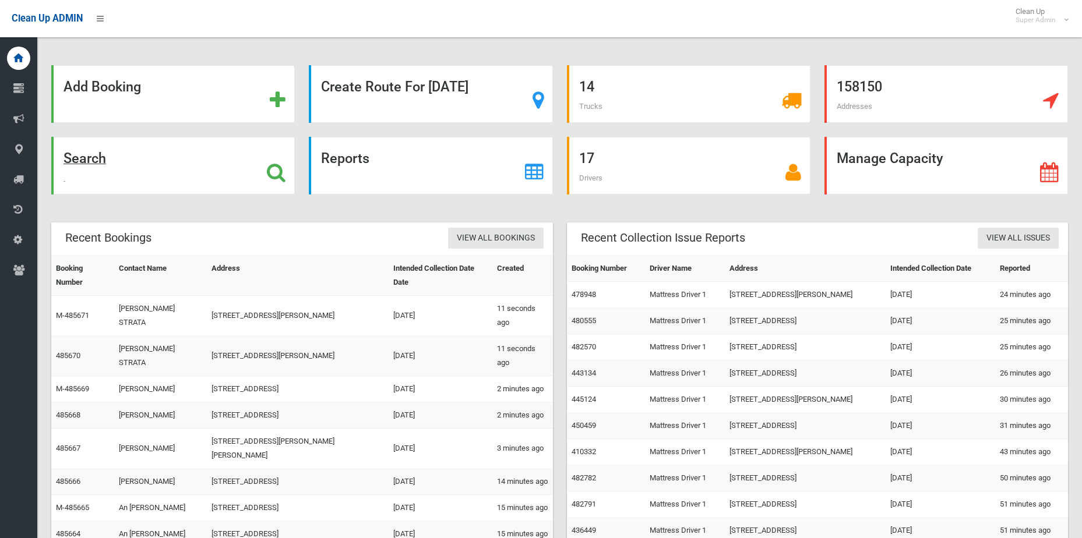
click at [281, 177] on icon at bounding box center [276, 172] width 19 height 20
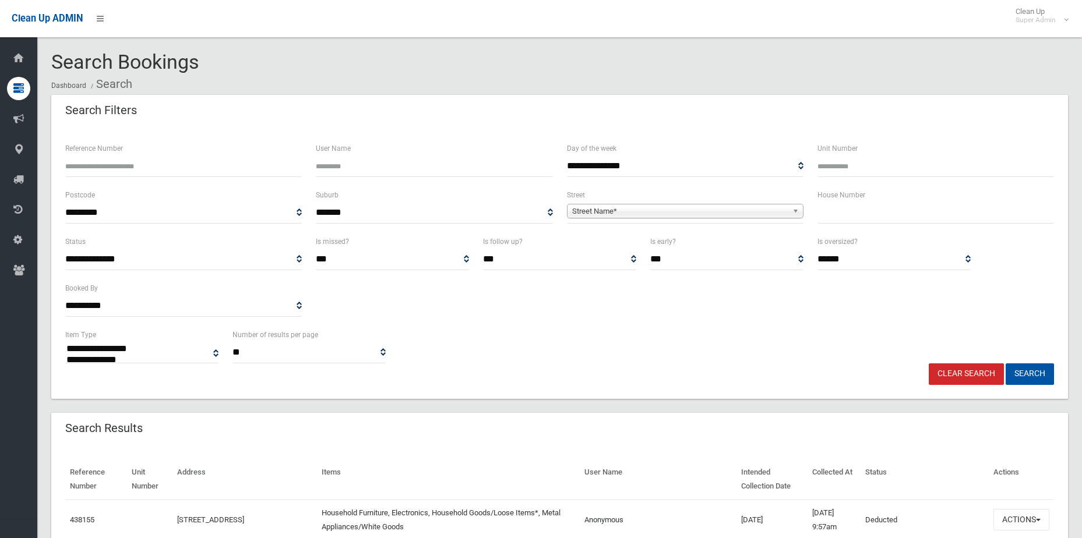
select select
click at [616, 215] on span "Street Name*" at bounding box center [679, 211] width 215 height 14
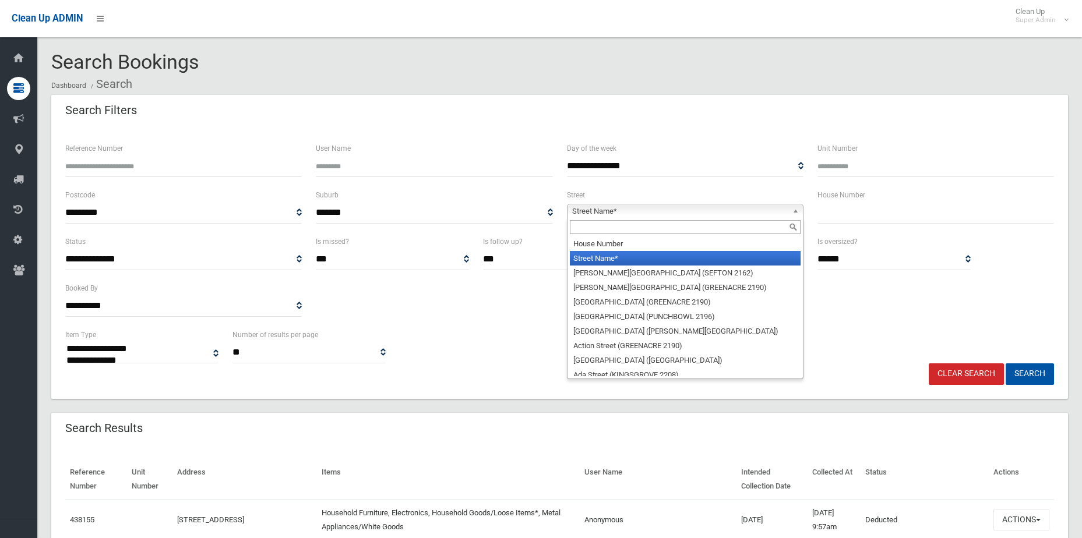
type input "*"
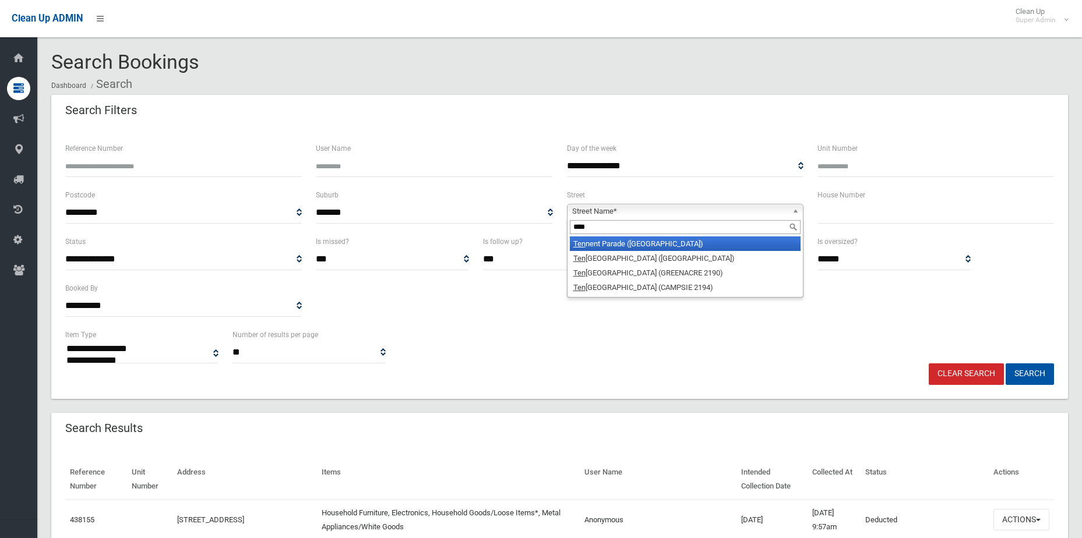
type input "*****"
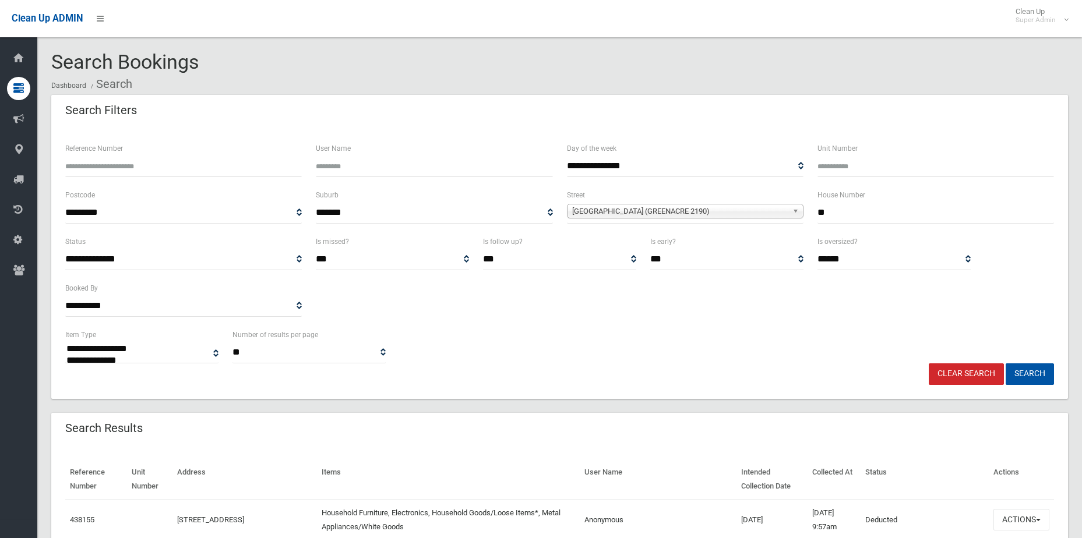
type input "**"
click at [1005, 363] on button "Search" at bounding box center [1029, 374] width 48 height 22
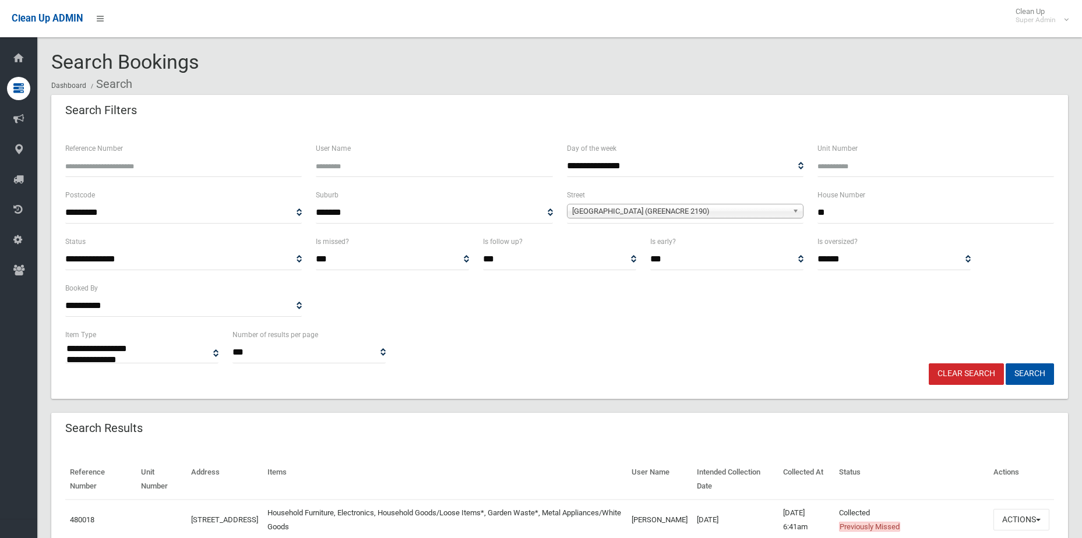
select select
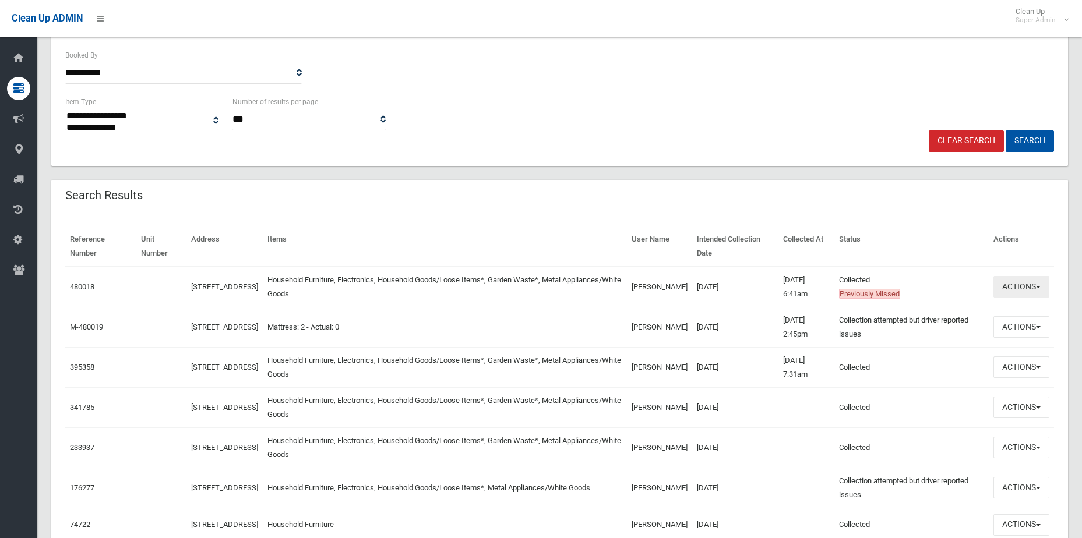
click at [1023, 288] on button "Actions" at bounding box center [1021, 287] width 56 height 22
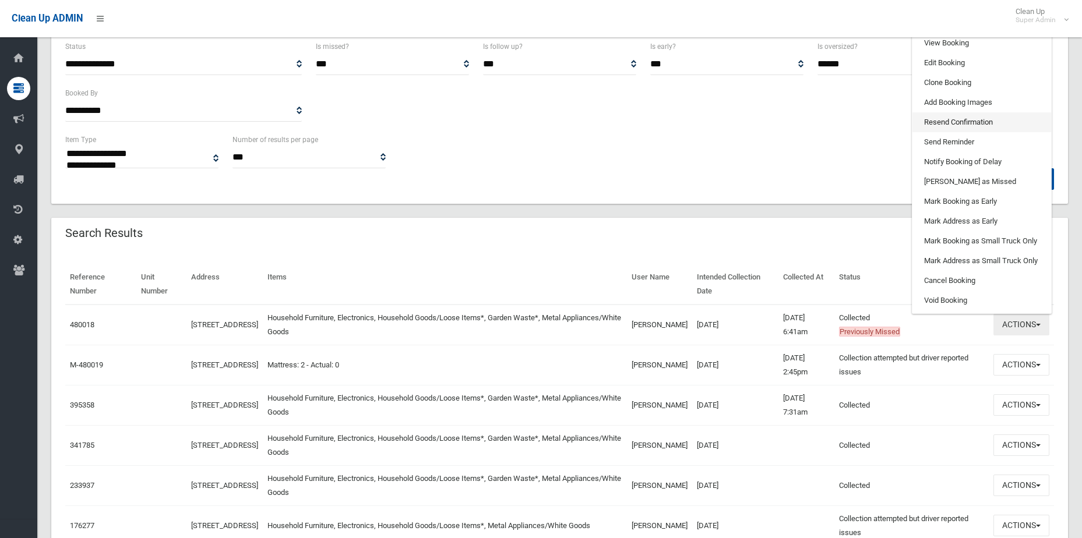
scroll to position [175, 0]
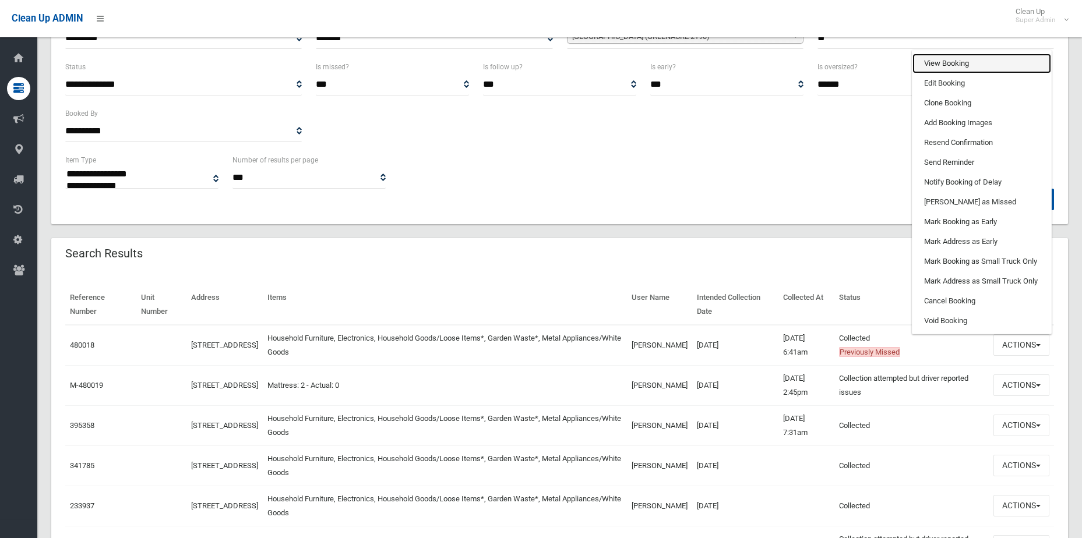
click at [966, 59] on link "View Booking" at bounding box center [981, 64] width 139 height 20
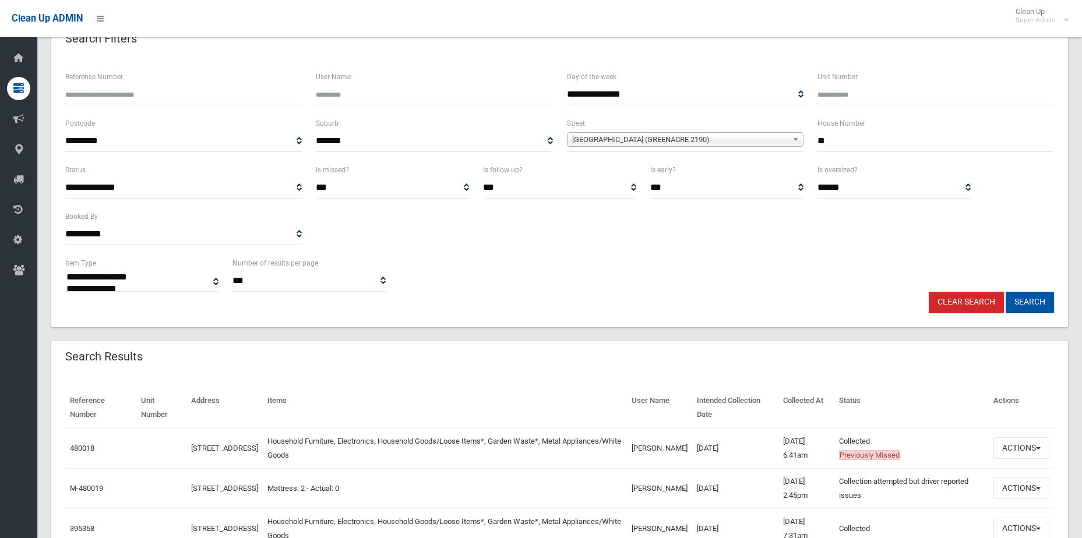
scroll to position [0, 0]
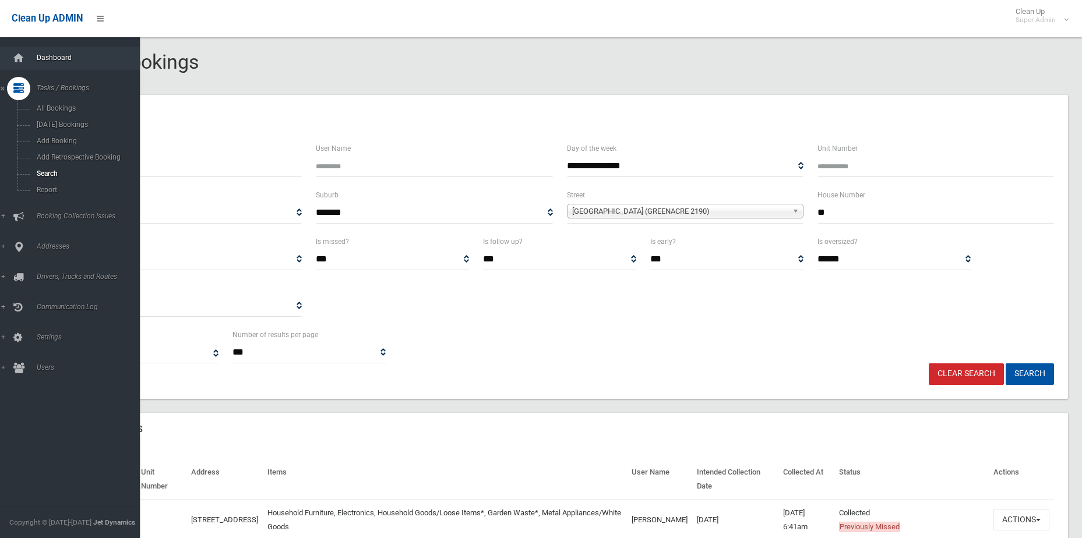
click at [34, 59] on span "Dashboard" at bounding box center [90, 58] width 115 height 8
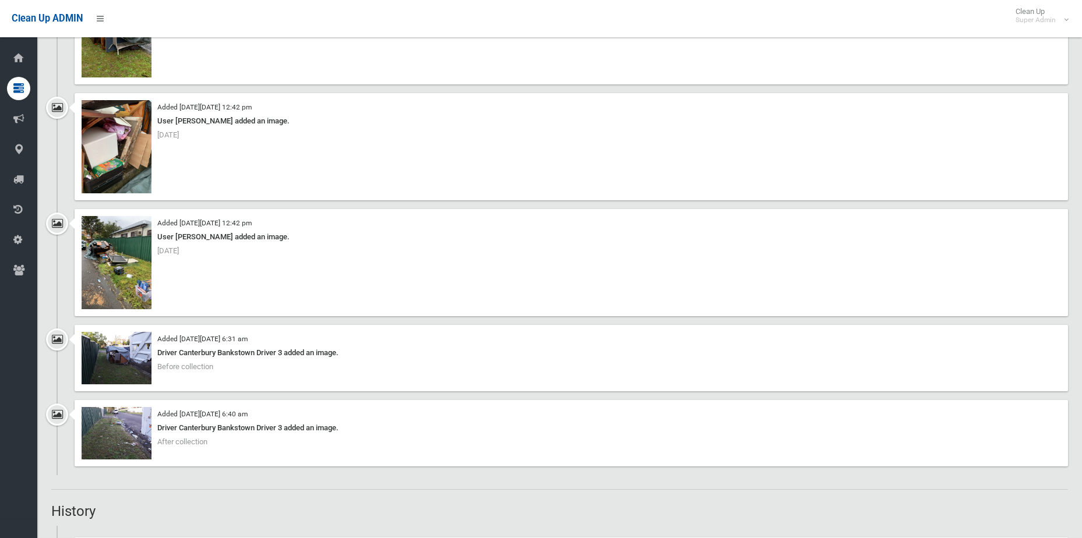
scroll to position [2854, 0]
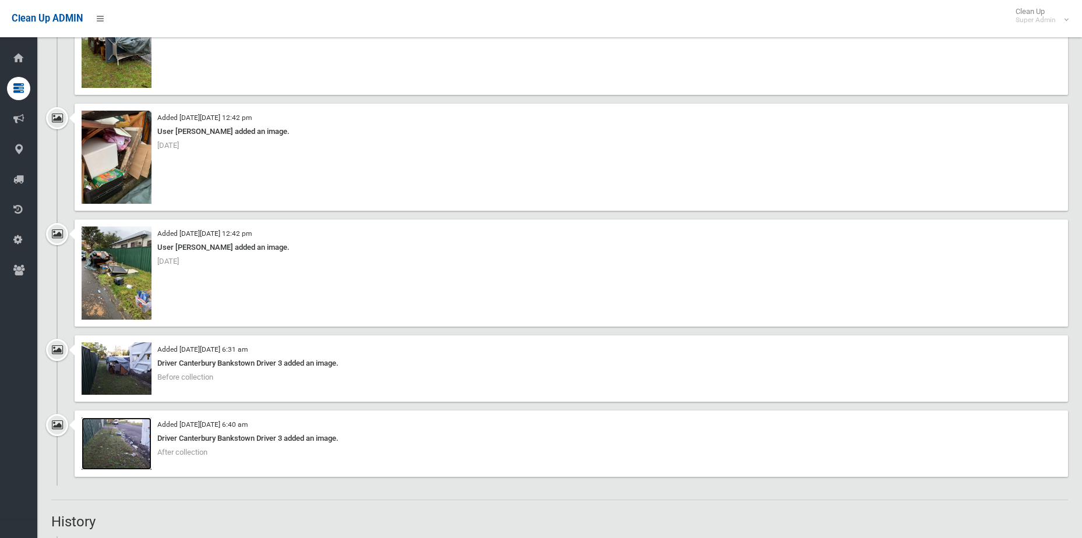
click at [103, 444] on img at bounding box center [117, 444] width 70 height 52
click at [126, 291] on img at bounding box center [117, 273] width 70 height 93
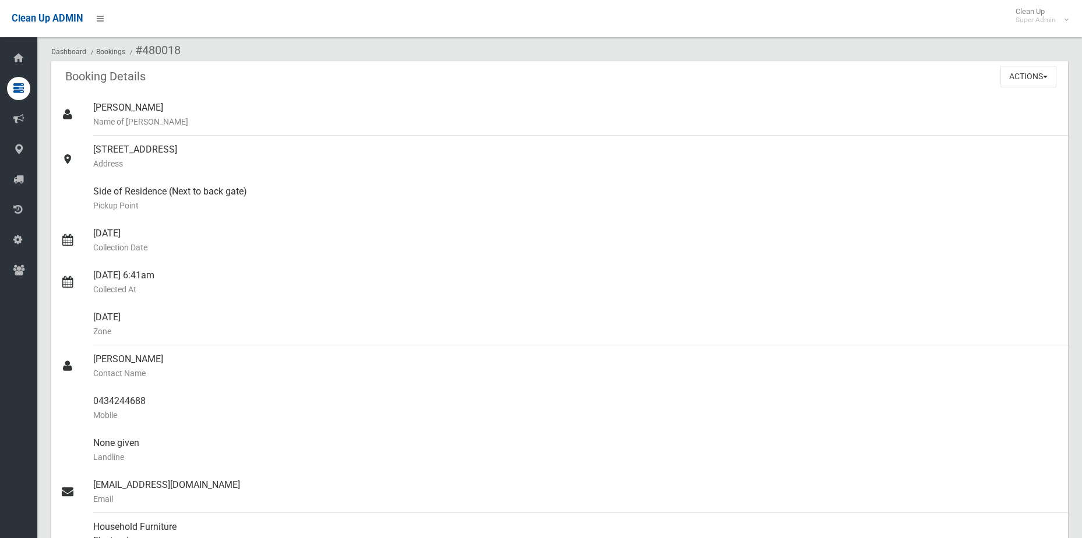
scroll to position [0, 0]
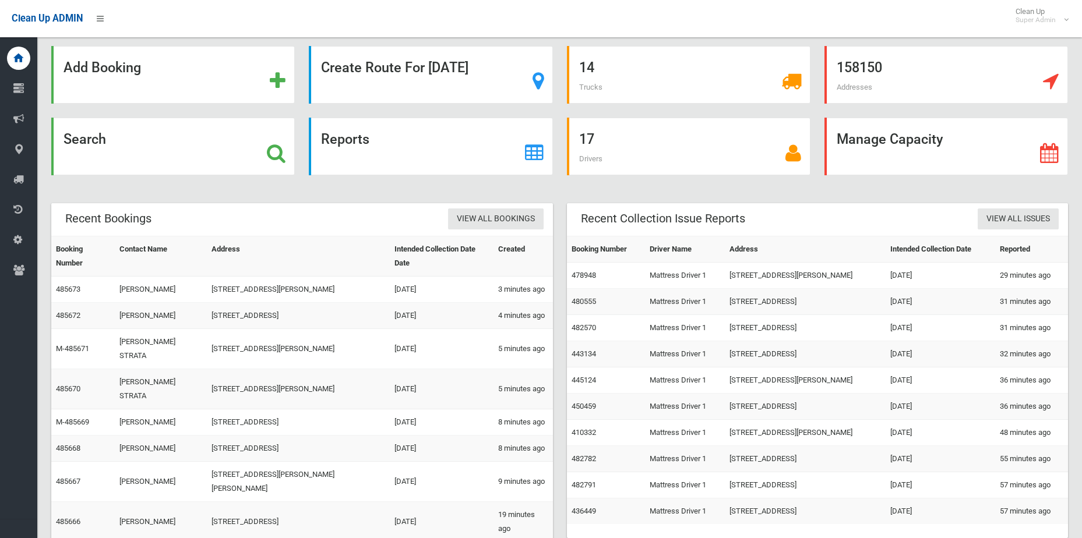
scroll to position [26, 0]
